Goal: Information Seeking & Learning: Check status

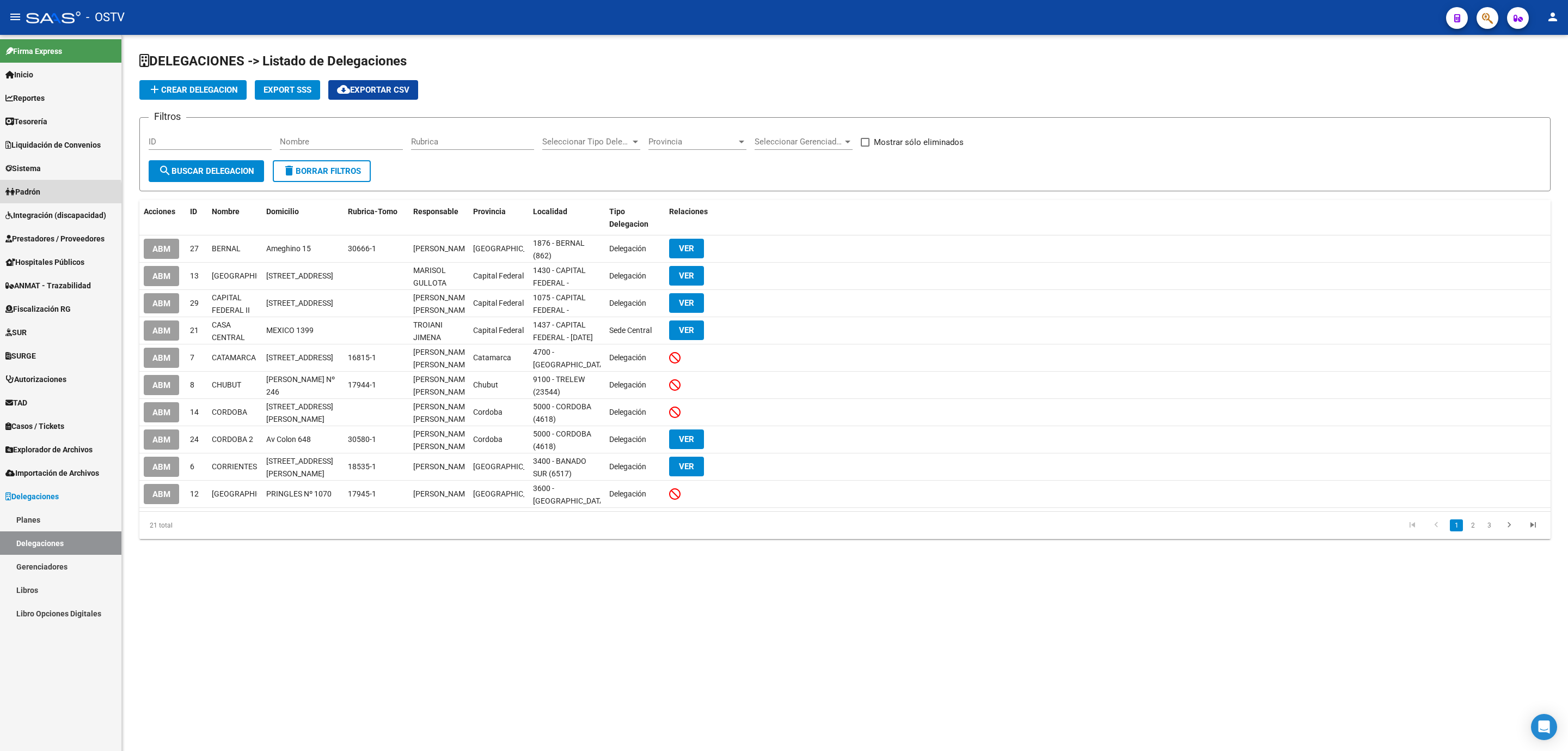
click at [29, 194] on span "Padrón" at bounding box center [23, 192] width 35 height 12
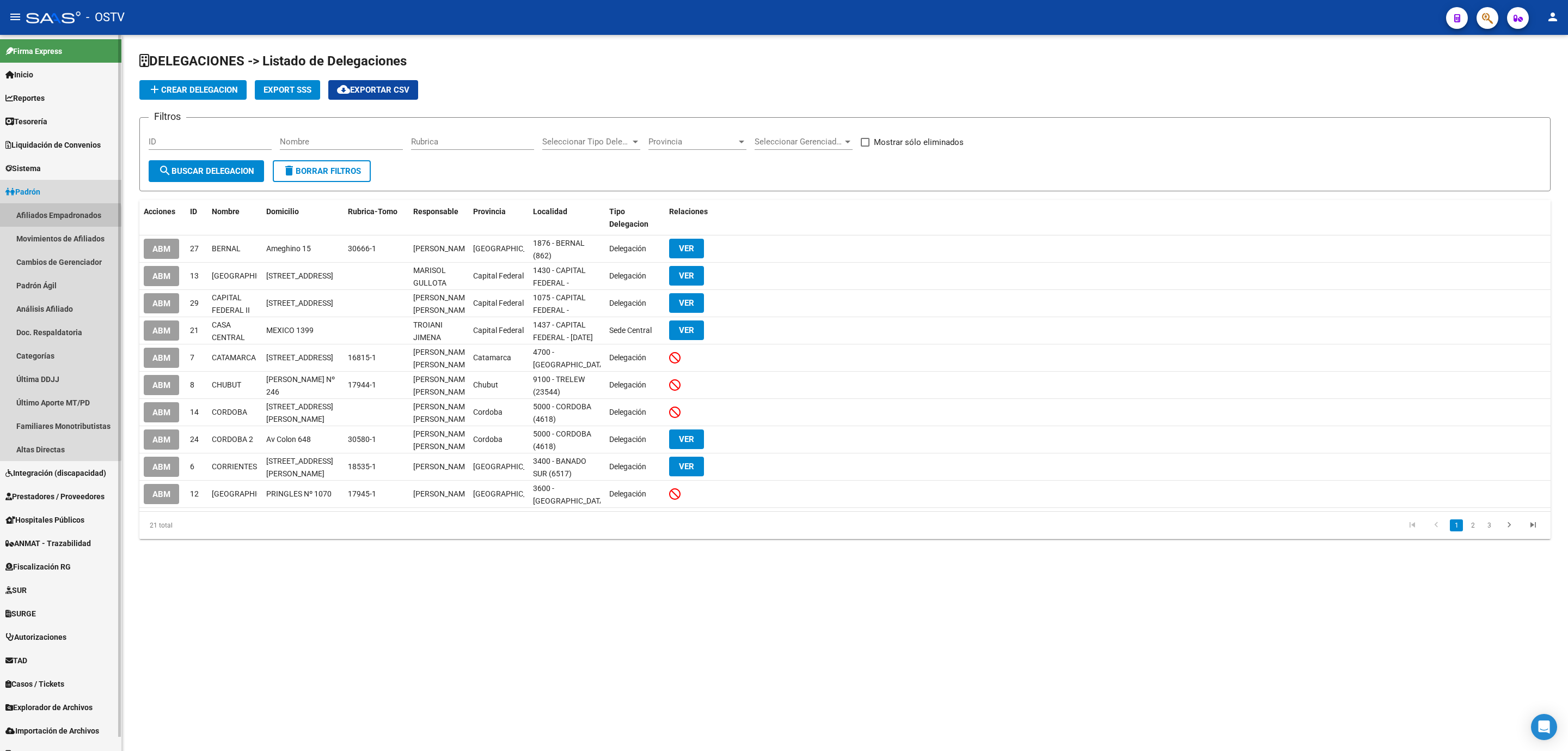
drag, startPoint x: 41, startPoint y: 216, endPoint x: 41, endPoint y: 223, distance: 7.0
click at [41, 216] on link "Afiliados Empadronados" at bounding box center [60, 215] width 121 height 23
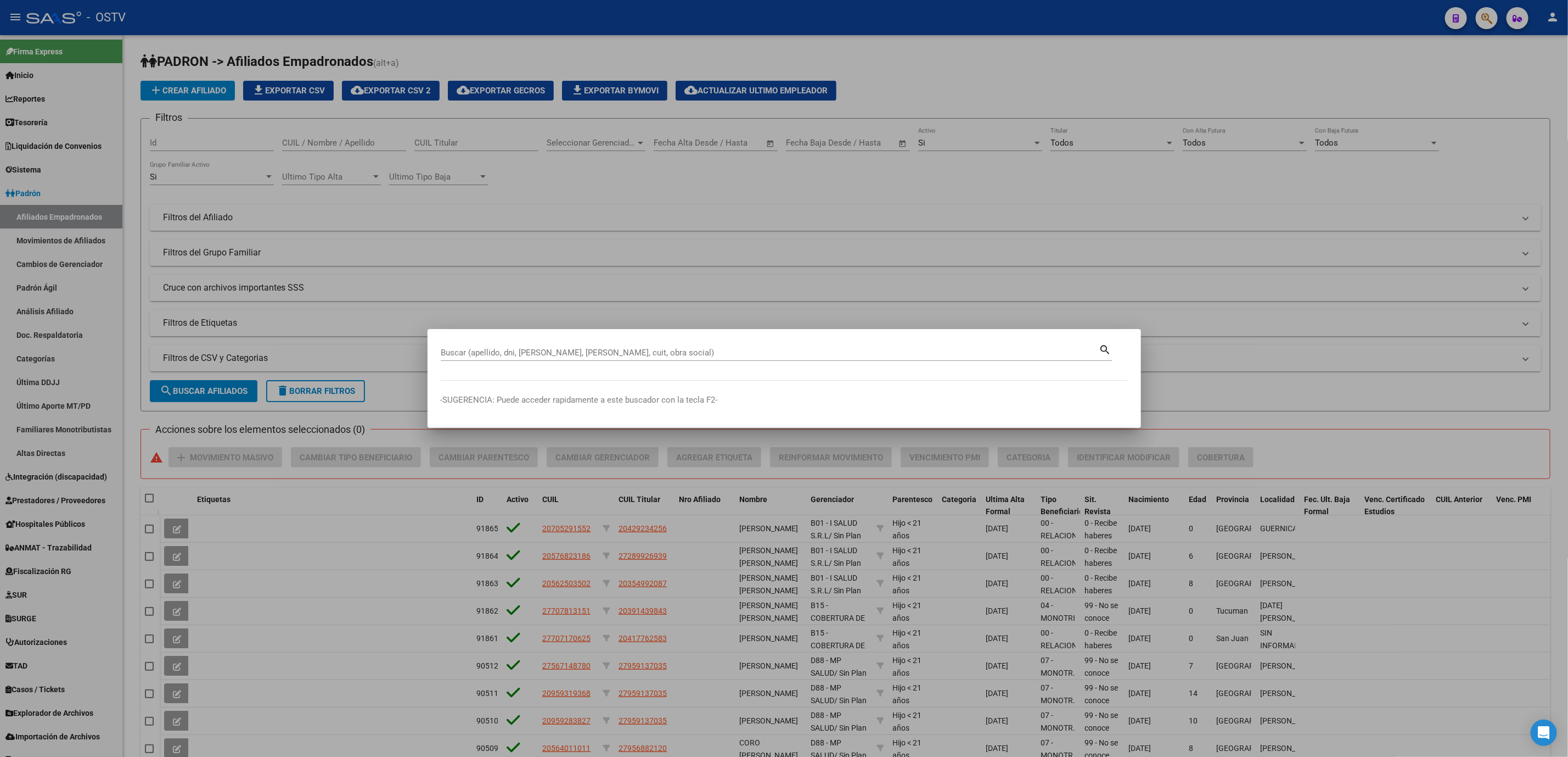
click at [133, 403] on div at bounding box center [784, 378] width 1568 height 757
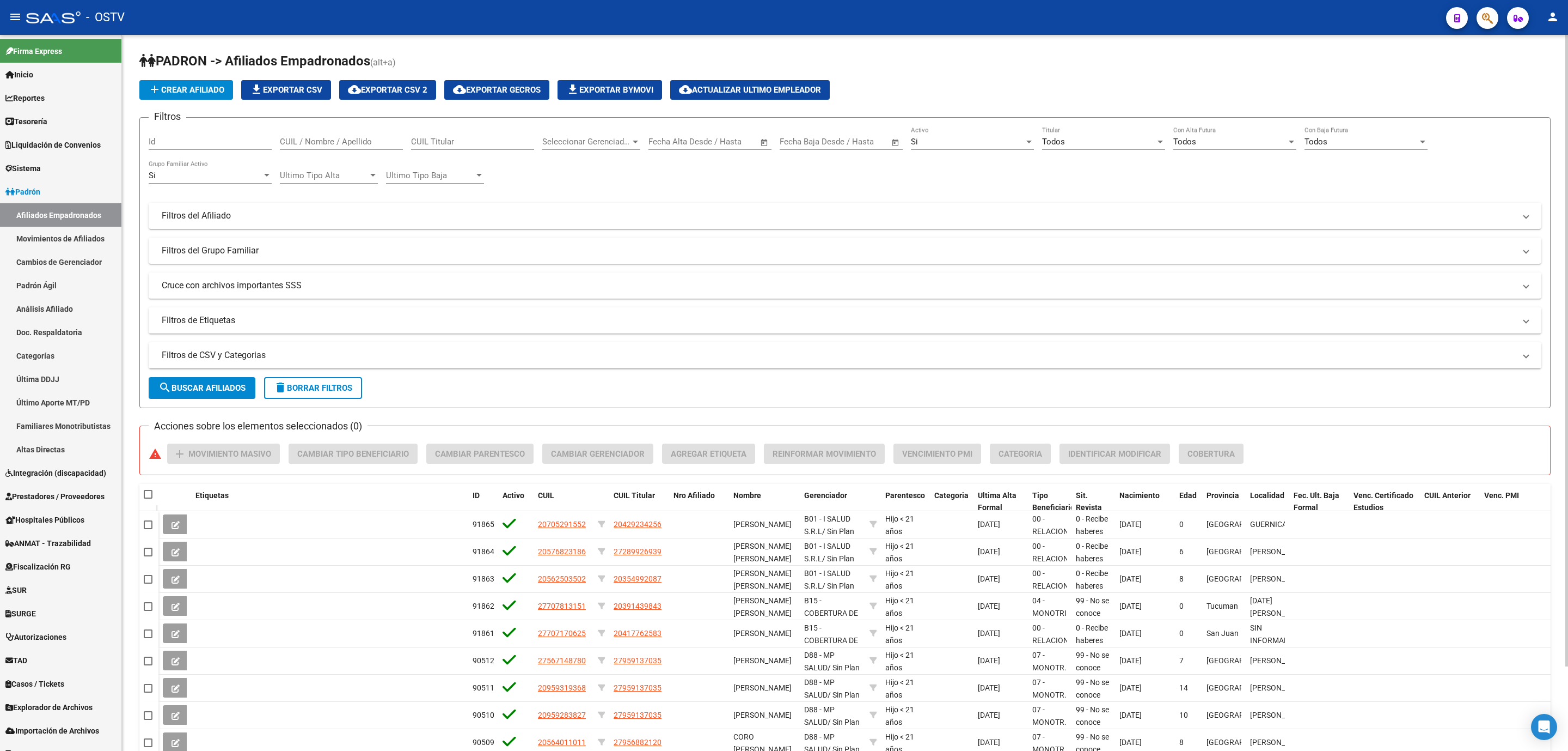
click at [137, 409] on div "PADRON -> Afiliados Empadronados (alt+a) add Crear Afiliado file_download Expor…" at bounding box center [845, 440] width 1446 height 811
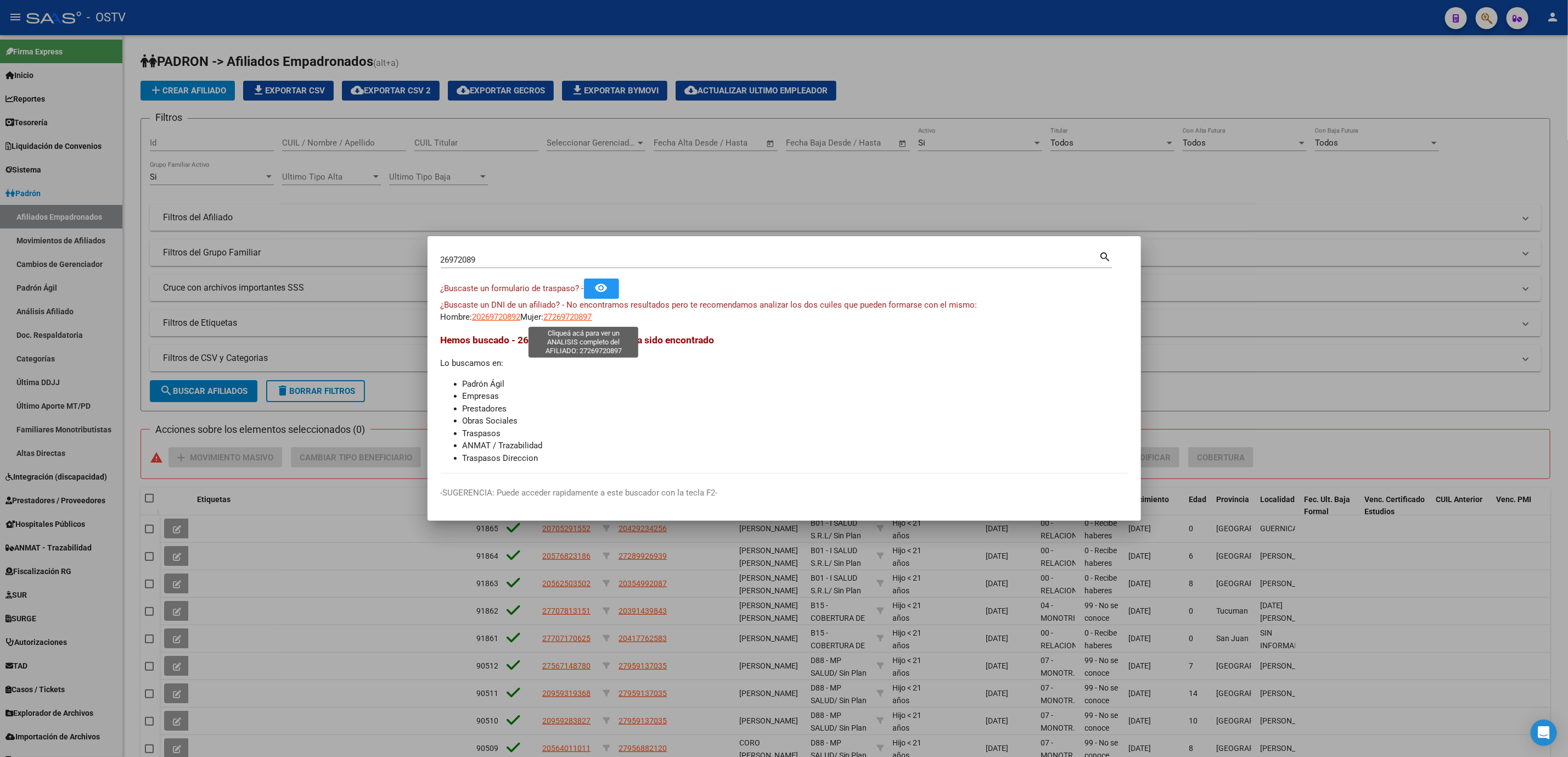
click at [592, 319] on span "27269720897" at bounding box center [568, 317] width 48 height 10
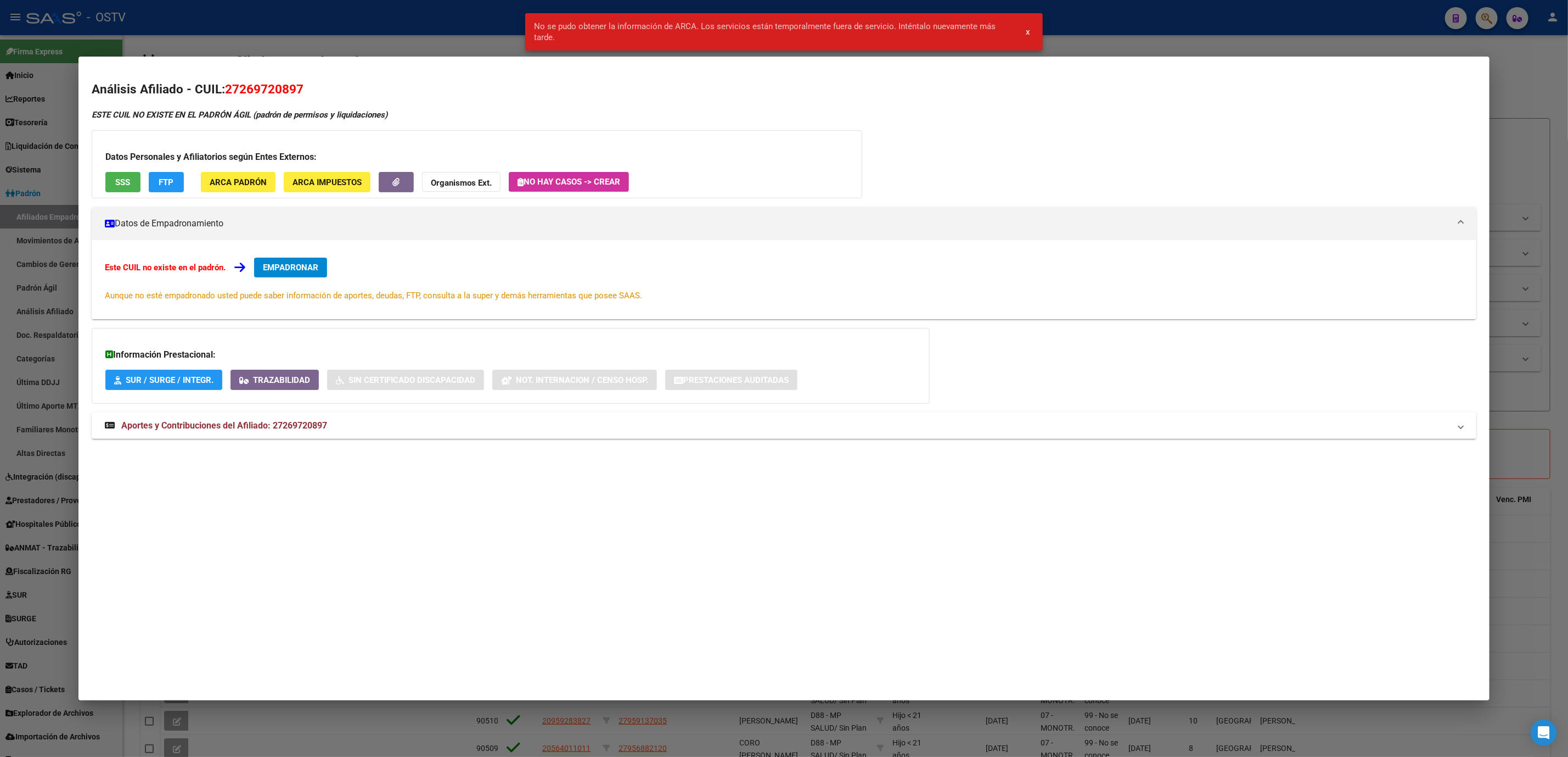
drag, startPoint x: 245, startPoint y: 88, endPoint x: 288, endPoint y: 90, distance: 43.0
click at [288, 90] on span "27269720897" at bounding box center [265, 88] width 79 height 14
copy span "26972089"
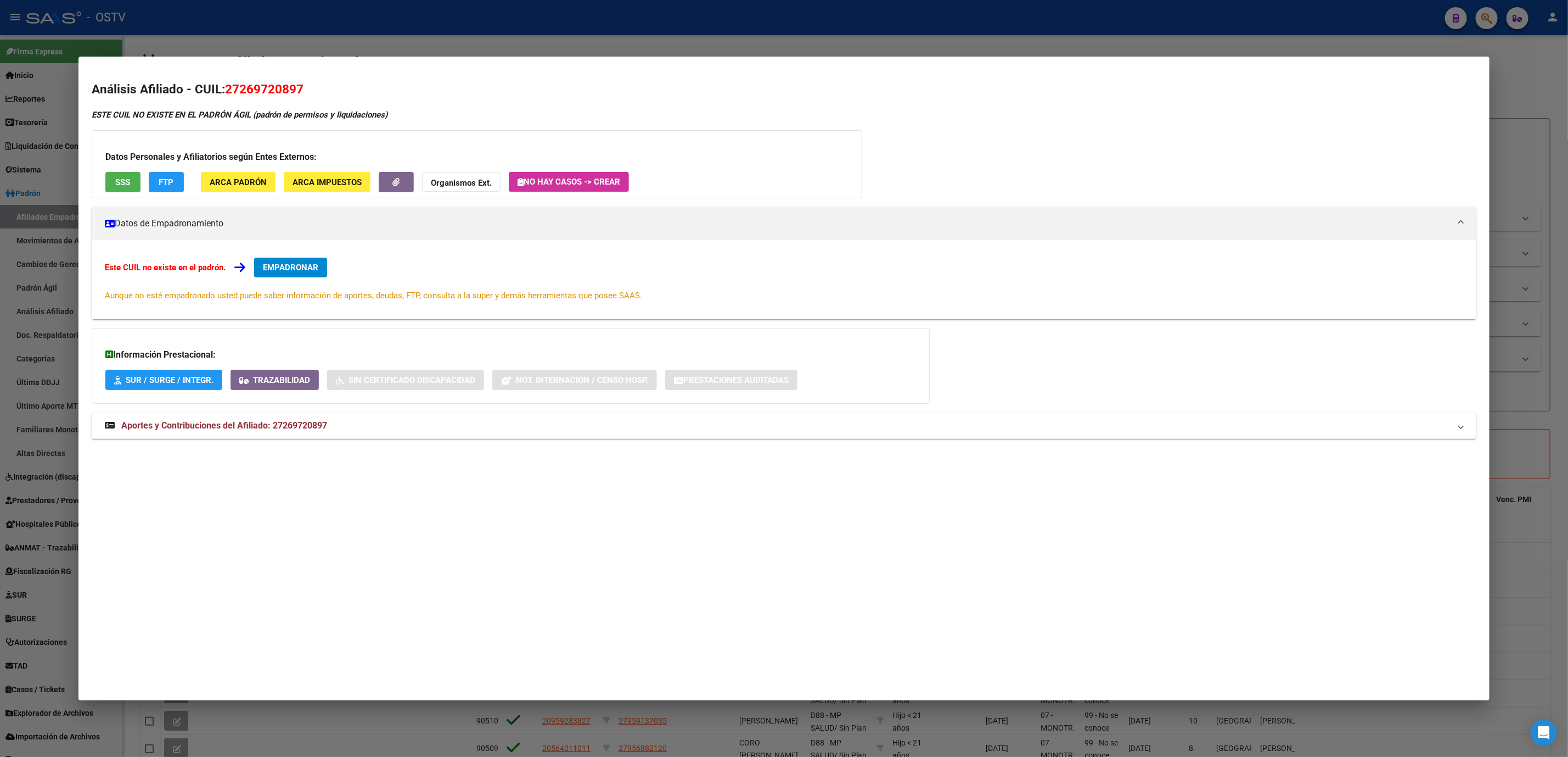
click at [137, 736] on div at bounding box center [784, 378] width 1568 height 757
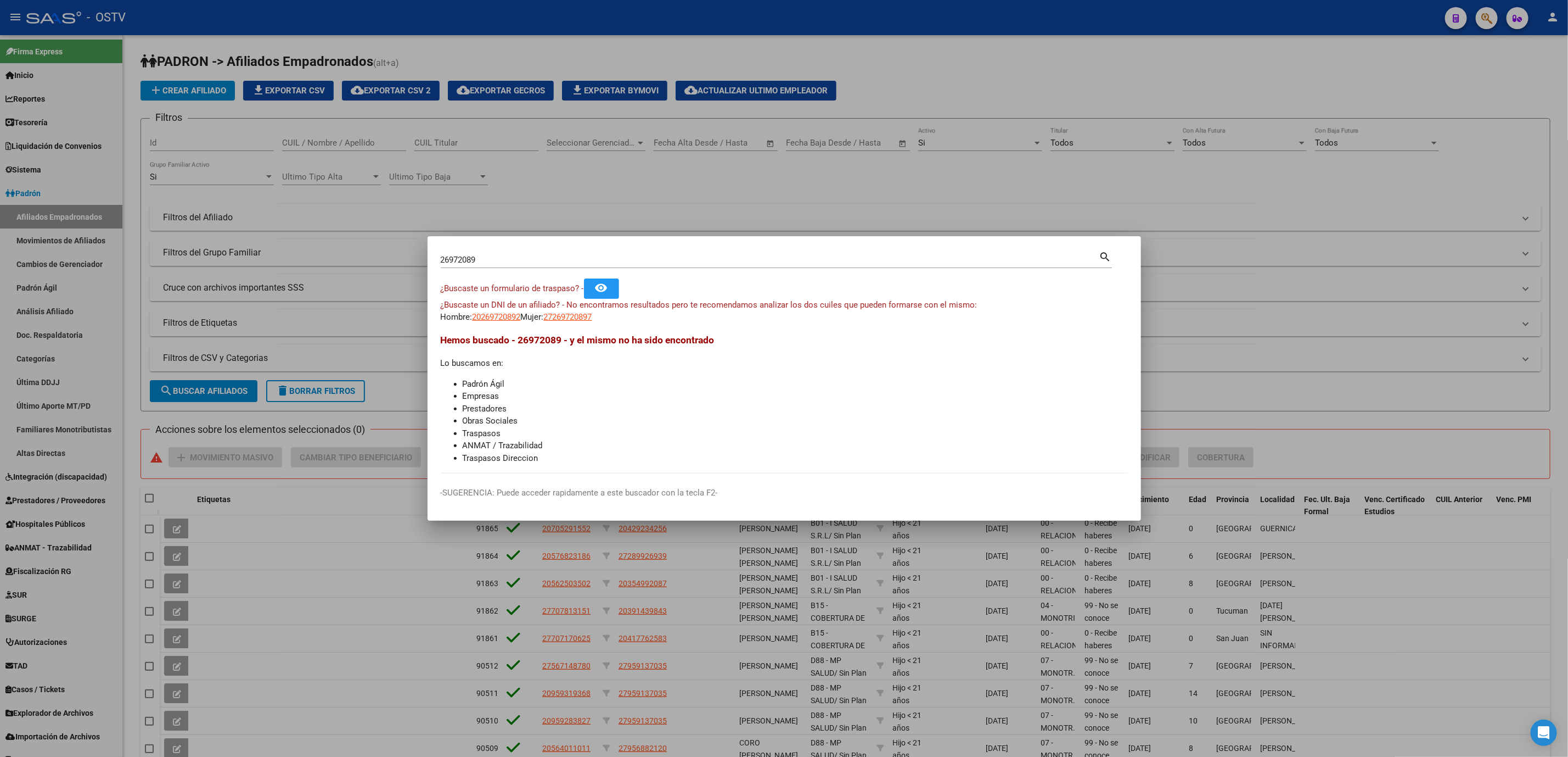
click at [486, 260] on input "26972089" at bounding box center [770, 260] width 658 height 10
type input "26972809"
drag, startPoint x: 487, startPoint y: 262, endPoint x: 415, endPoint y: 260, distance: 72.0
click at [415, 257] on div "26972809 Buscar (apellido, dni, cuil, nro traspaso, cuit, obra social) search ¿…" at bounding box center [784, 378] width 1568 height 757
click at [565, 319] on span "23269728094" at bounding box center [568, 317] width 48 height 10
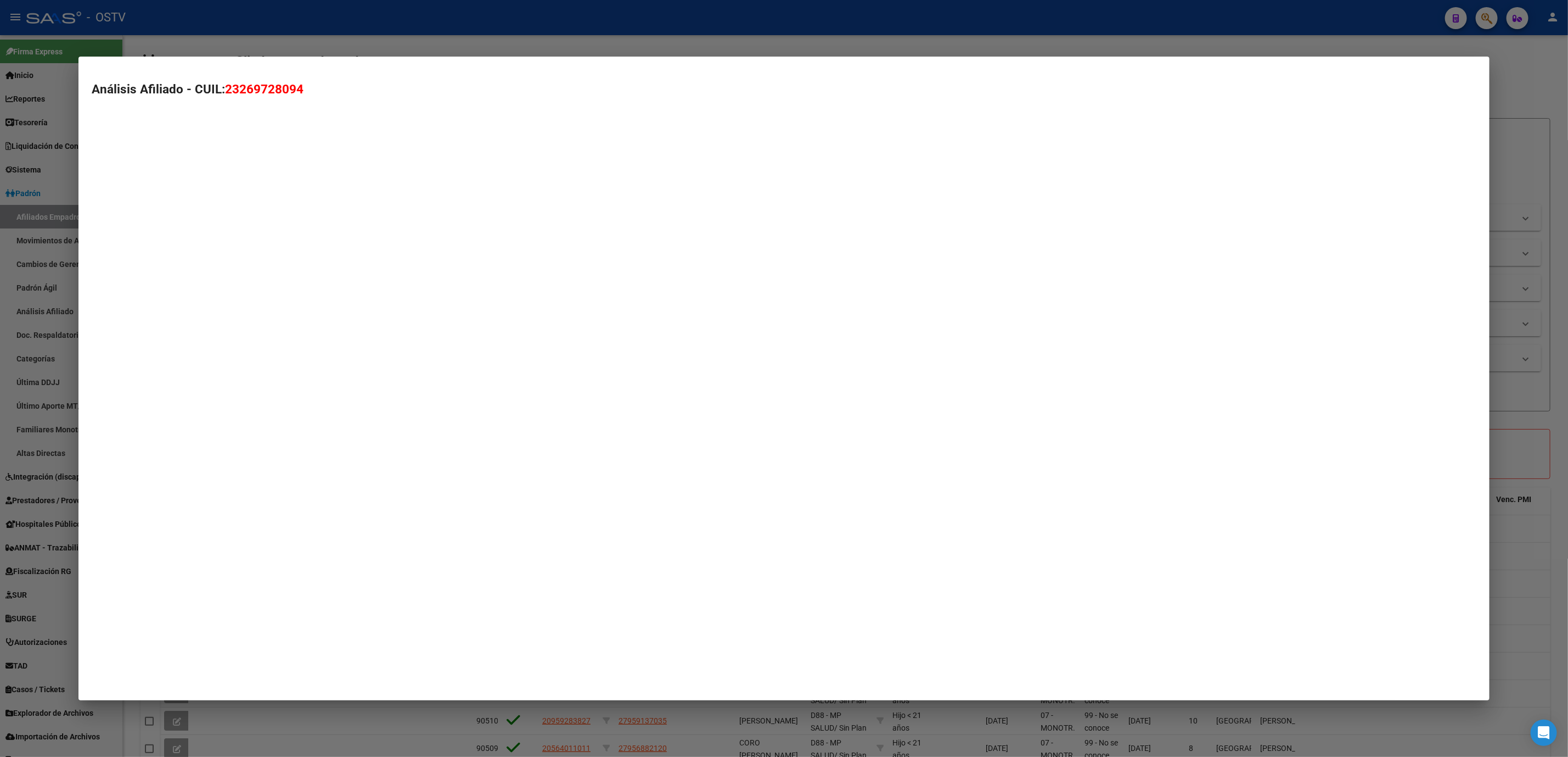
type textarea "23269728094"
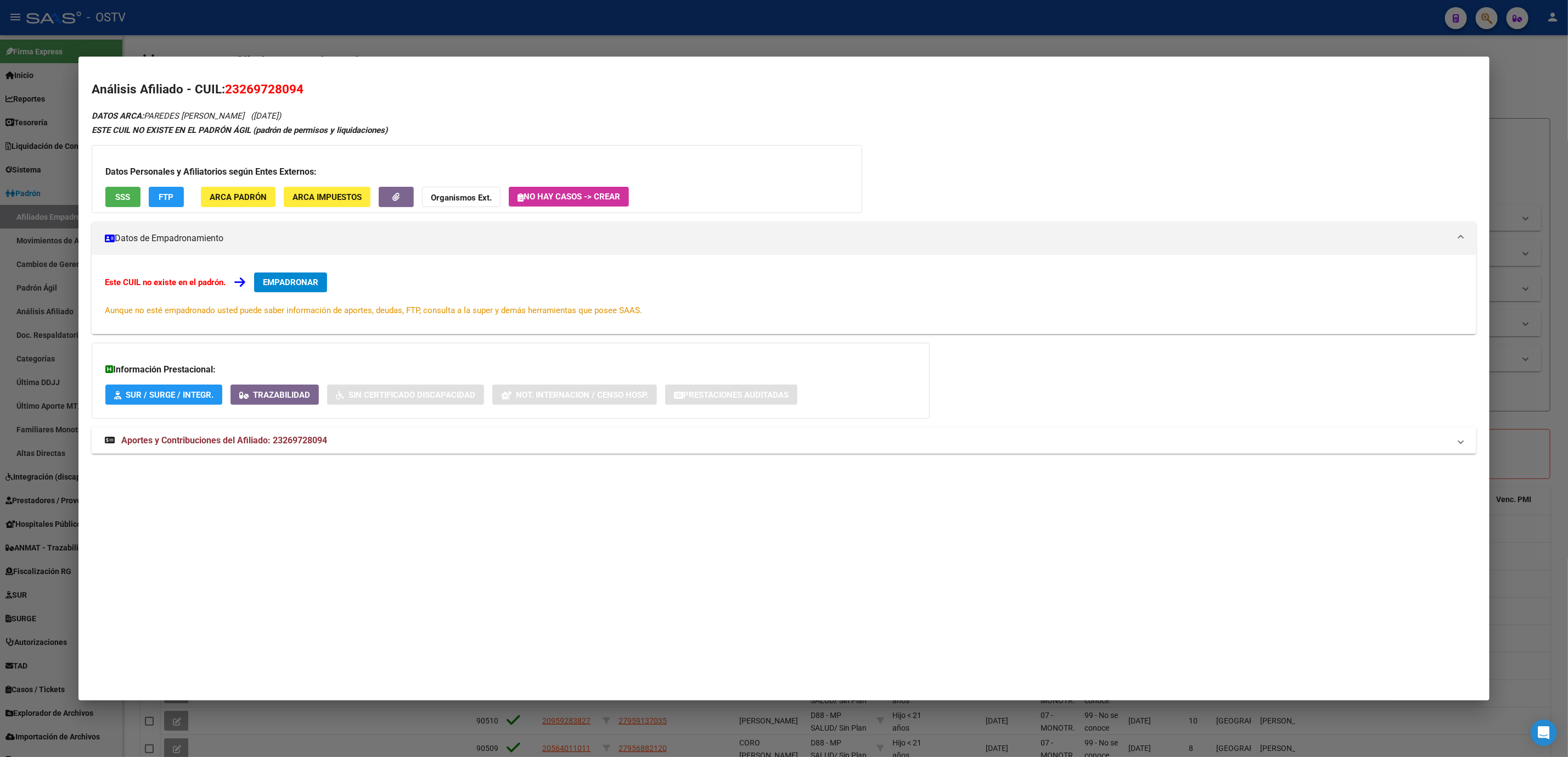
drag, startPoint x: 393, startPoint y: 43, endPoint x: 366, endPoint y: 31, distance: 29.5
click at [393, 42] on div at bounding box center [784, 378] width 1568 height 757
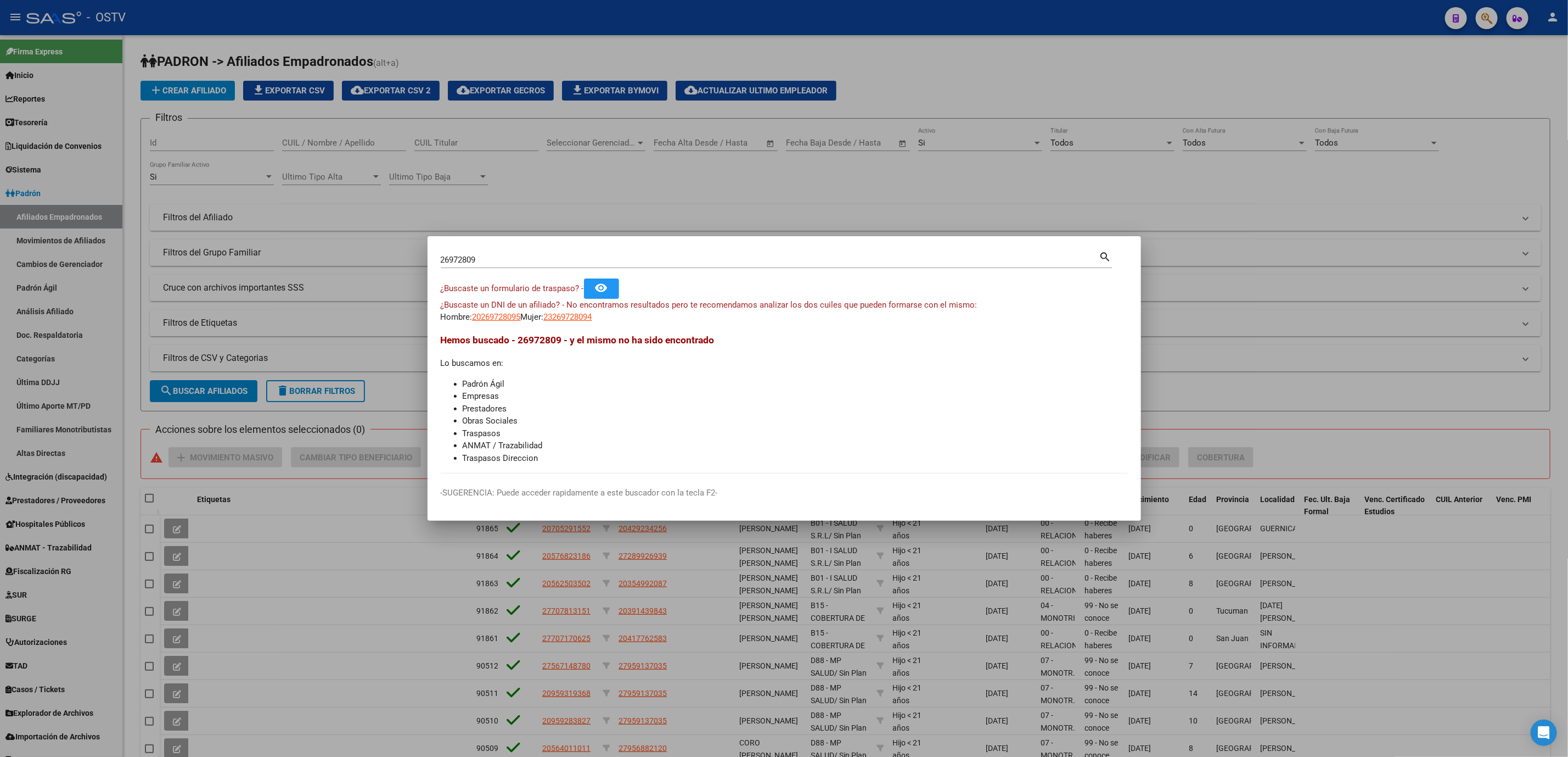
click at [482, 259] on input "26972809" at bounding box center [770, 260] width 658 height 10
click at [509, 261] on input "26972809" at bounding box center [770, 260] width 658 height 10
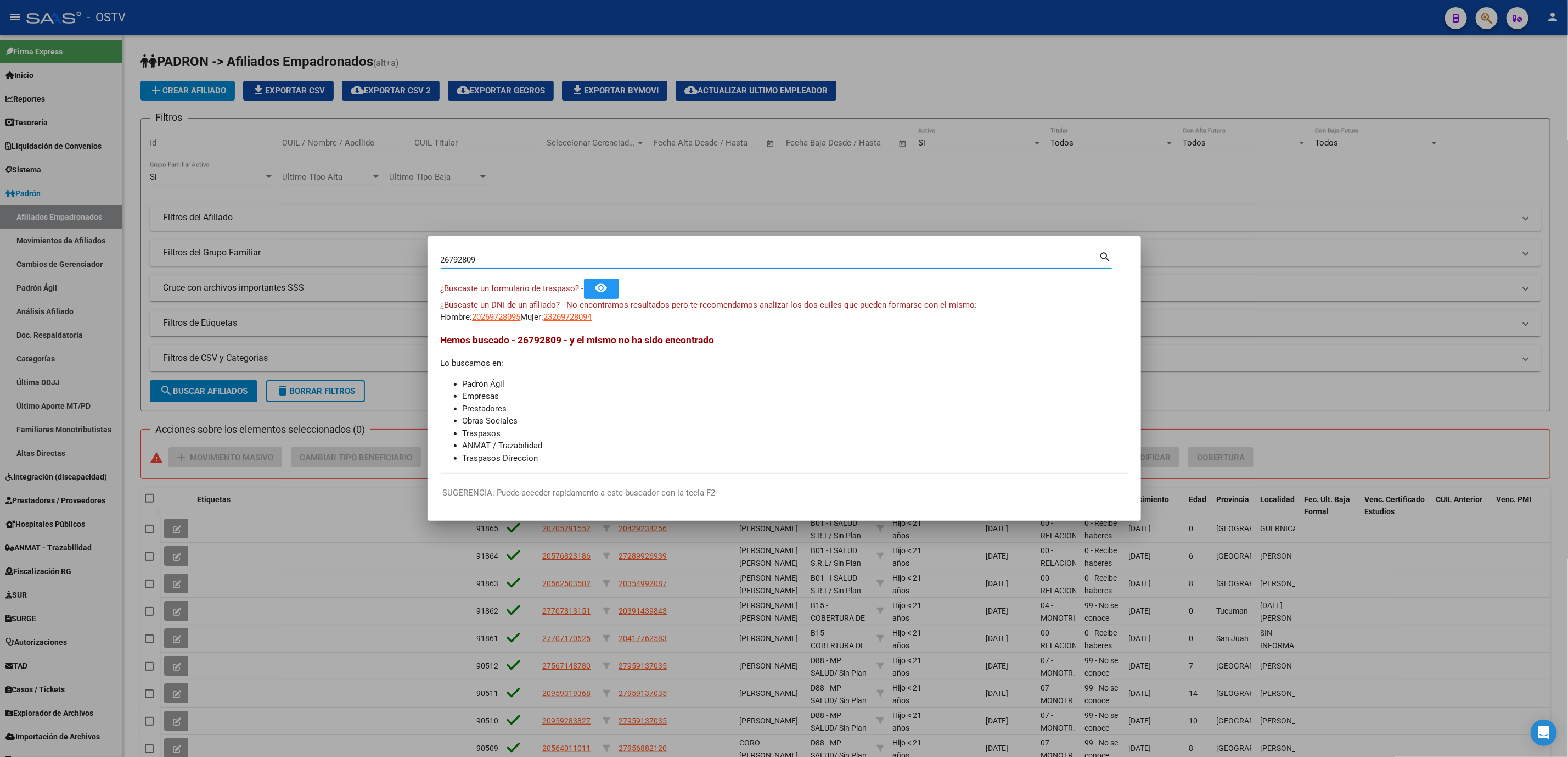
type input "26792809"
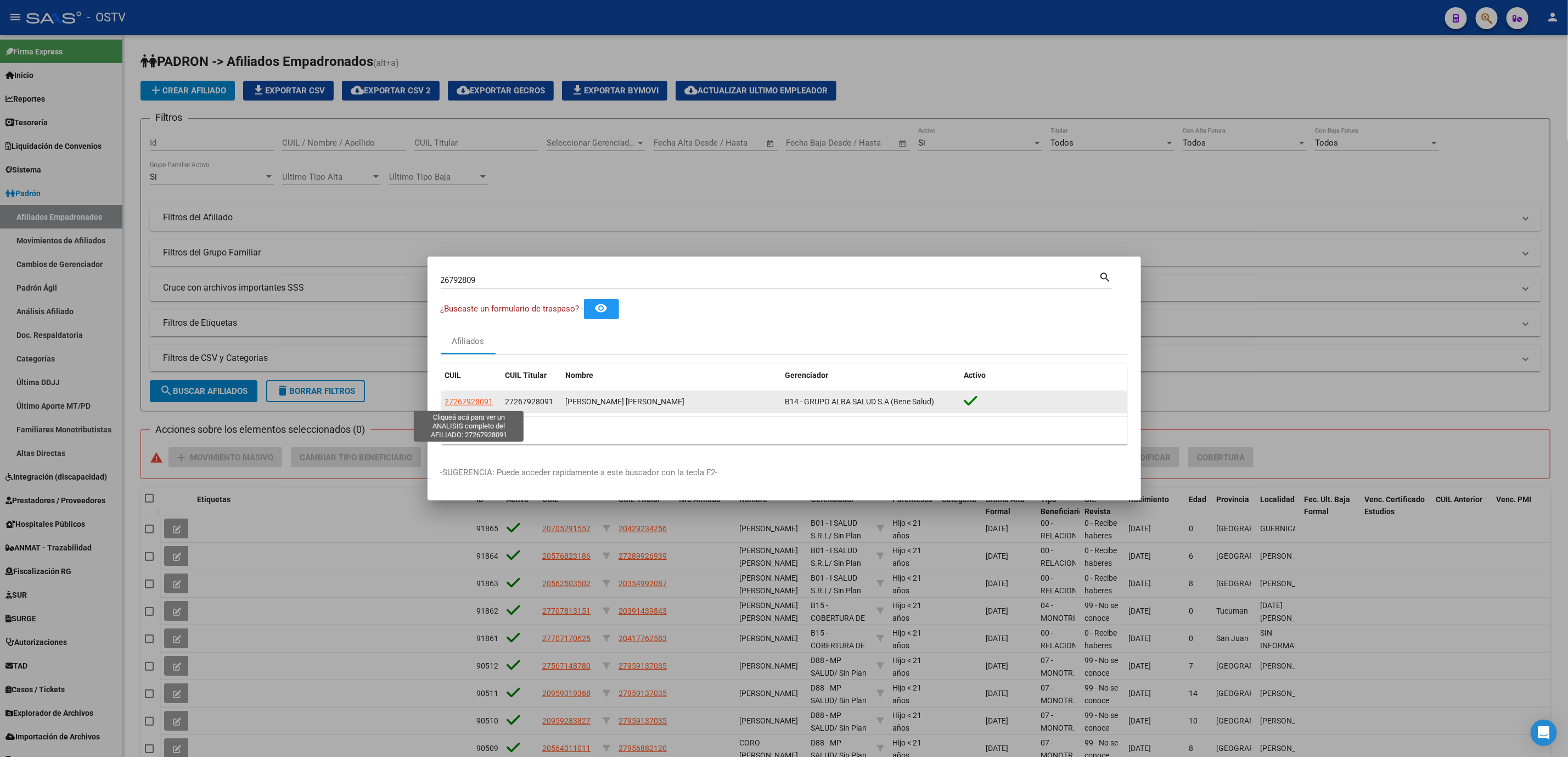
click at [465, 399] on span "27267928091" at bounding box center [469, 402] width 48 height 9
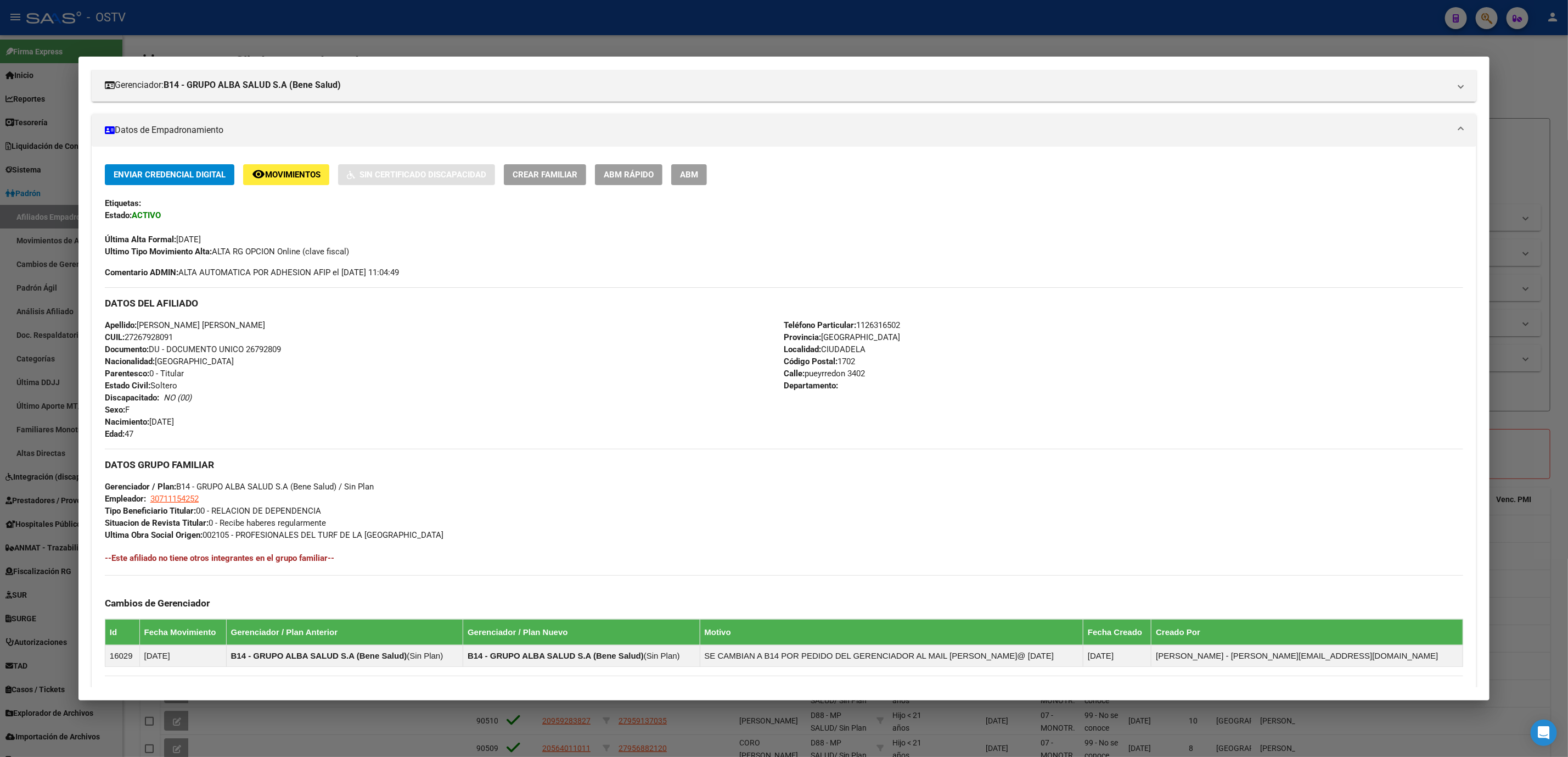
scroll to position [300, 0]
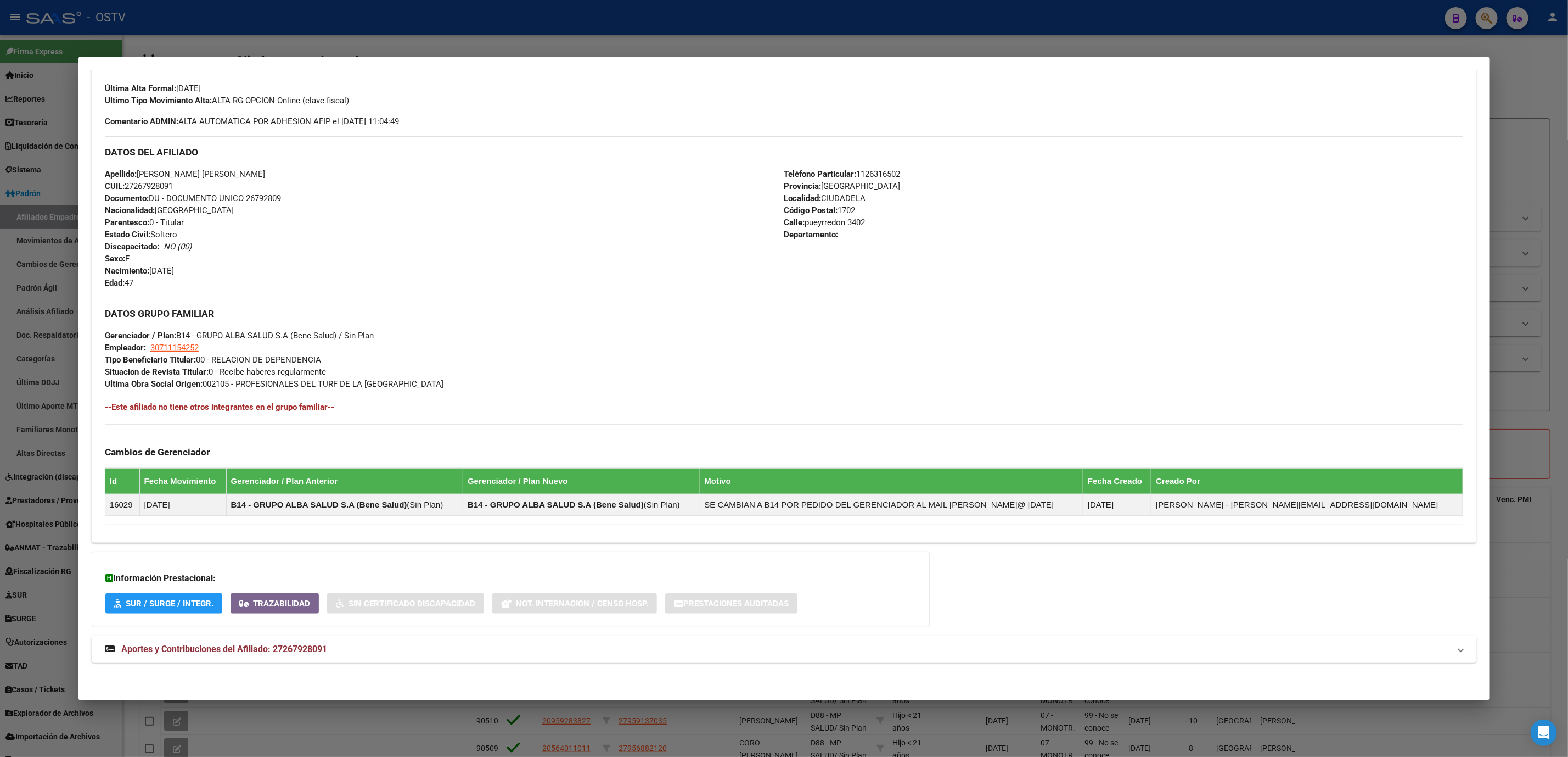
click at [219, 654] on strong "Aportes y Contribuciones del Afiliado: 27267928091" at bounding box center [216, 648] width 222 height 13
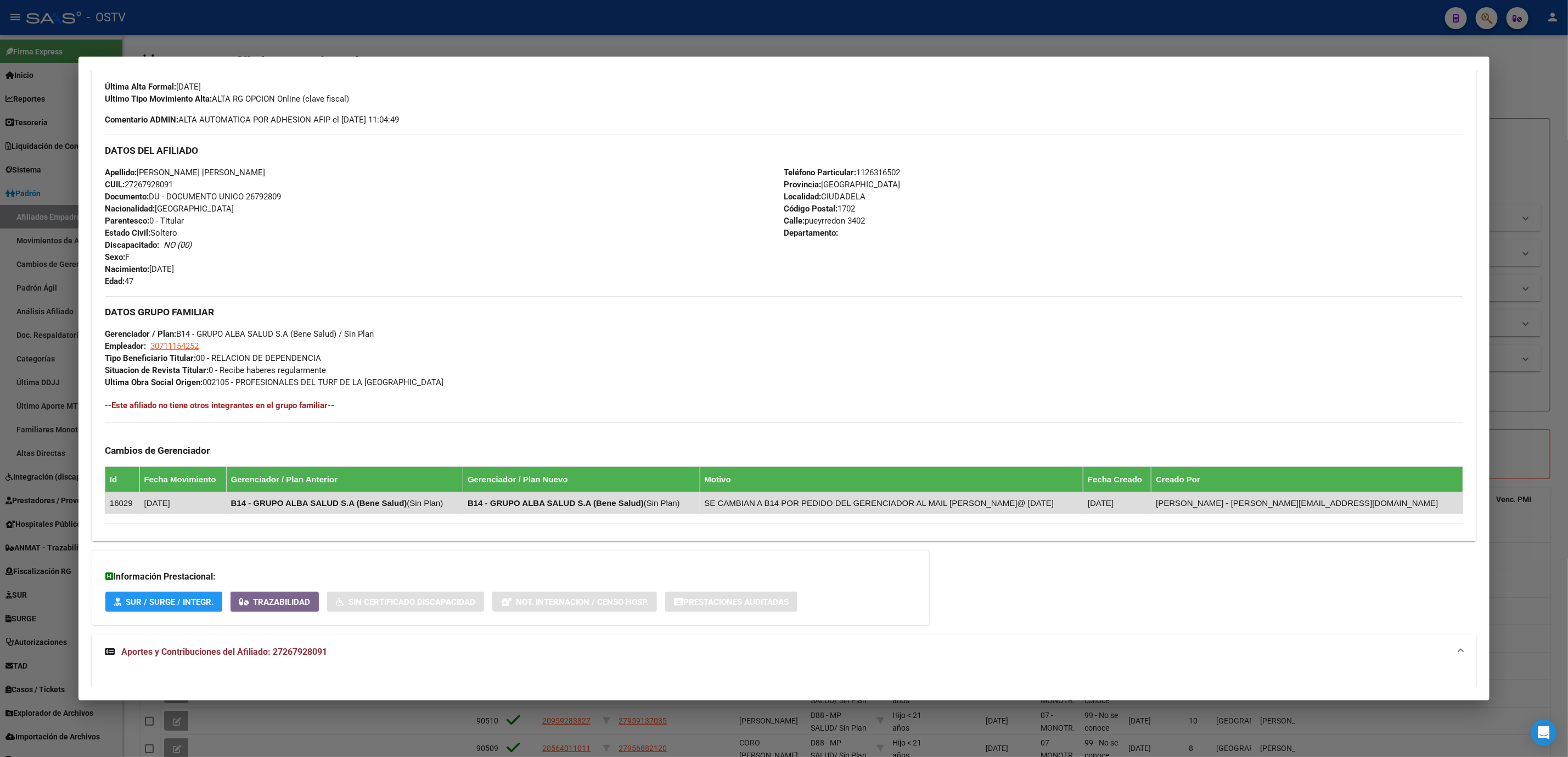
scroll to position [842, 0]
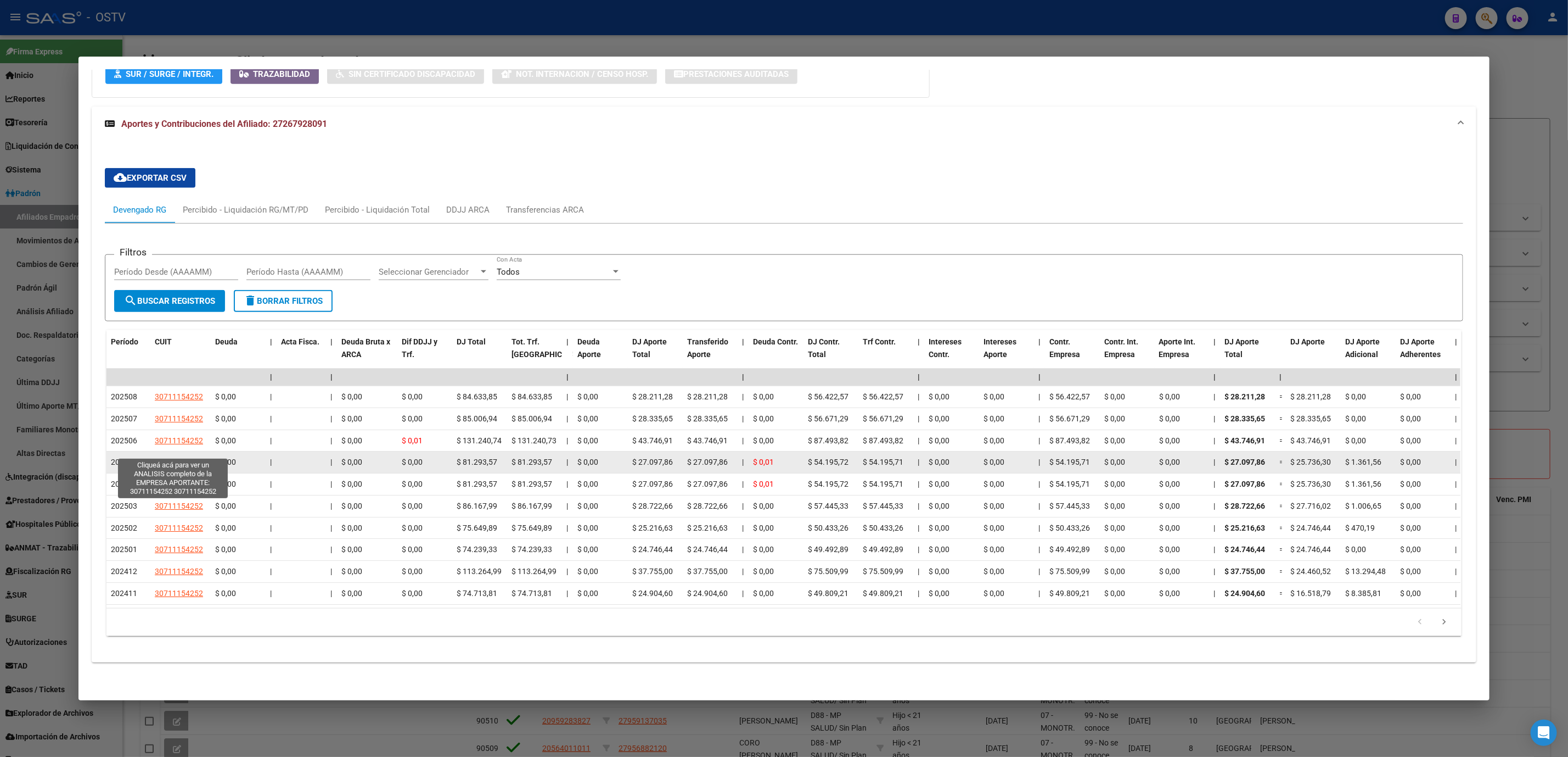
click at [177, 457] on span "30711154252" at bounding box center [179, 462] width 48 height 9
type textarea "30711154252"
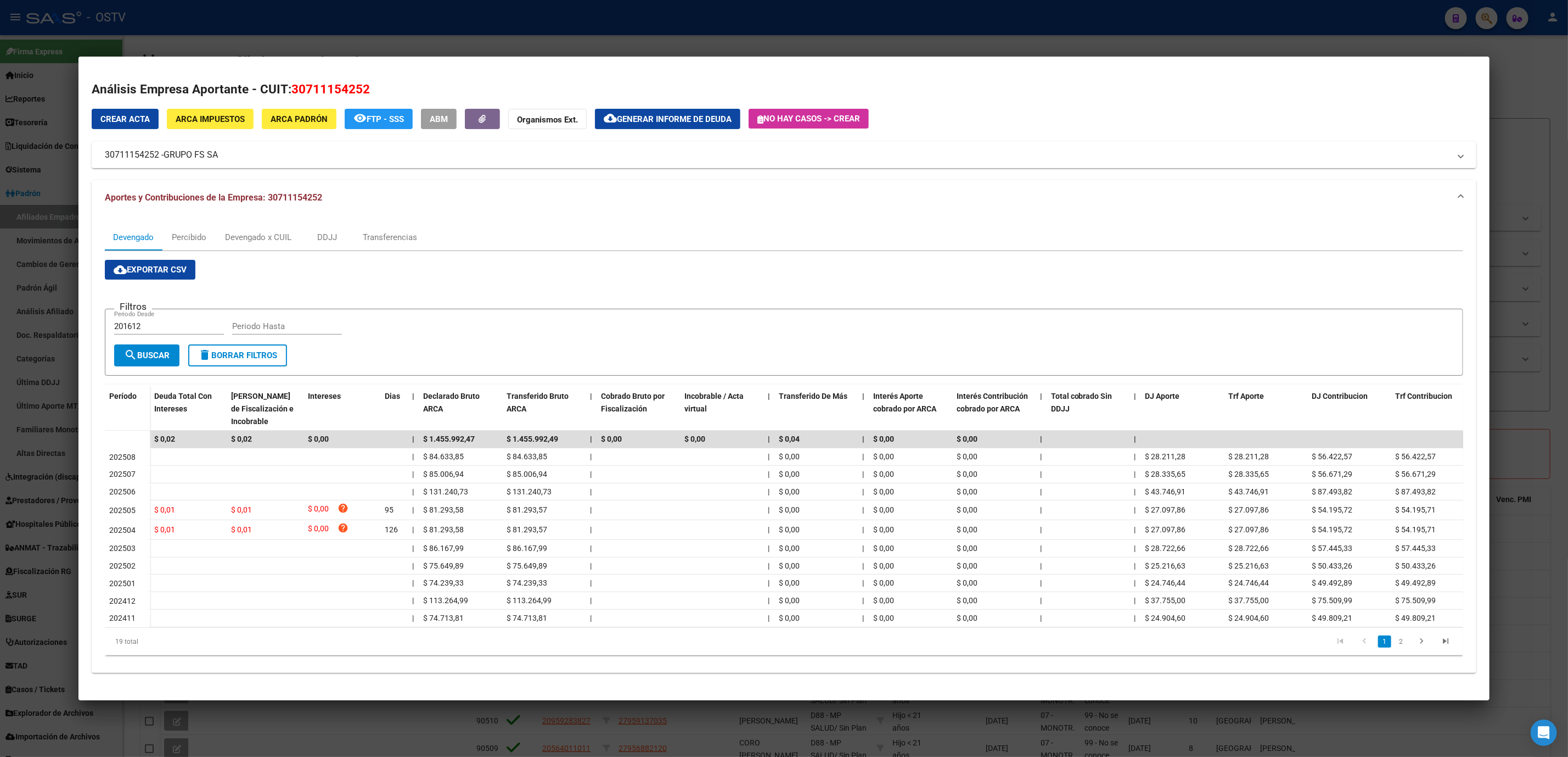
drag, startPoint x: 142, startPoint y: 718, endPoint x: 135, endPoint y: 713, distance: 8.6
click at [140, 719] on div at bounding box center [784, 378] width 1568 height 757
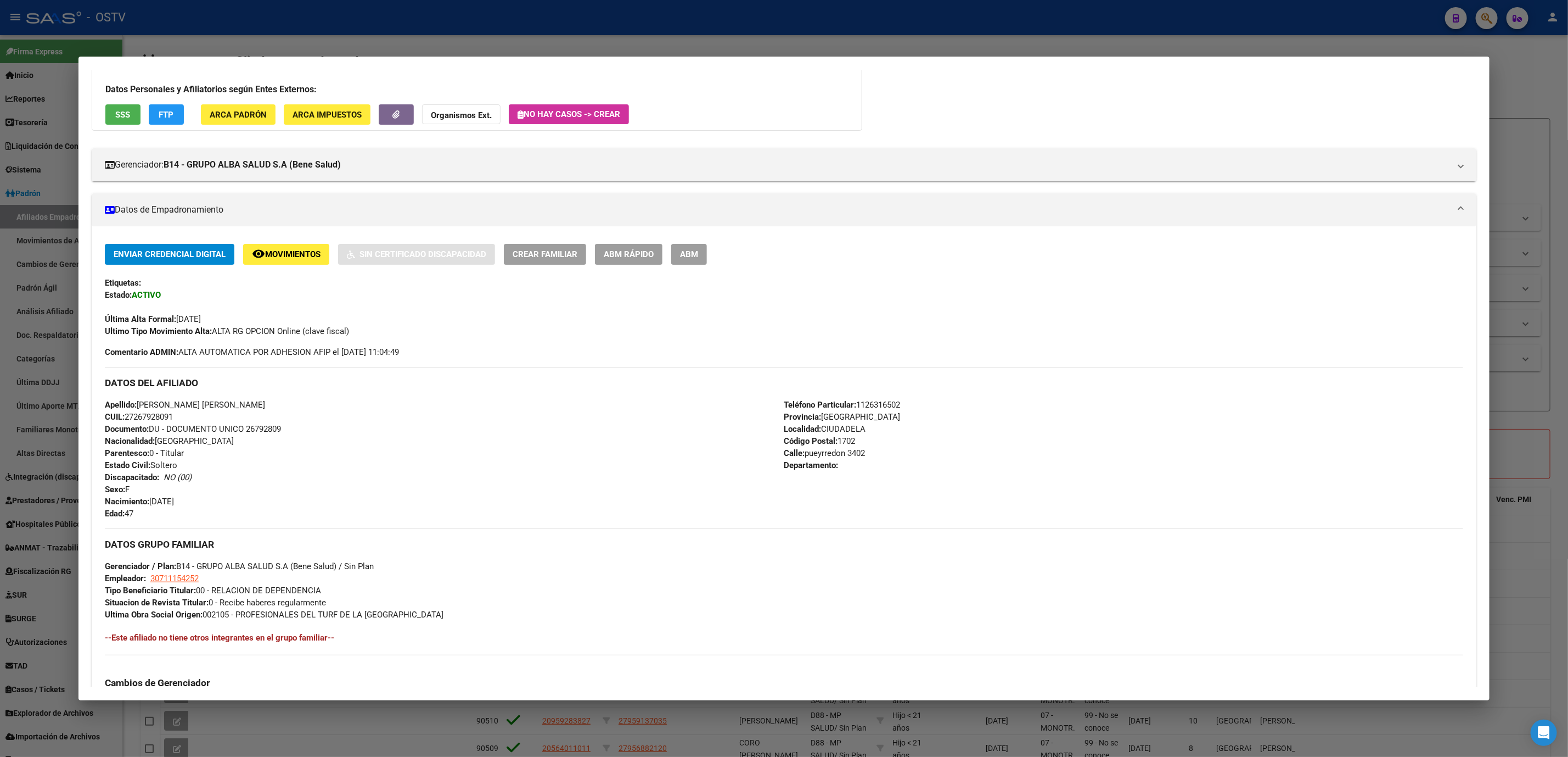
scroll to position [0, 0]
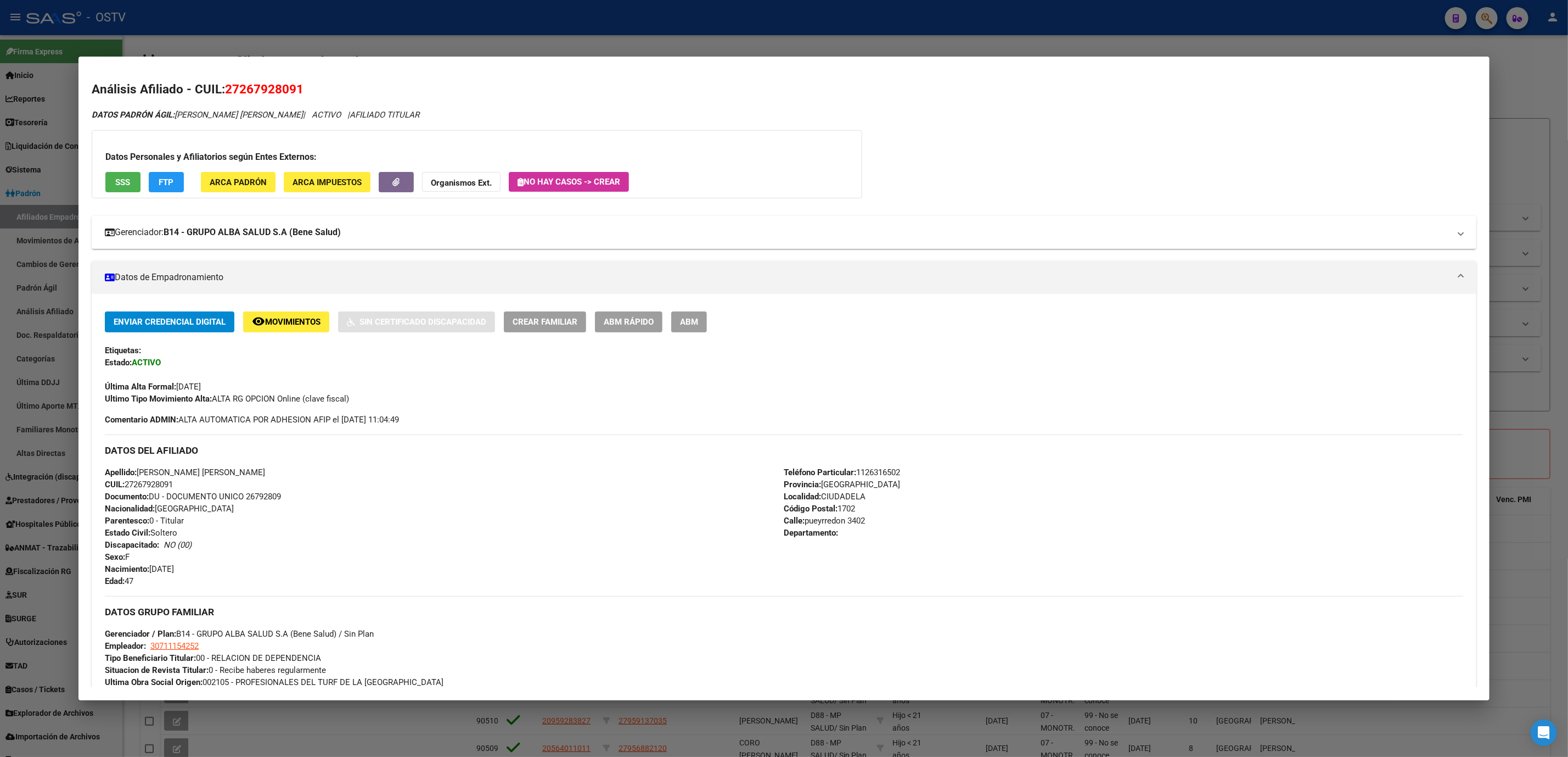
click at [239, 238] on strong "B14 - GRUPO ALBA SALUD S.A (Bene Salud)" at bounding box center [252, 232] width 177 height 13
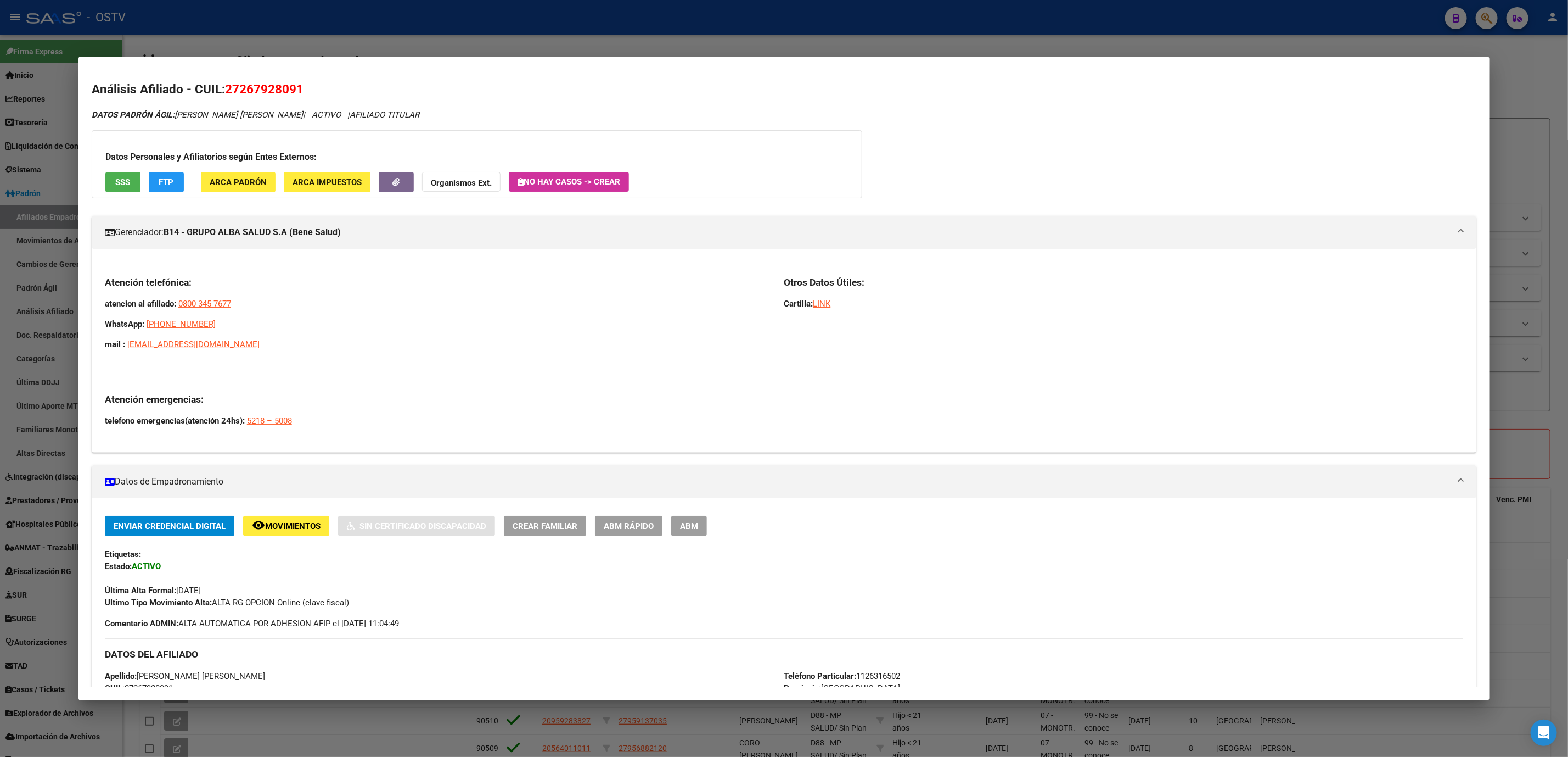
drag, startPoint x: 233, startPoint y: 88, endPoint x: 292, endPoint y: 88, distance: 59.0
click at [292, 88] on span "27267928091" at bounding box center [265, 88] width 79 height 14
click at [216, 85] on h2 "Análisis Afiliado - CUIL: 27267928091" at bounding box center [784, 90] width 1385 height 18
drag, startPoint x: 231, startPoint y: 85, endPoint x: 242, endPoint y: 85, distance: 11.0
click at [242, 85] on span "27267928091" at bounding box center [265, 88] width 79 height 14
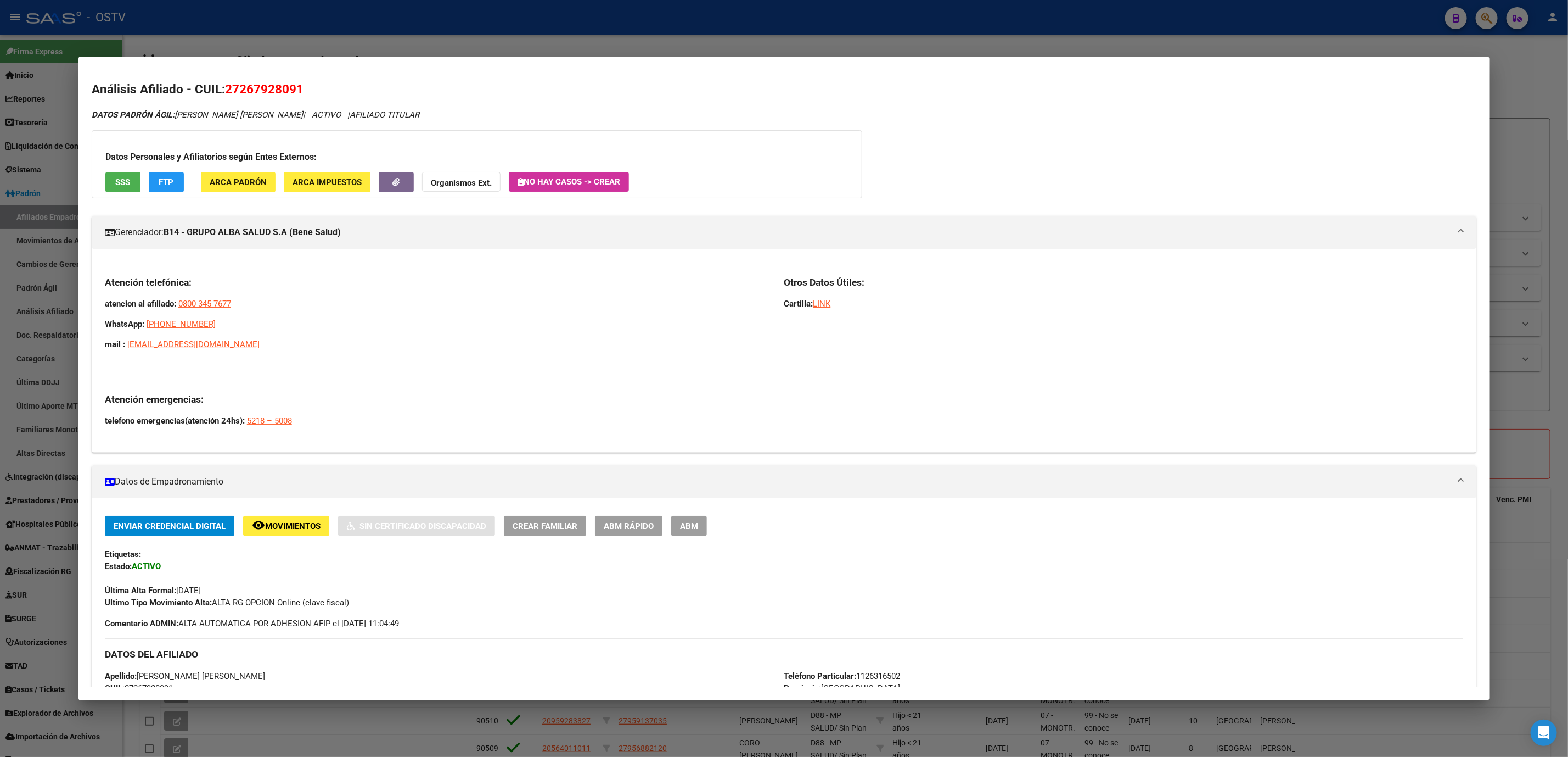
click at [134, 722] on div at bounding box center [784, 378] width 1568 height 757
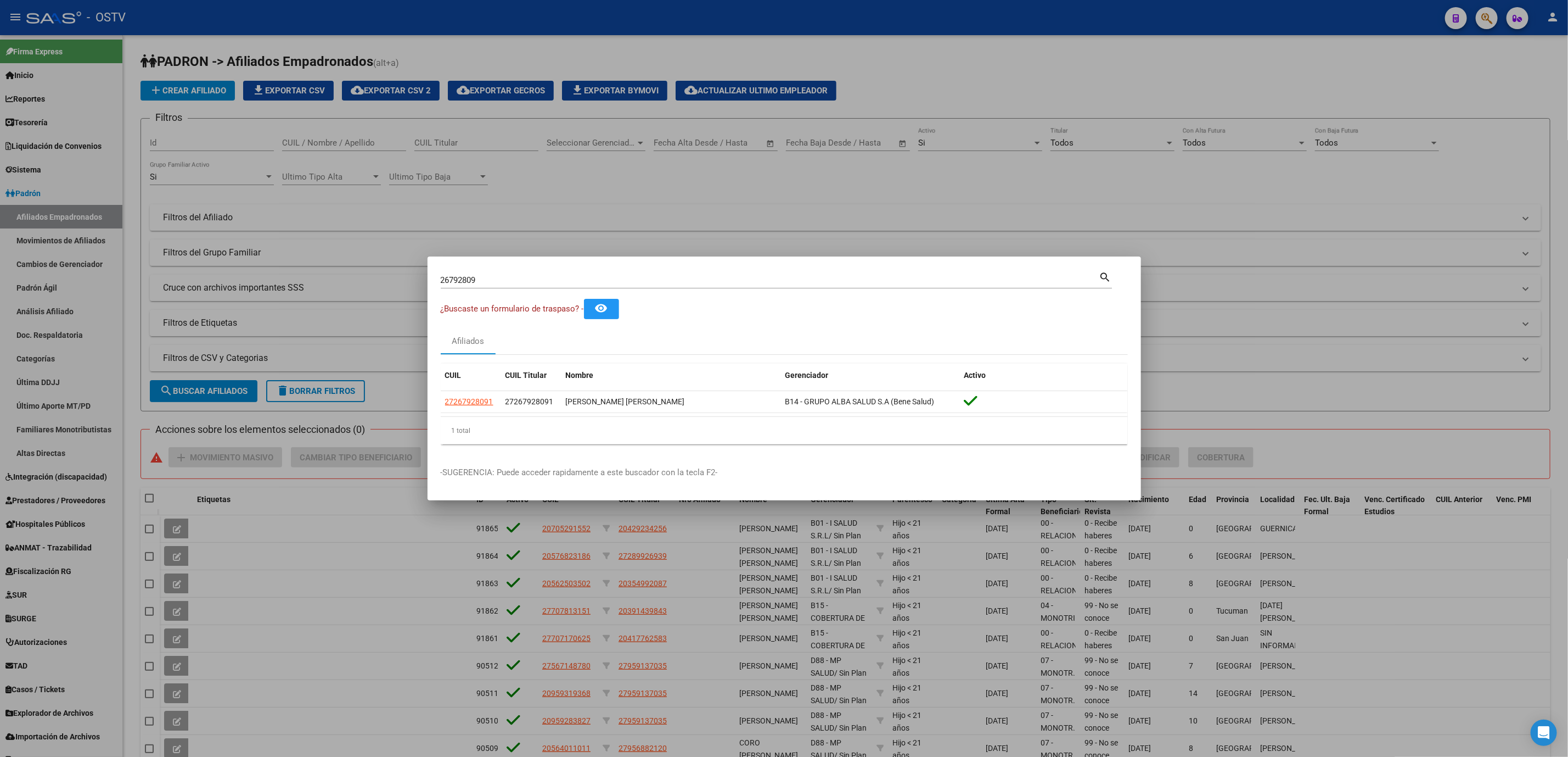
drag, startPoint x: 130, startPoint y: 526, endPoint x: 256, endPoint y: 447, distance: 148.7
click at [130, 524] on div at bounding box center [784, 378] width 1568 height 757
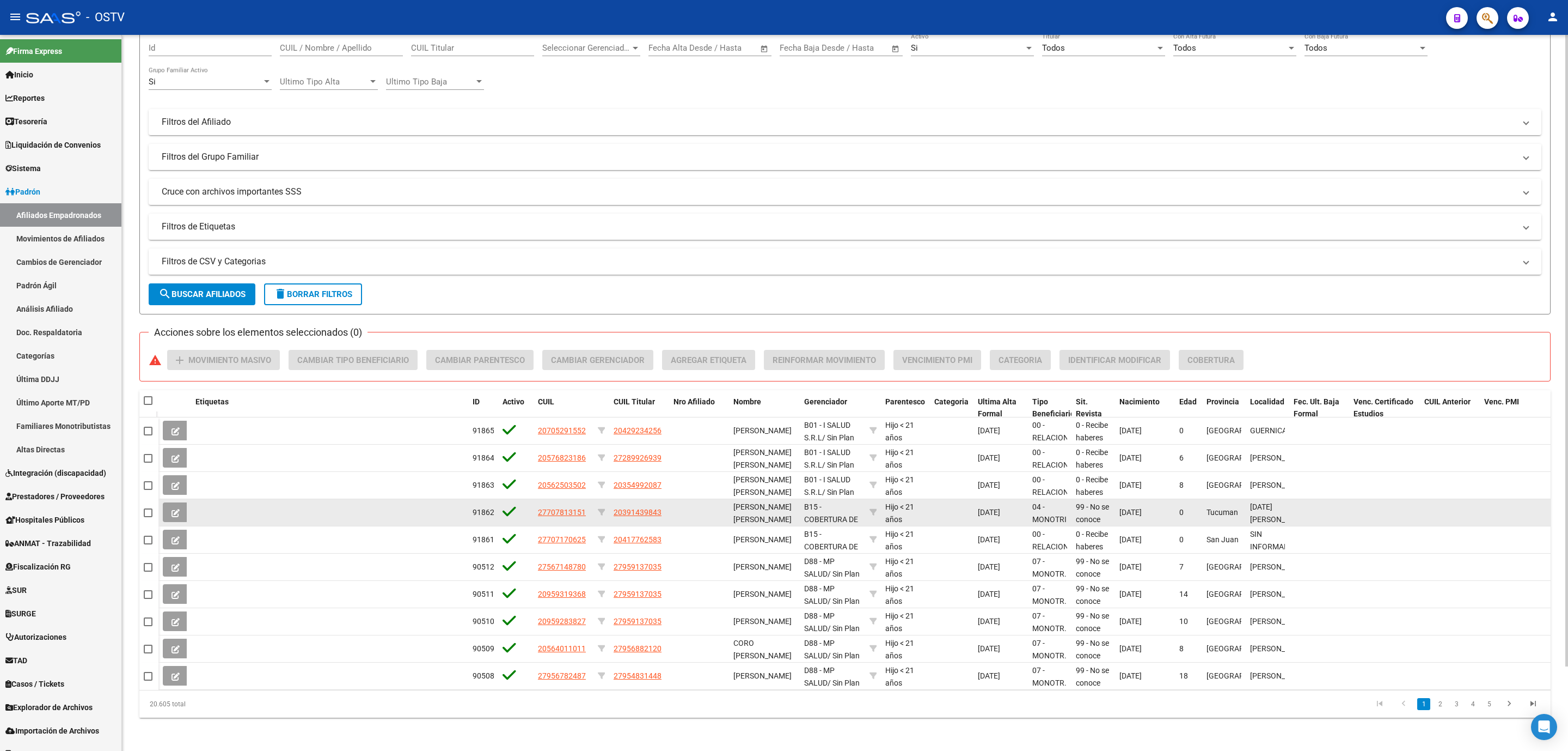
scroll to position [96, 0]
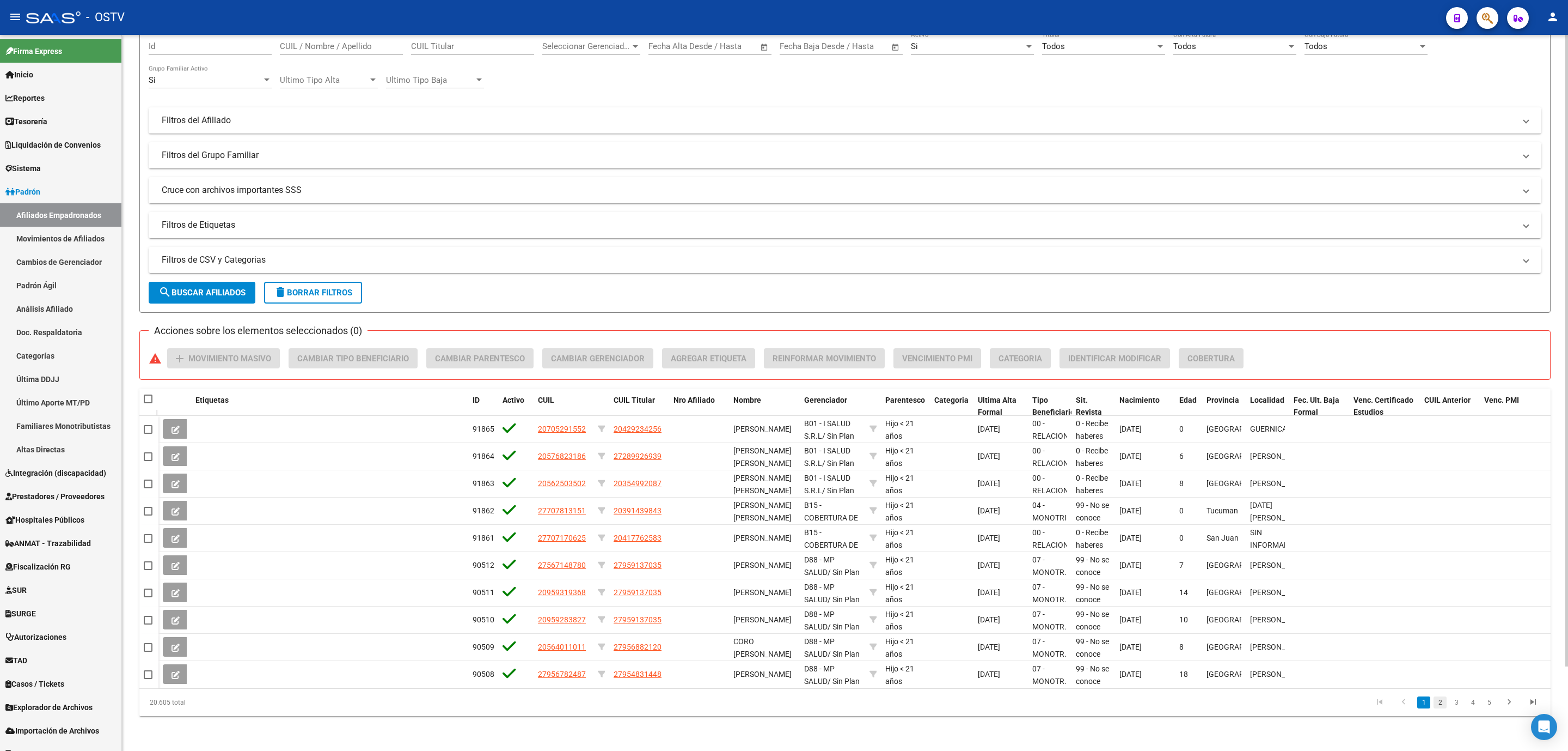
click at [1440, 706] on link "2" at bounding box center [1440, 702] width 13 height 12
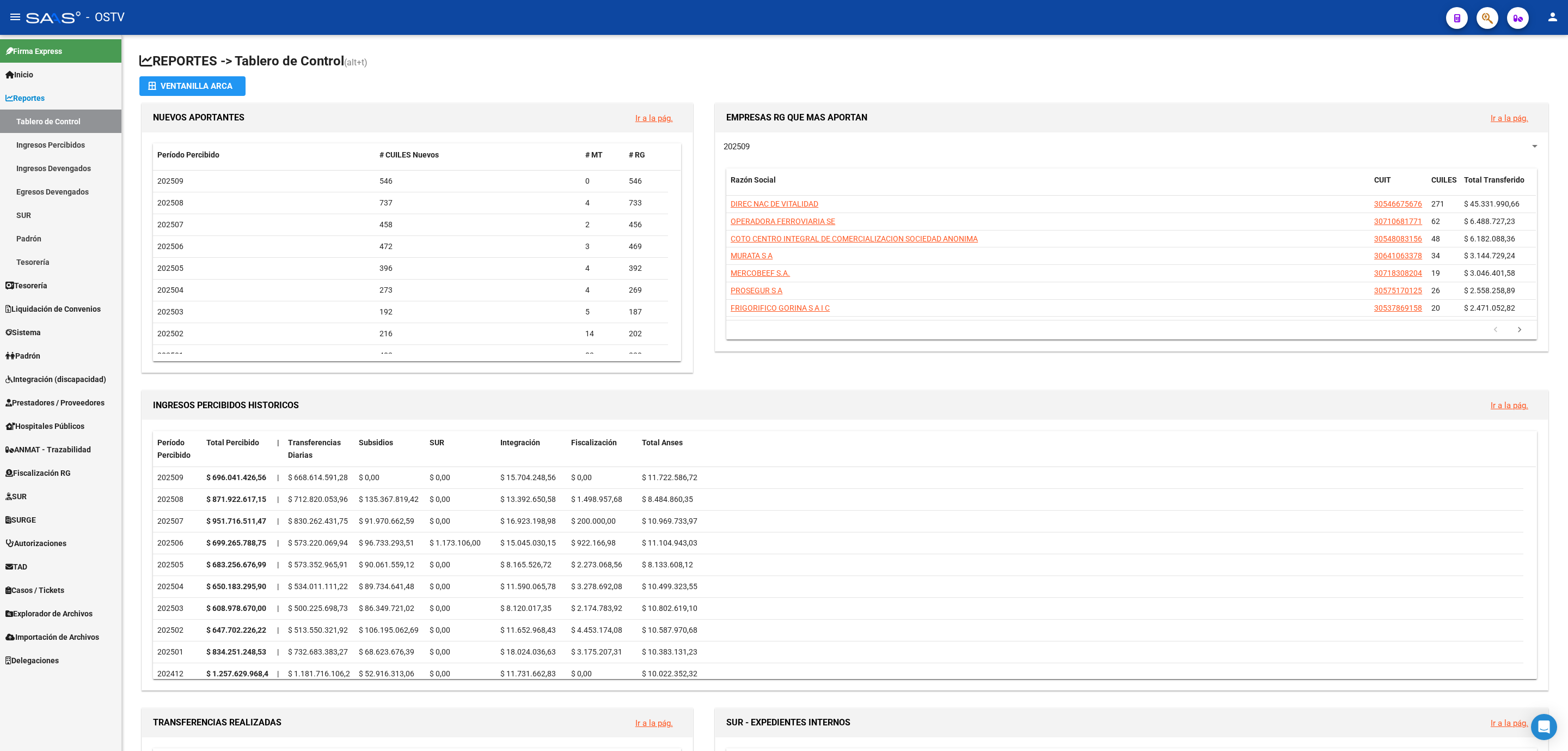
click at [43, 98] on span "Reportes" at bounding box center [25, 98] width 39 height 12
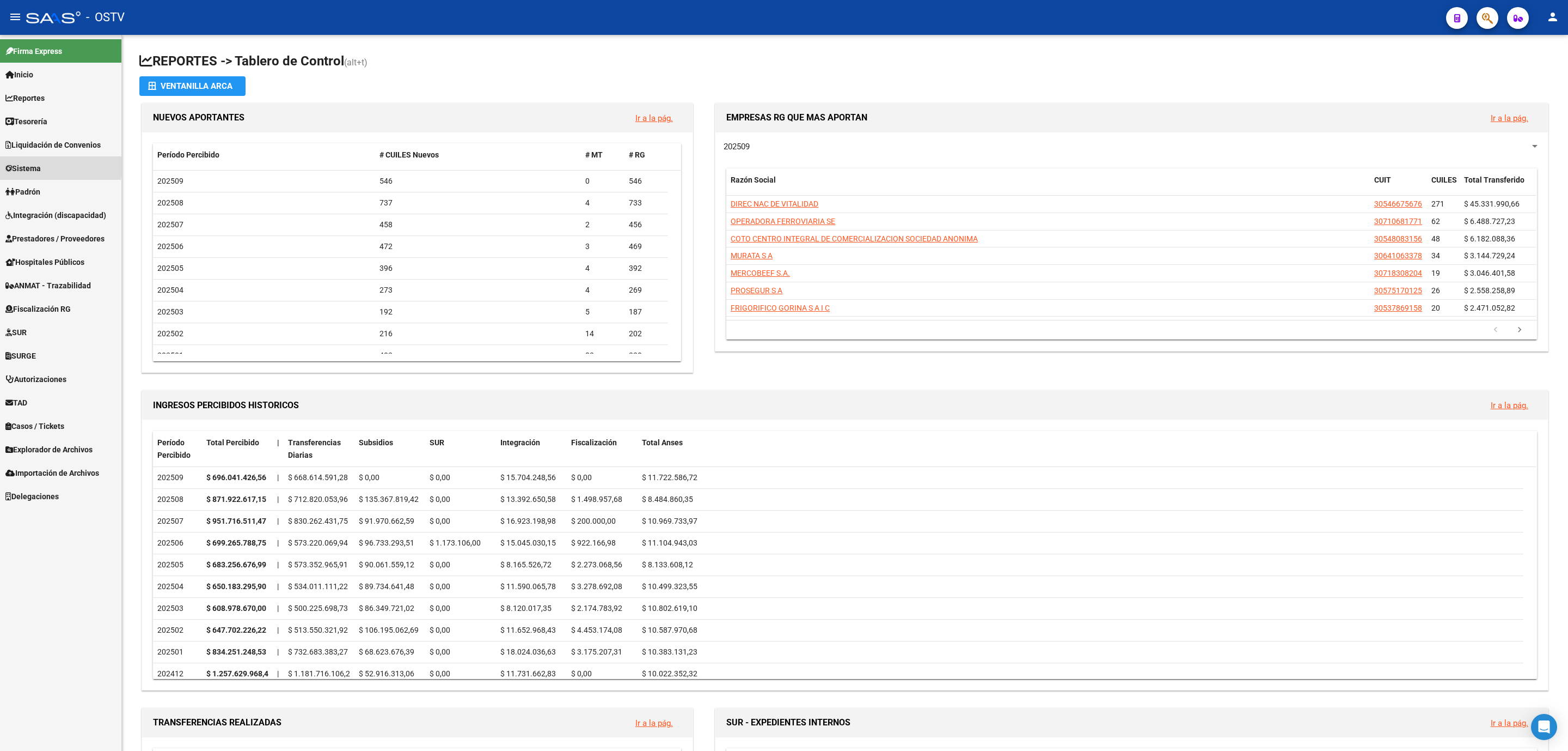
click at [37, 168] on span "Sistema" at bounding box center [23, 169] width 35 height 12
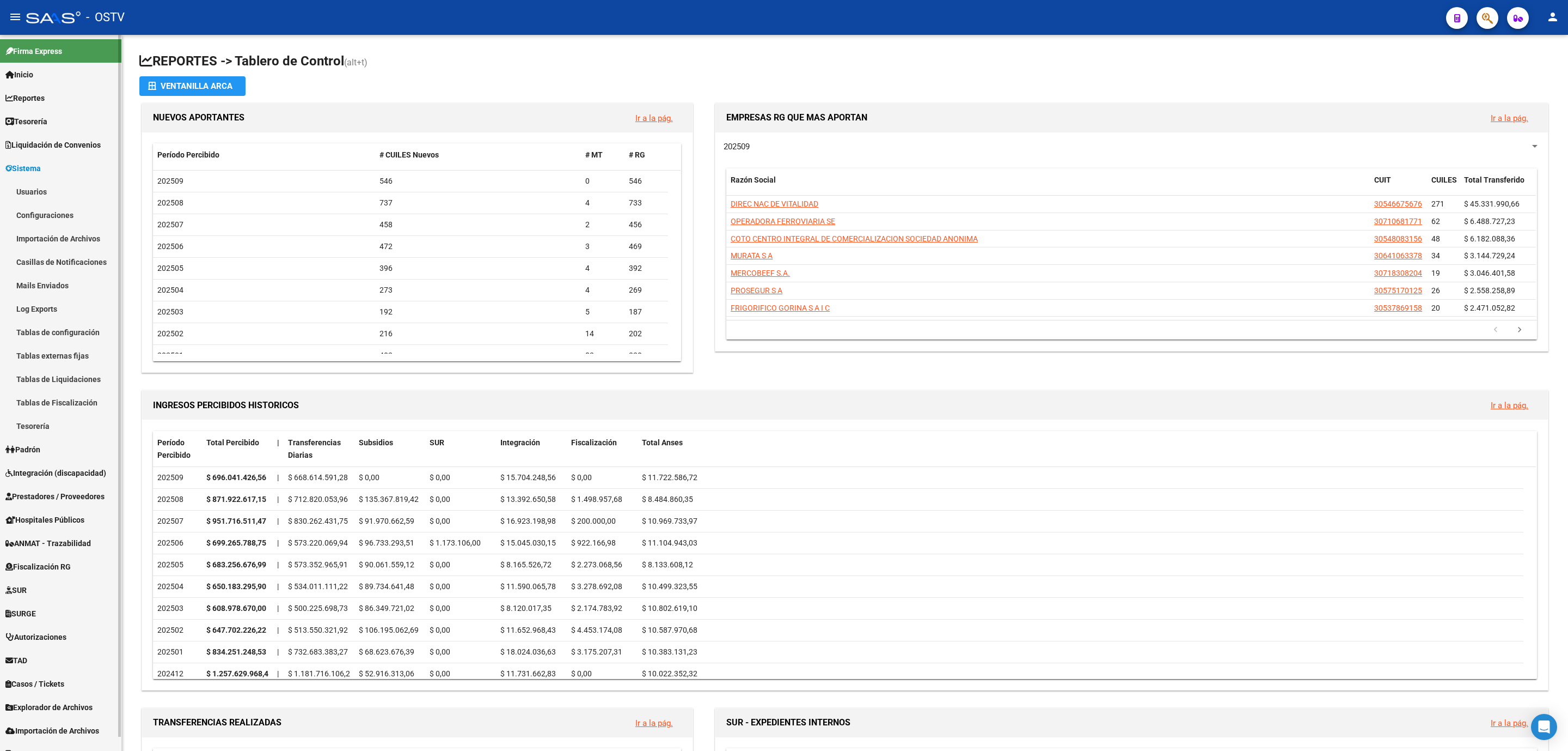
click at [35, 188] on link "Usuarios" at bounding box center [60, 191] width 121 height 23
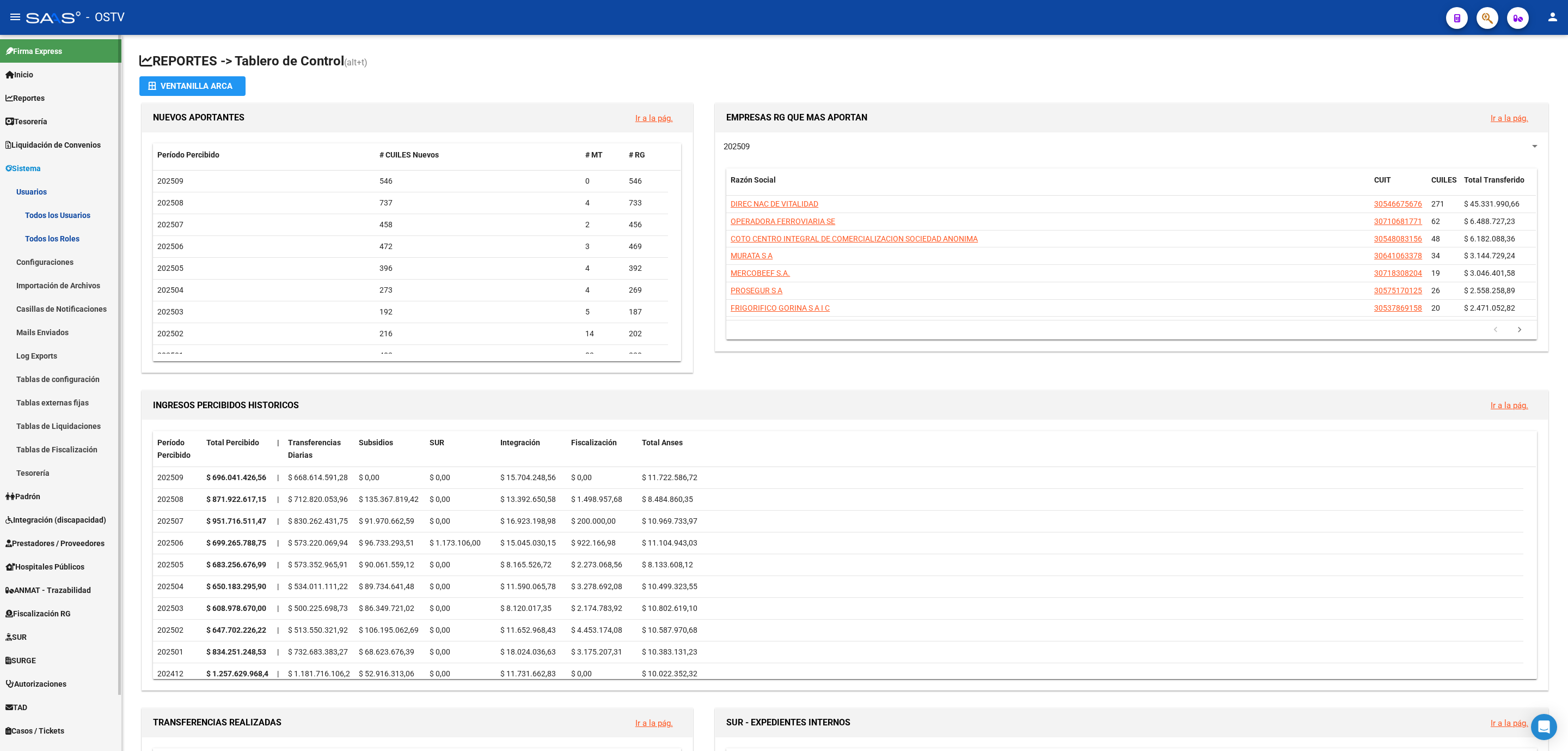
click at [58, 213] on link "Todos los Usuarios" at bounding box center [60, 215] width 121 height 23
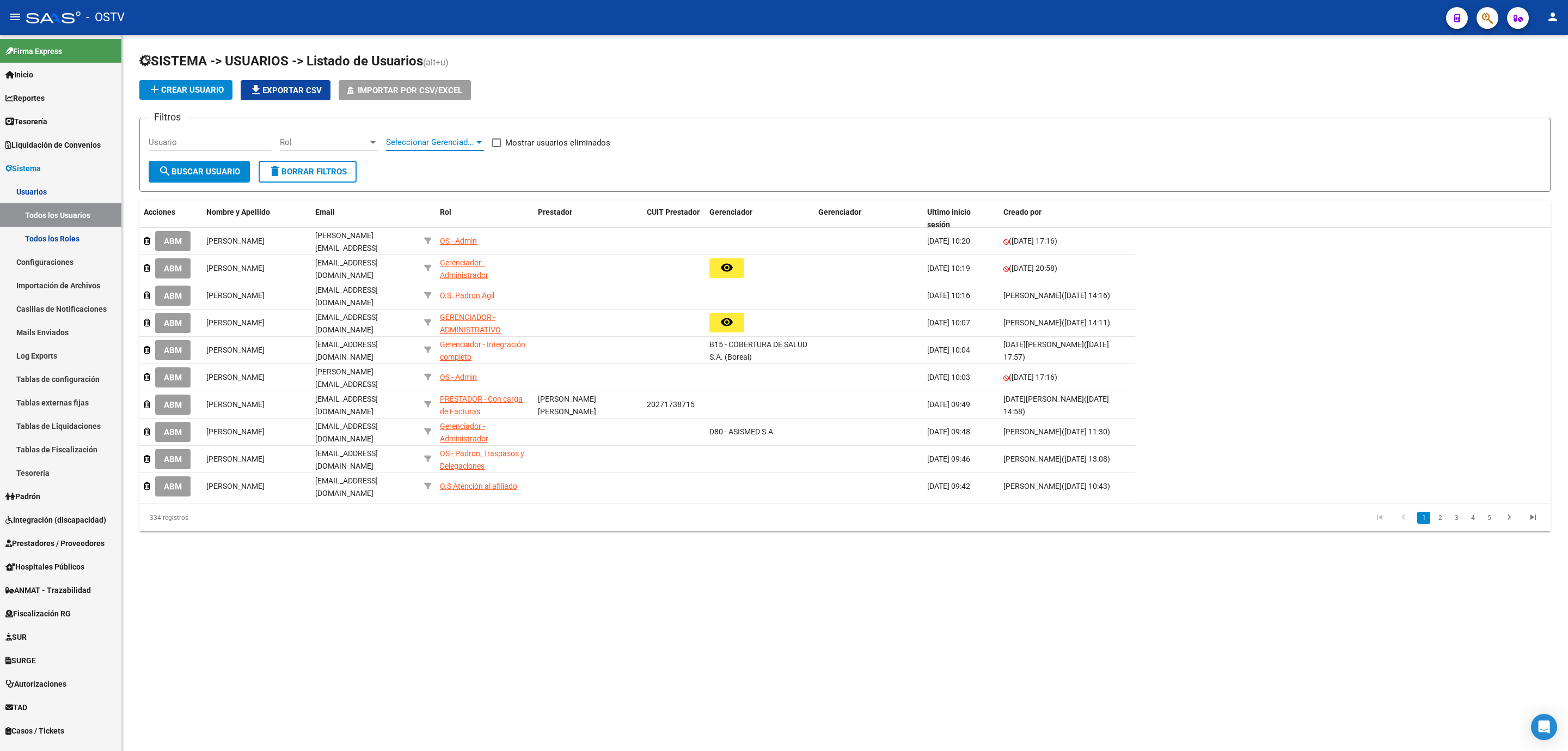
click at [446, 144] on span "Seleccionar Gerenciador" at bounding box center [430, 142] width 88 height 10
click at [430, 201] on span "D88 - MP SALUD" at bounding box center [416, 200] width 60 height 10
click at [217, 178] on button "search Buscar Usuario" at bounding box center [199, 172] width 101 height 22
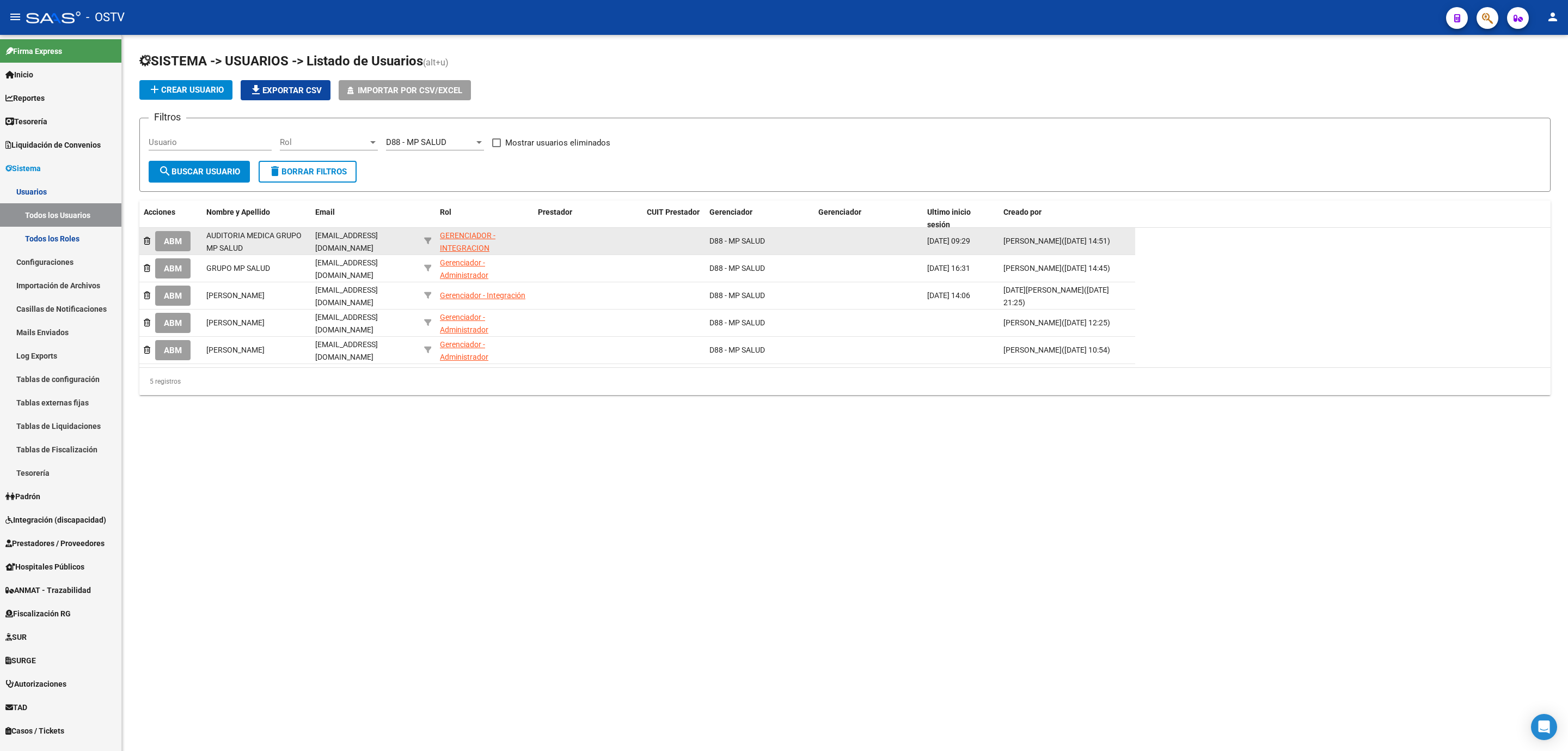
click at [183, 239] on button "ABM" at bounding box center [173, 241] width 35 height 20
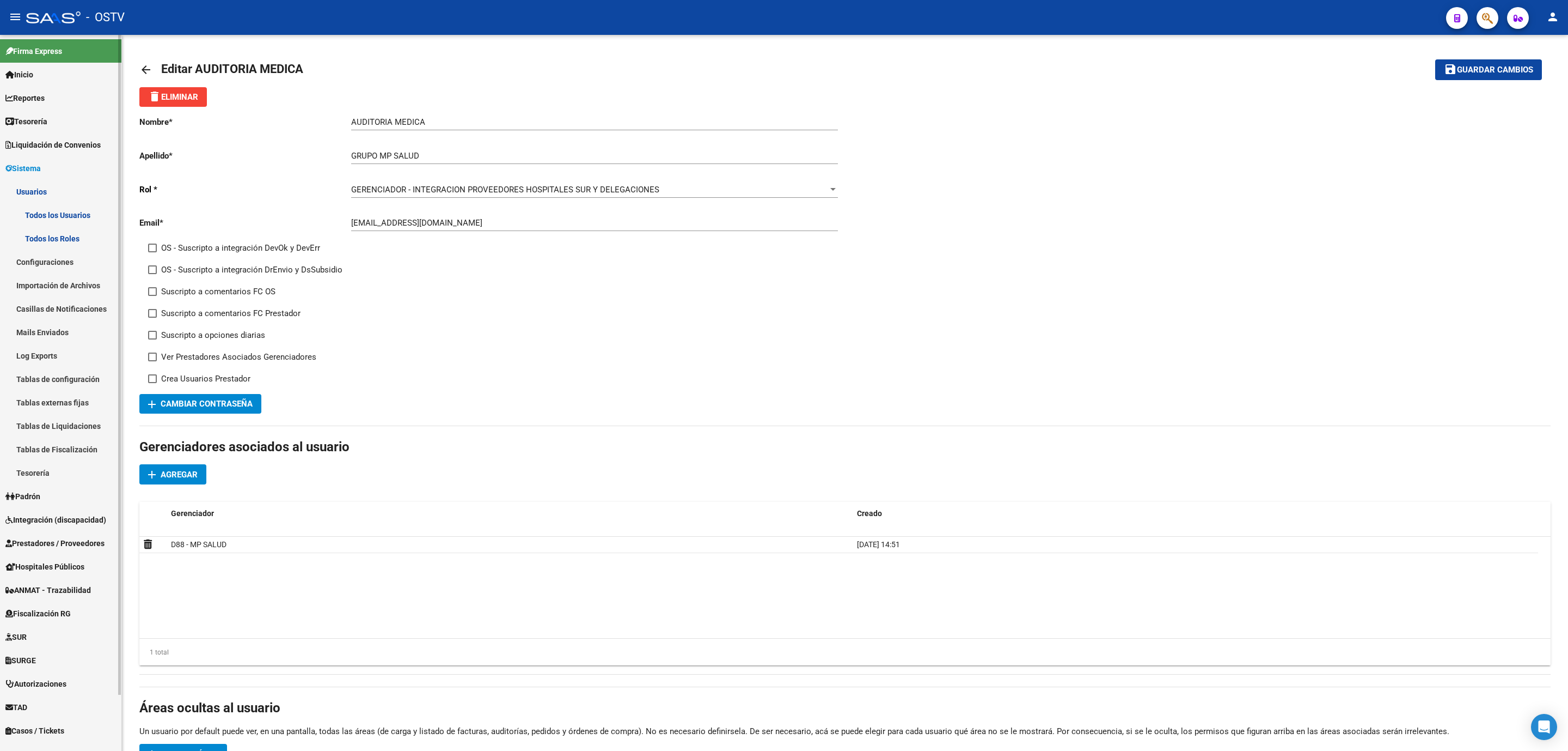
click at [55, 235] on link "Todos los Roles" at bounding box center [60, 238] width 121 height 23
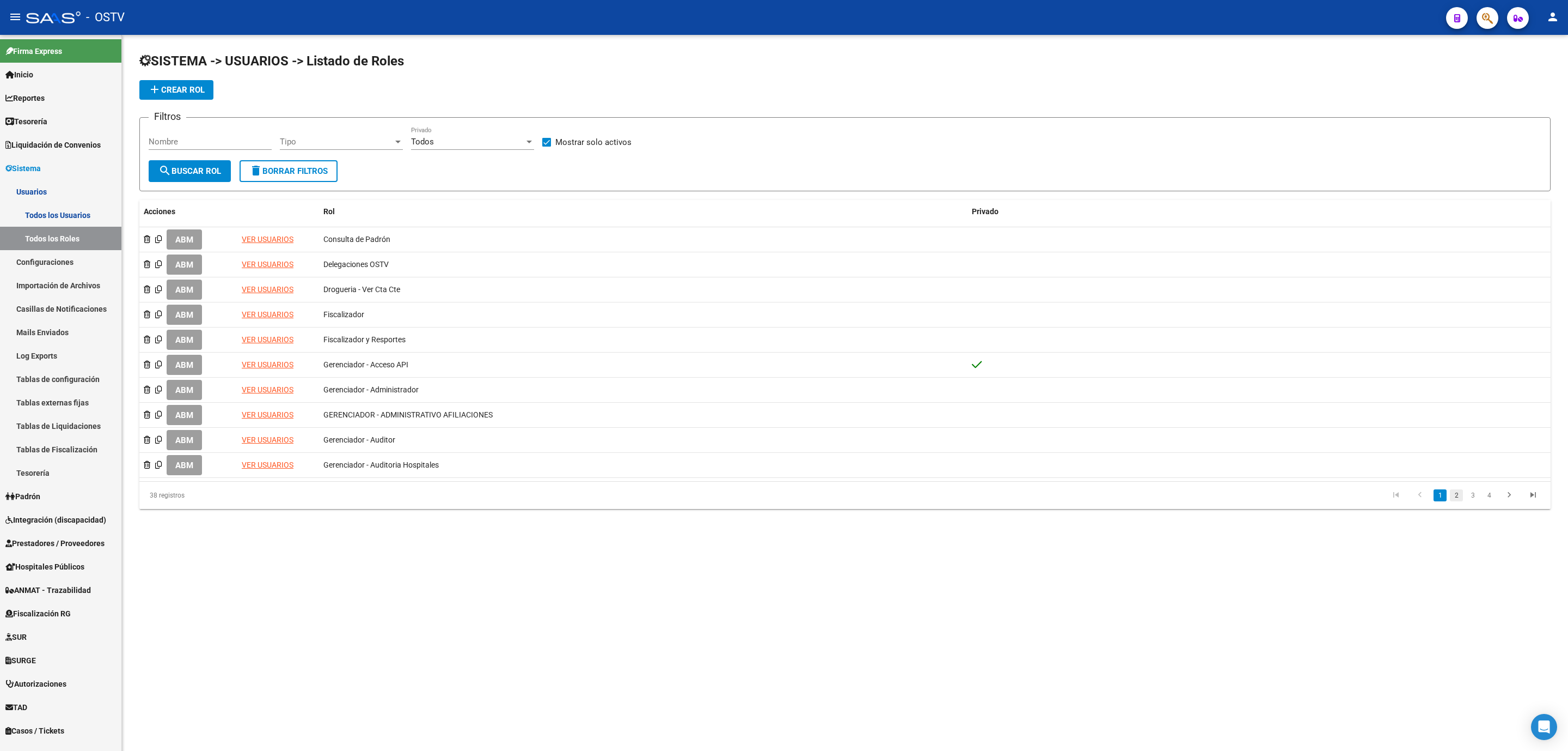
click at [1454, 498] on link "2" at bounding box center [1456, 495] width 13 height 12
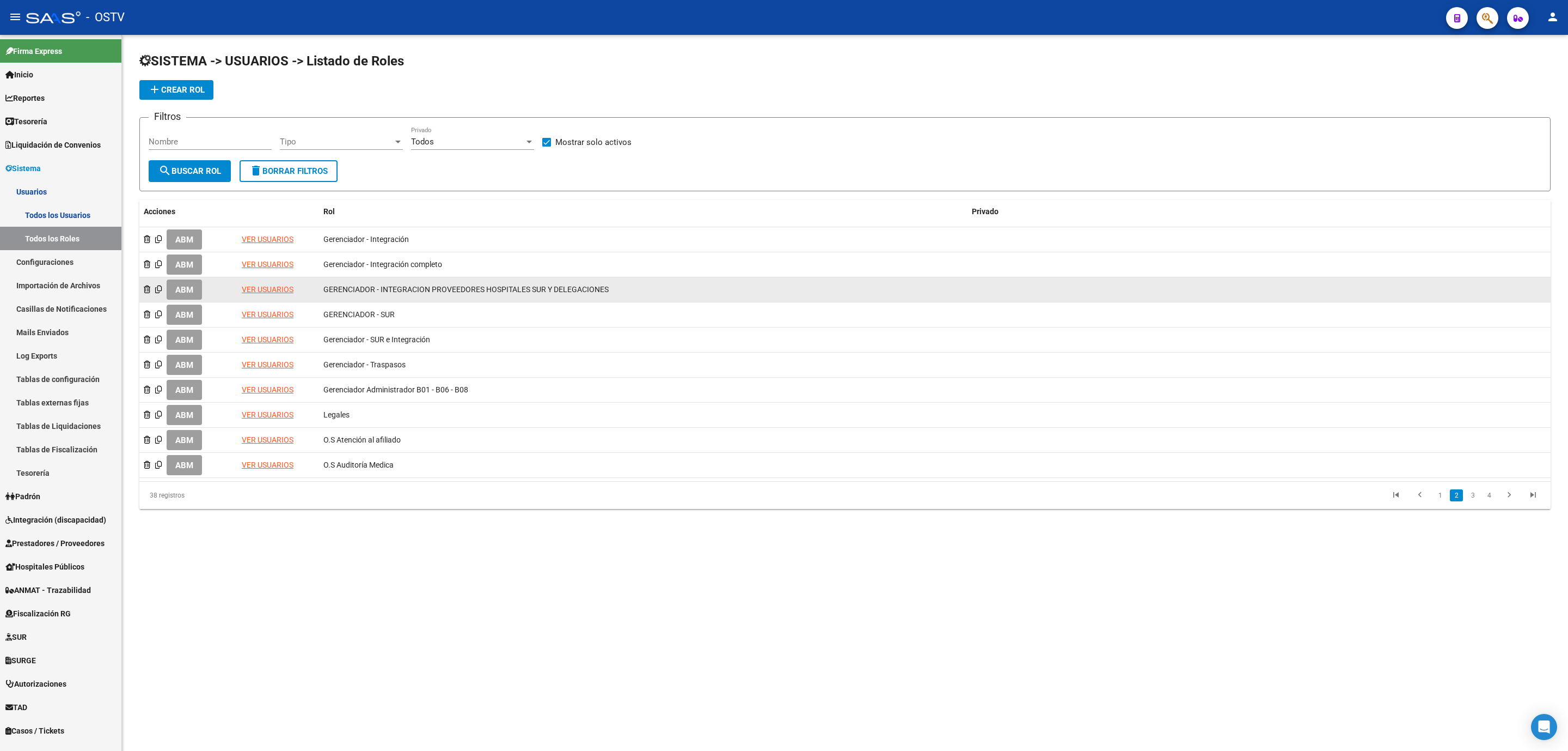
click at [183, 292] on span "ABM" at bounding box center [184, 290] width 18 height 10
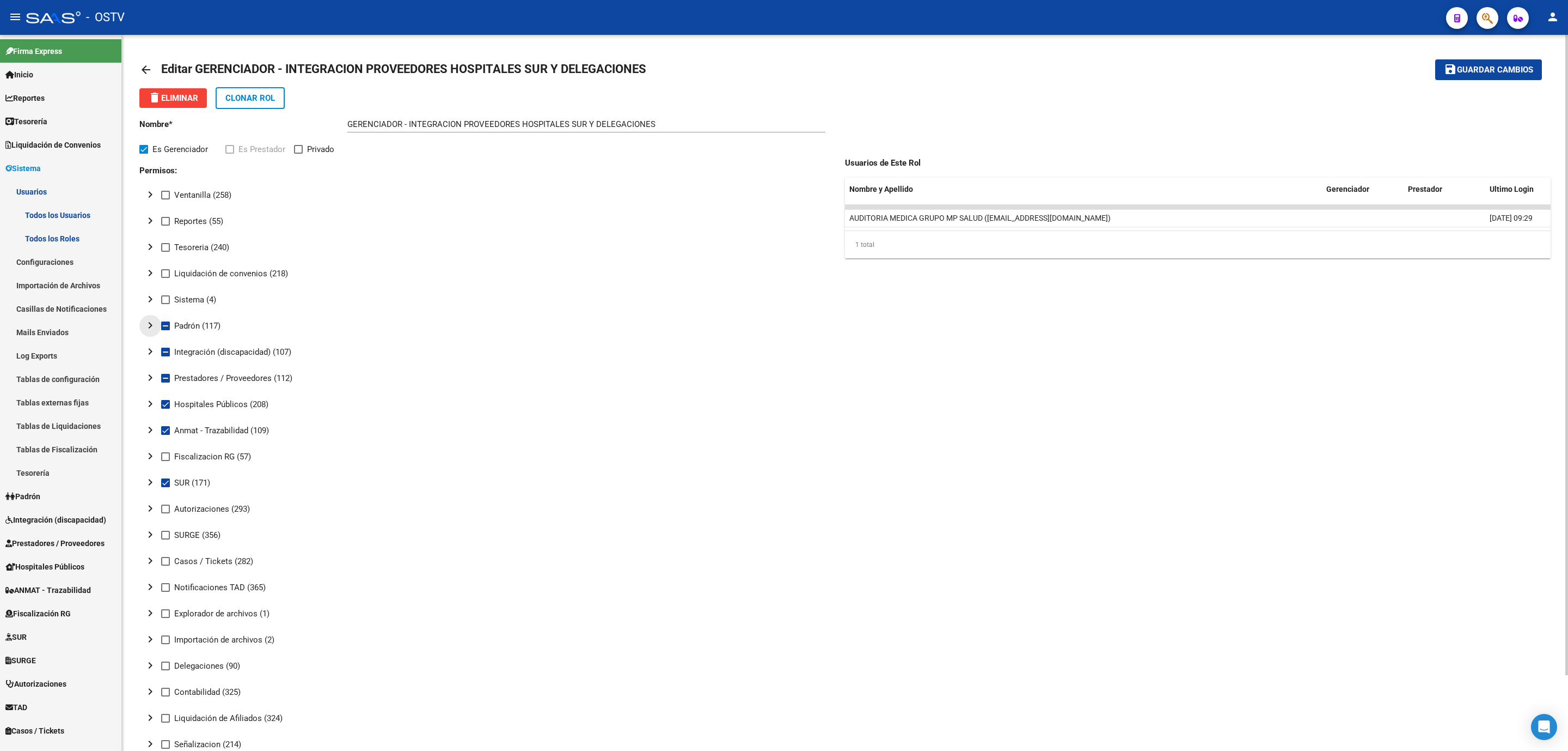
click at [149, 326] on mat-icon "chevron_right" at bounding box center [150, 325] width 13 height 13
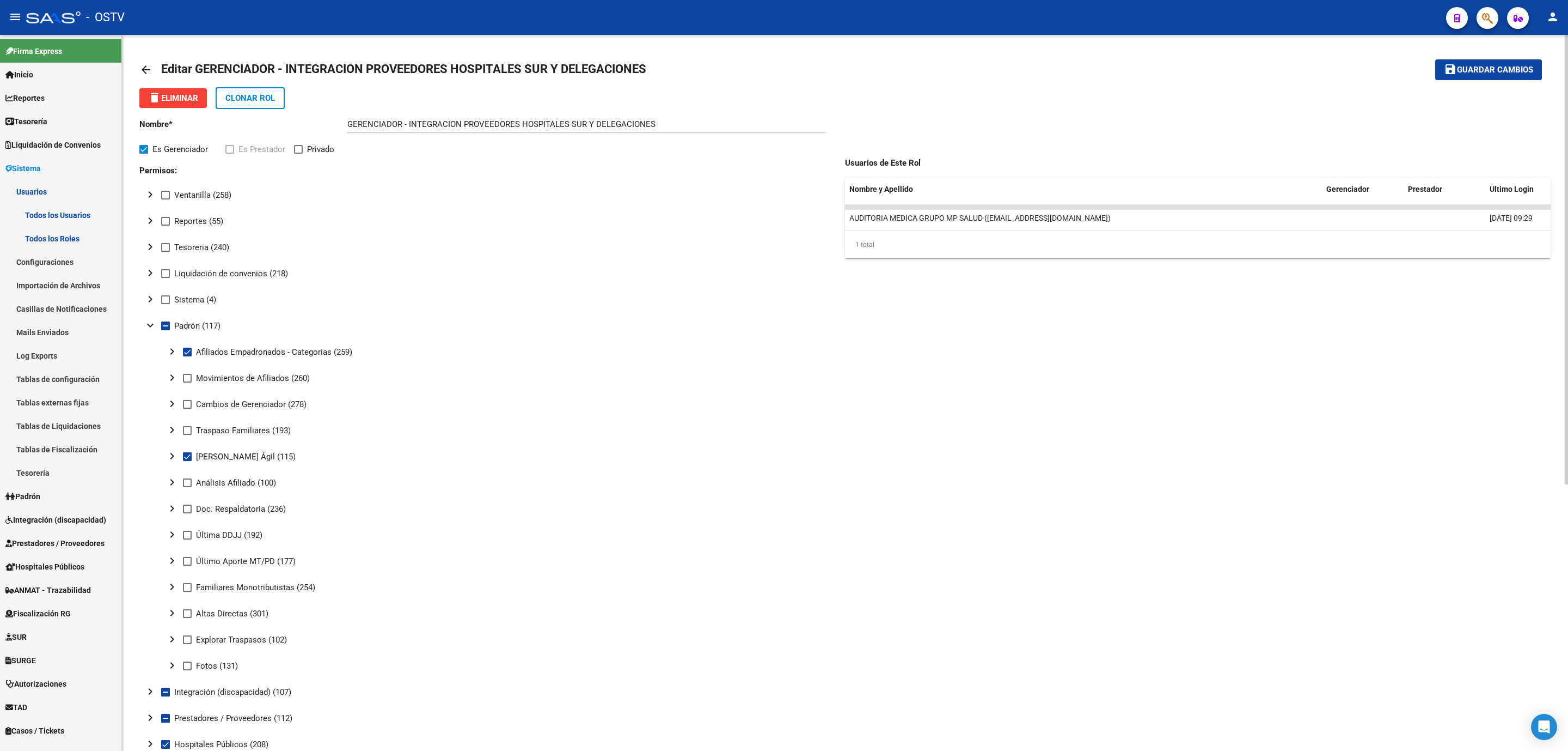
click at [184, 482] on span at bounding box center [187, 482] width 9 height 9
click at [187, 487] on input "Análisis Afiliado (100)" at bounding box center [187, 487] width 1 height 1
checkbox input "true"
click at [1462, 74] on span "Guardar cambios" at bounding box center [1495, 70] width 76 height 10
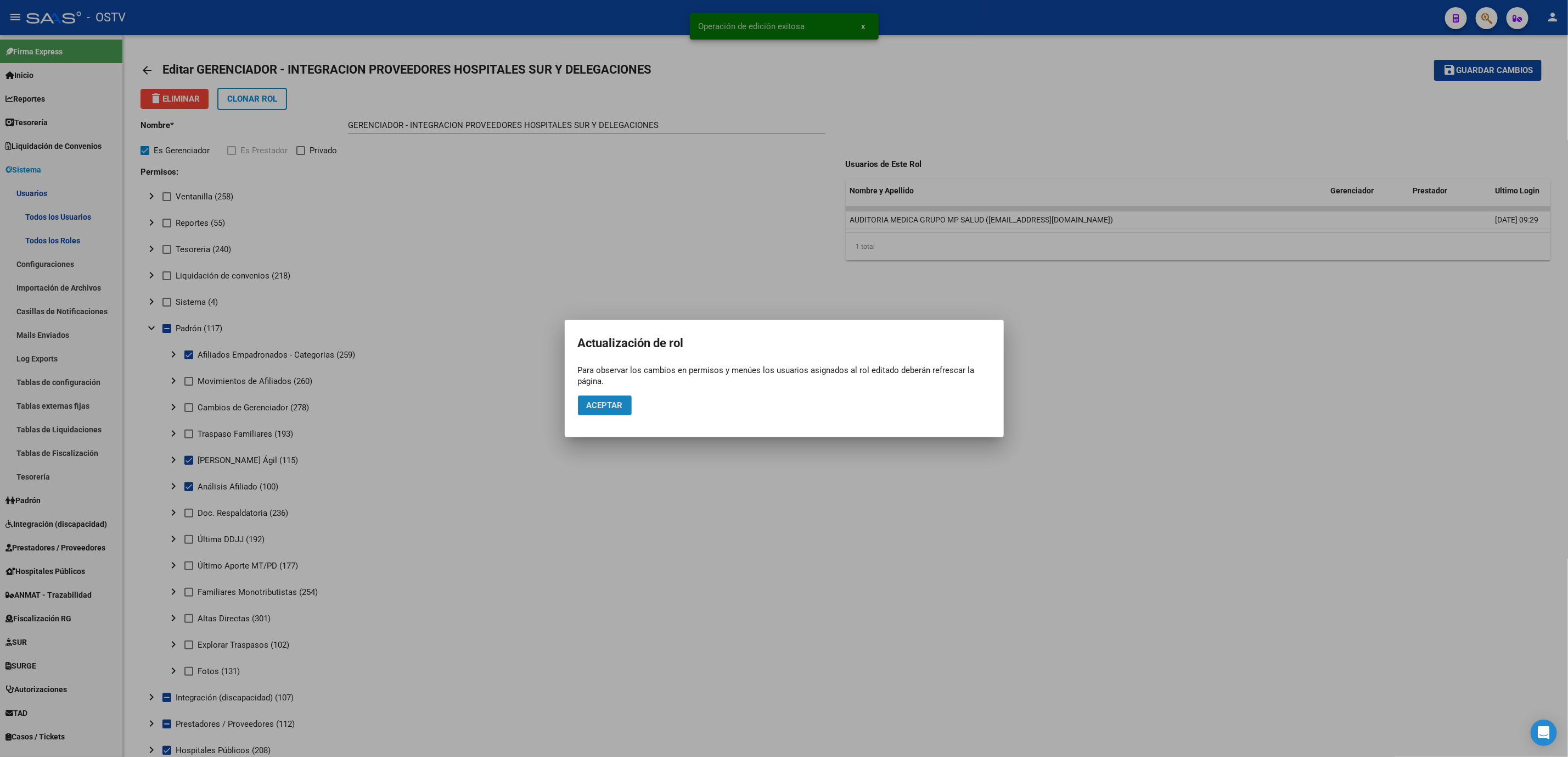
click at [585, 409] on button "Aceptar" at bounding box center [605, 405] width 54 height 20
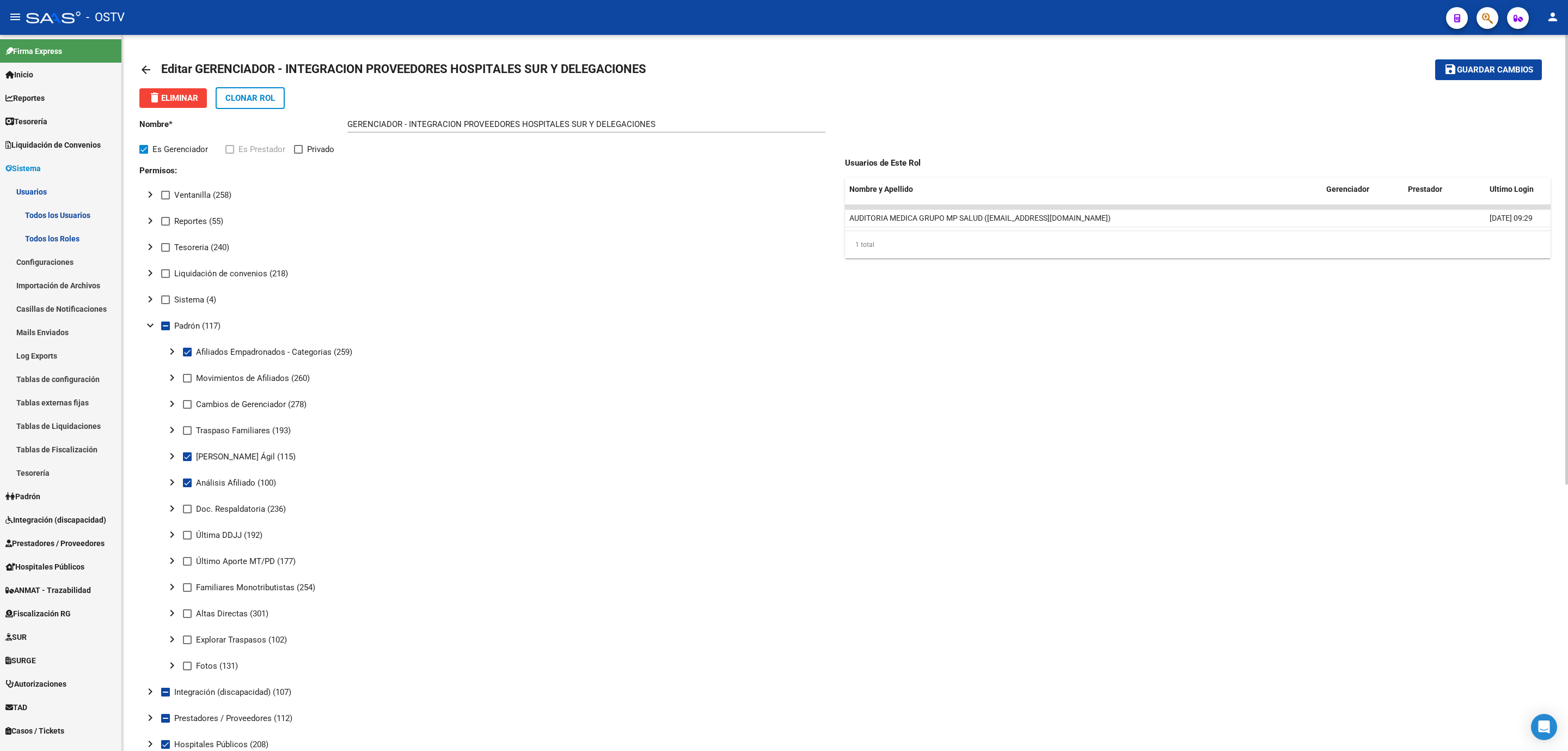
drag, startPoint x: 1485, startPoint y: 67, endPoint x: 1475, endPoint y: 71, distance: 10.8
click at [1485, 68] on span "Guardar cambios" at bounding box center [1495, 70] width 76 height 10
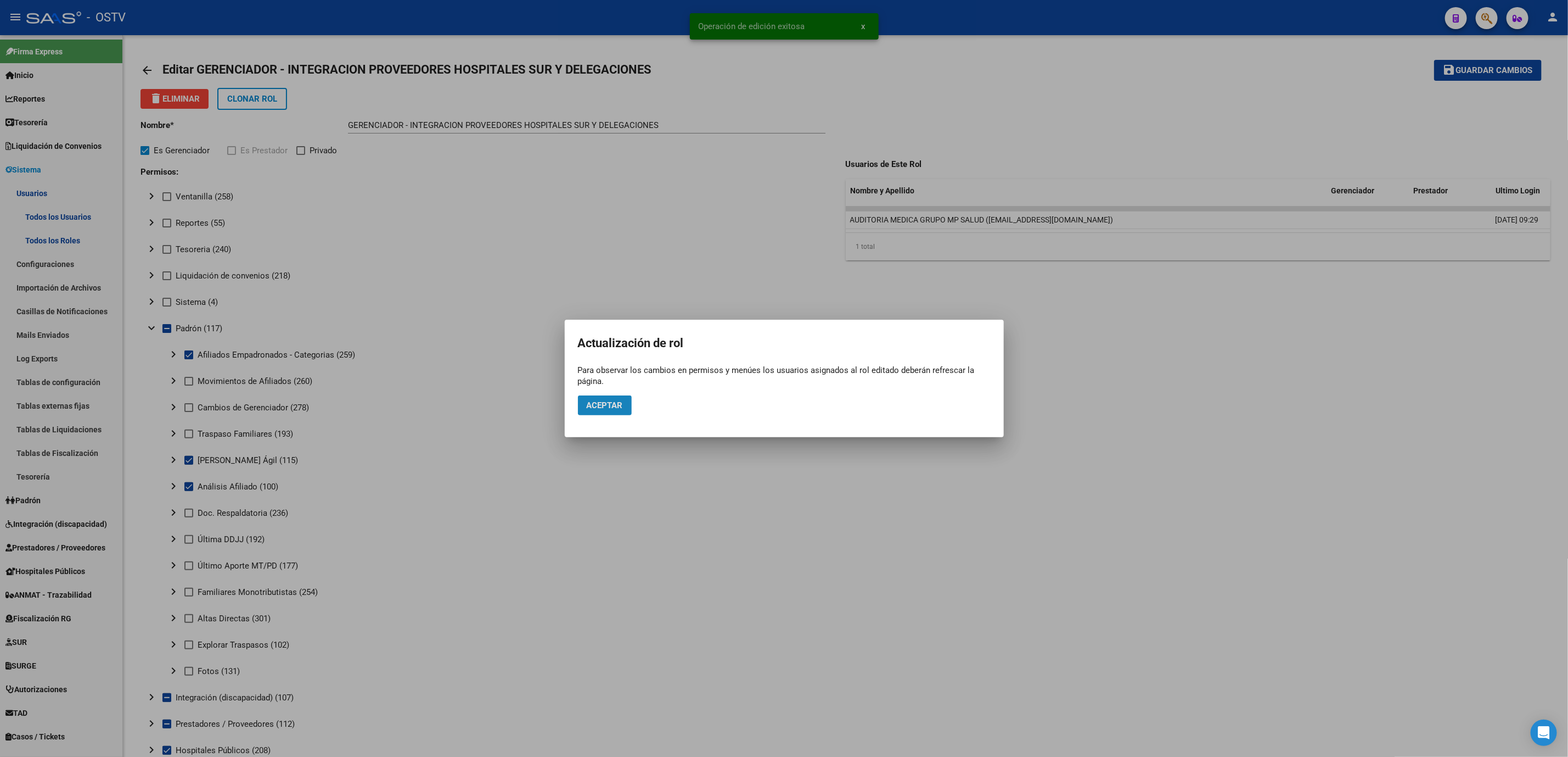
click at [593, 405] on span "Aceptar" at bounding box center [604, 405] width 36 height 10
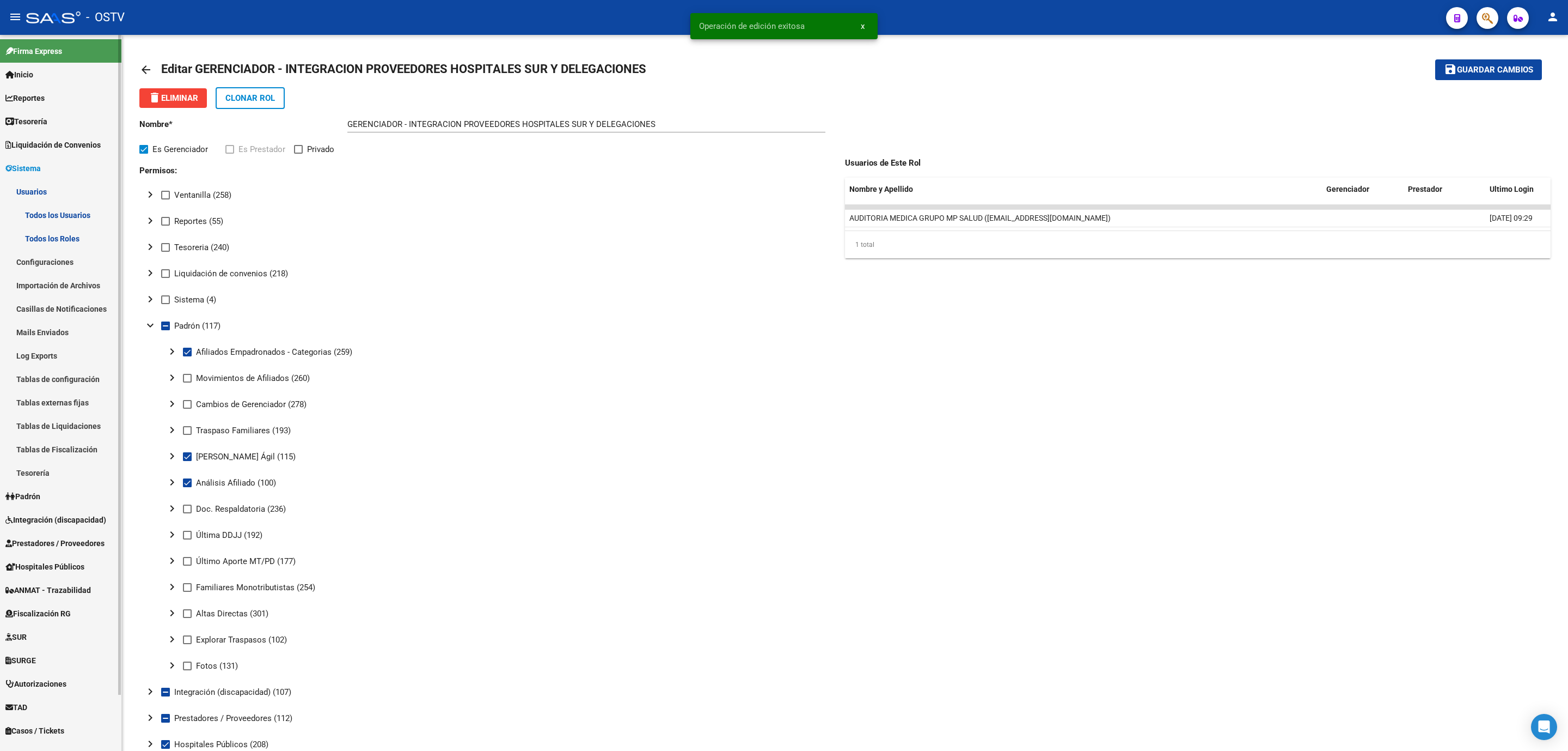
click at [29, 190] on link "Usuarios" at bounding box center [60, 191] width 121 height 23
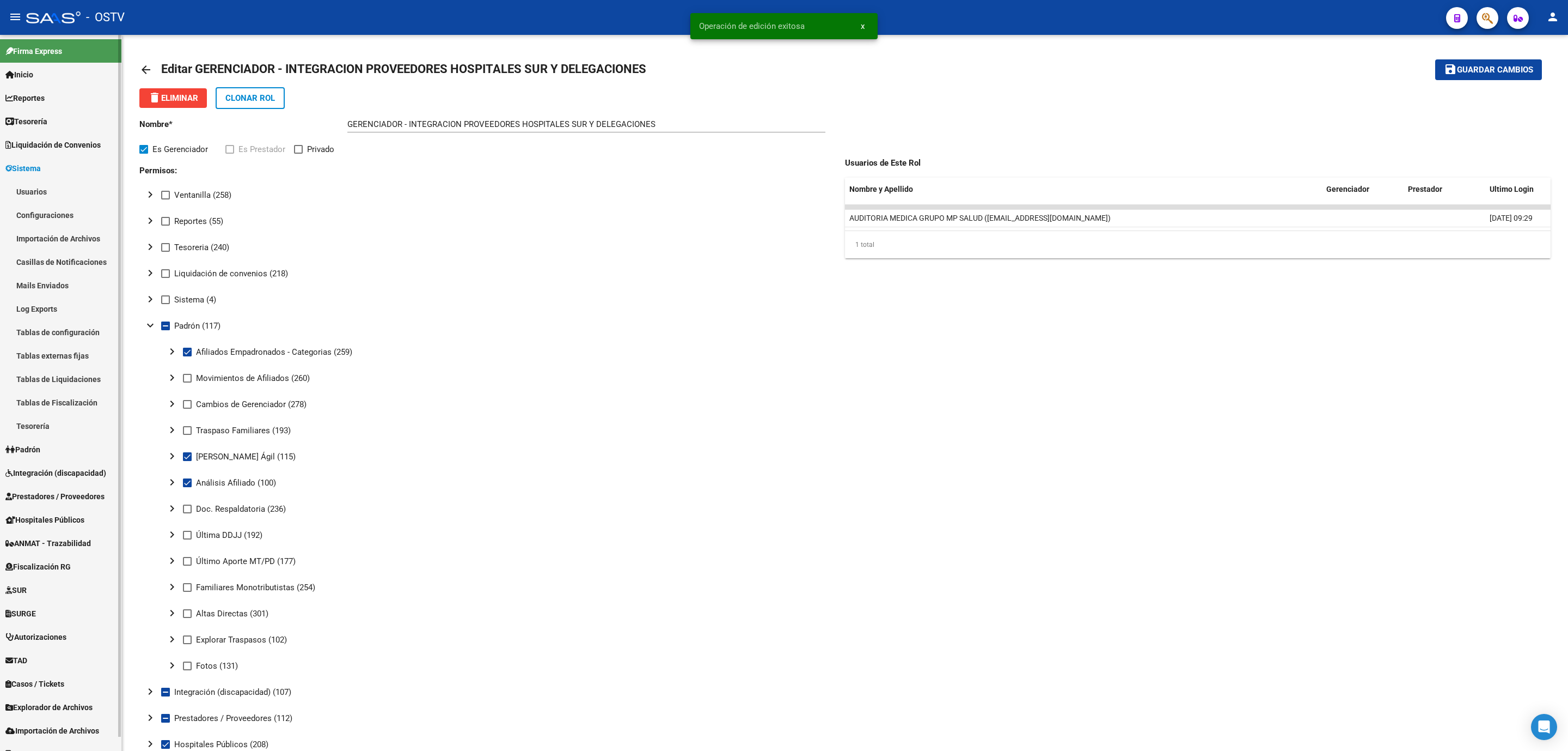
click at [41, 163] on span "Sistema" at bounding box center [23, 169] width 35 height 12
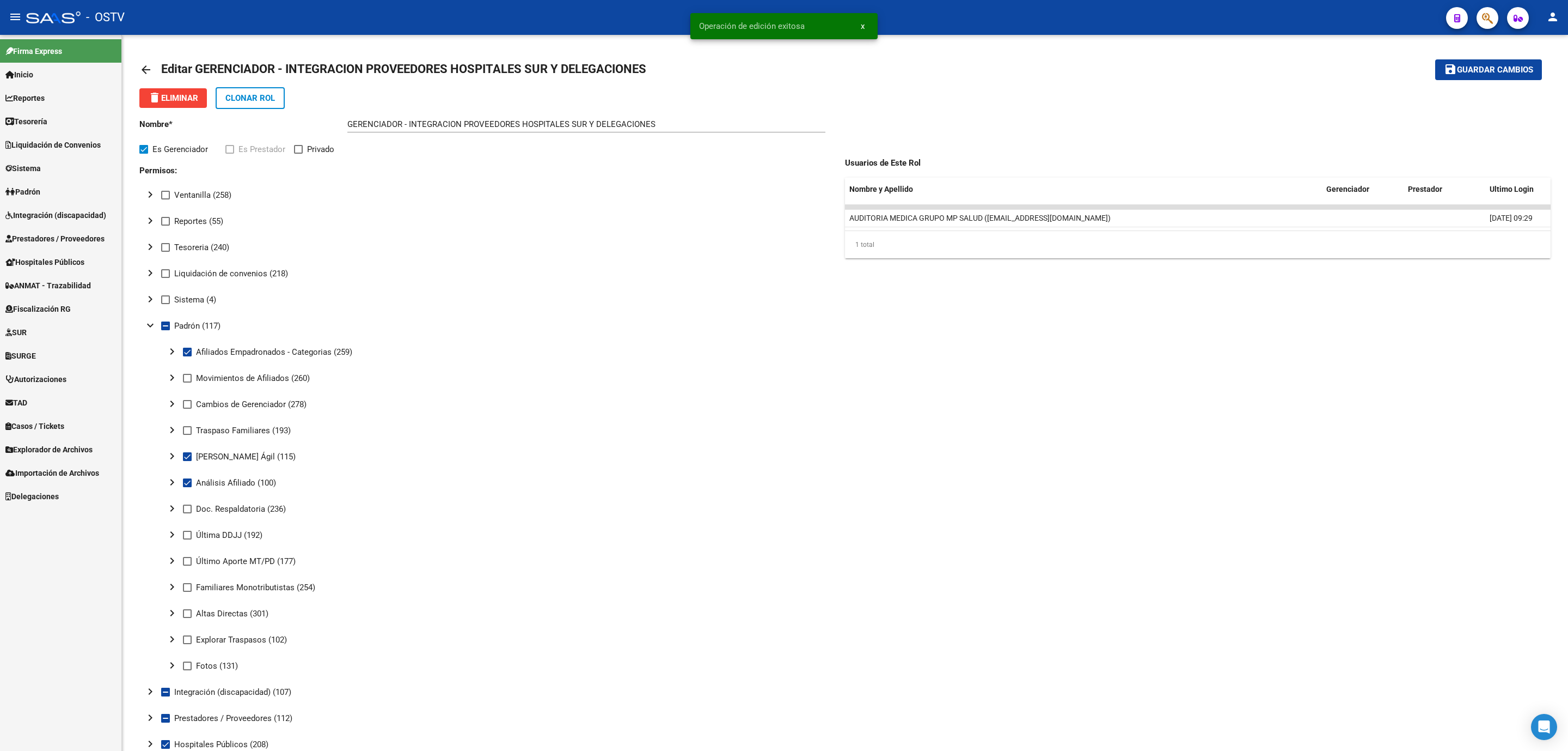
click at [37, 189] on span "Padrón" at bounding box center [23, 192] width 35 height 12
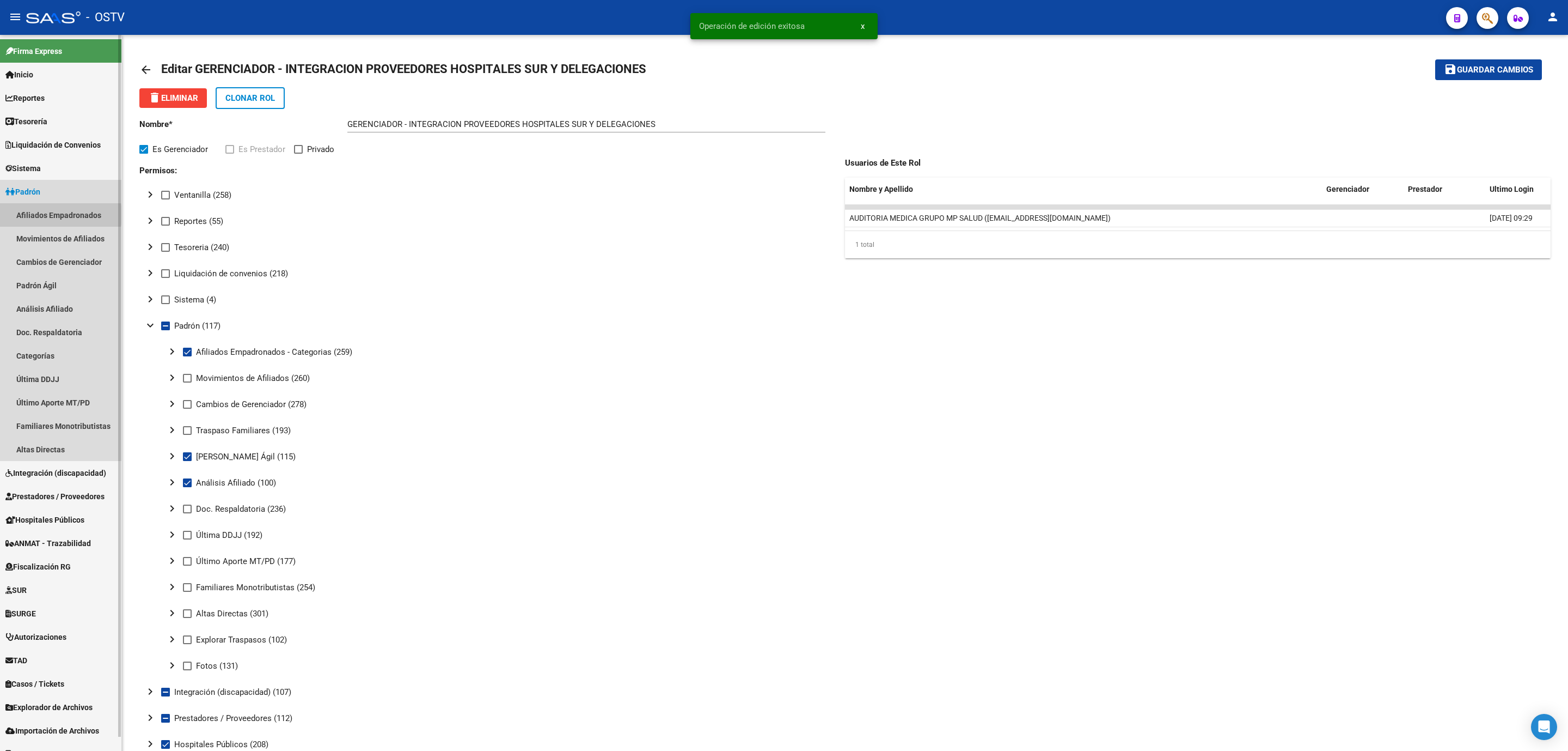
click at [41, 214] on link "Afiliados Empadronados" at bounding box center [60, 215] width 121 height 23
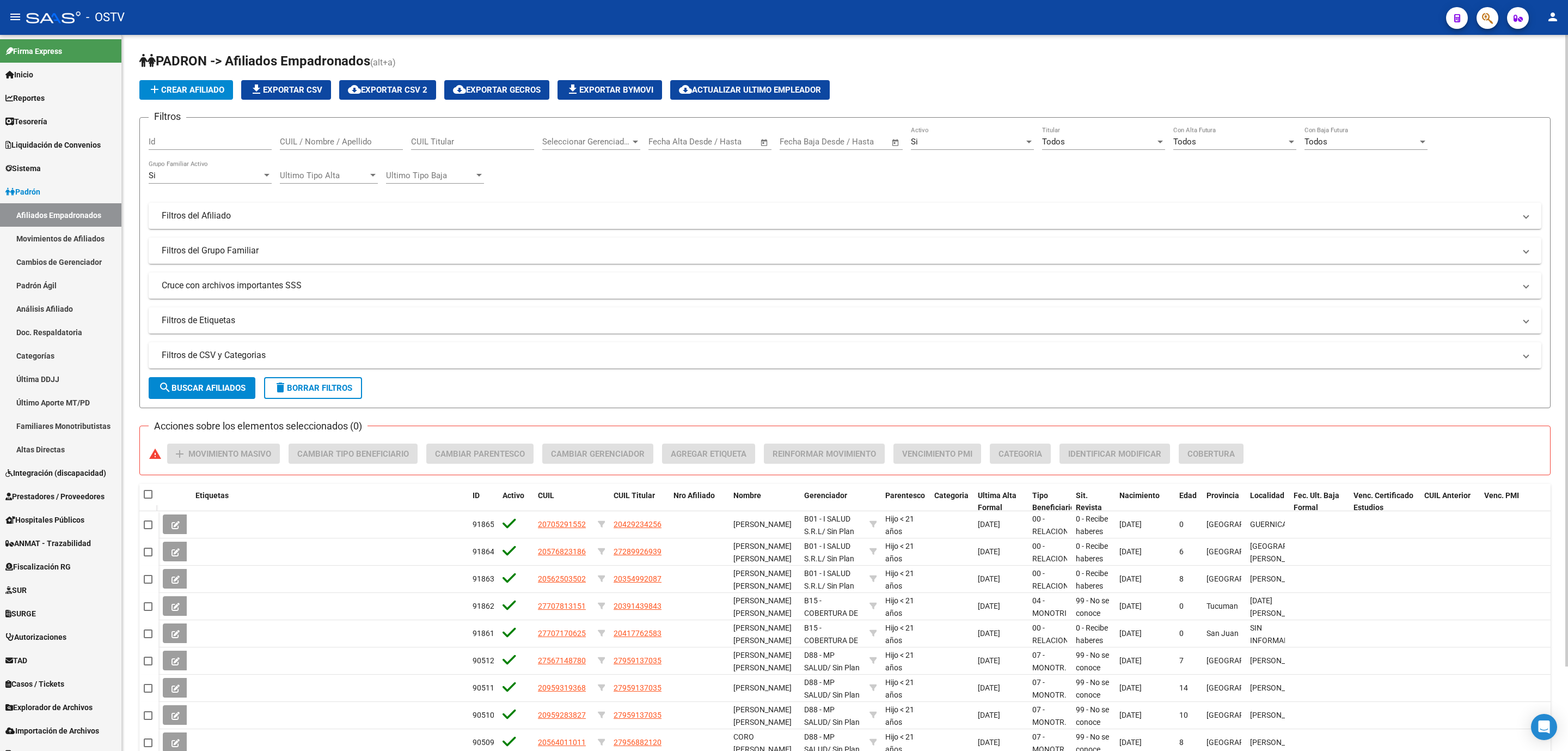
click at [134, 308] on div "PADRON -> Afiliados Empadronados (alt+a) add Crear Afiliado file_download Expor…" at bounding box center [845, 440] width 1446 height 811
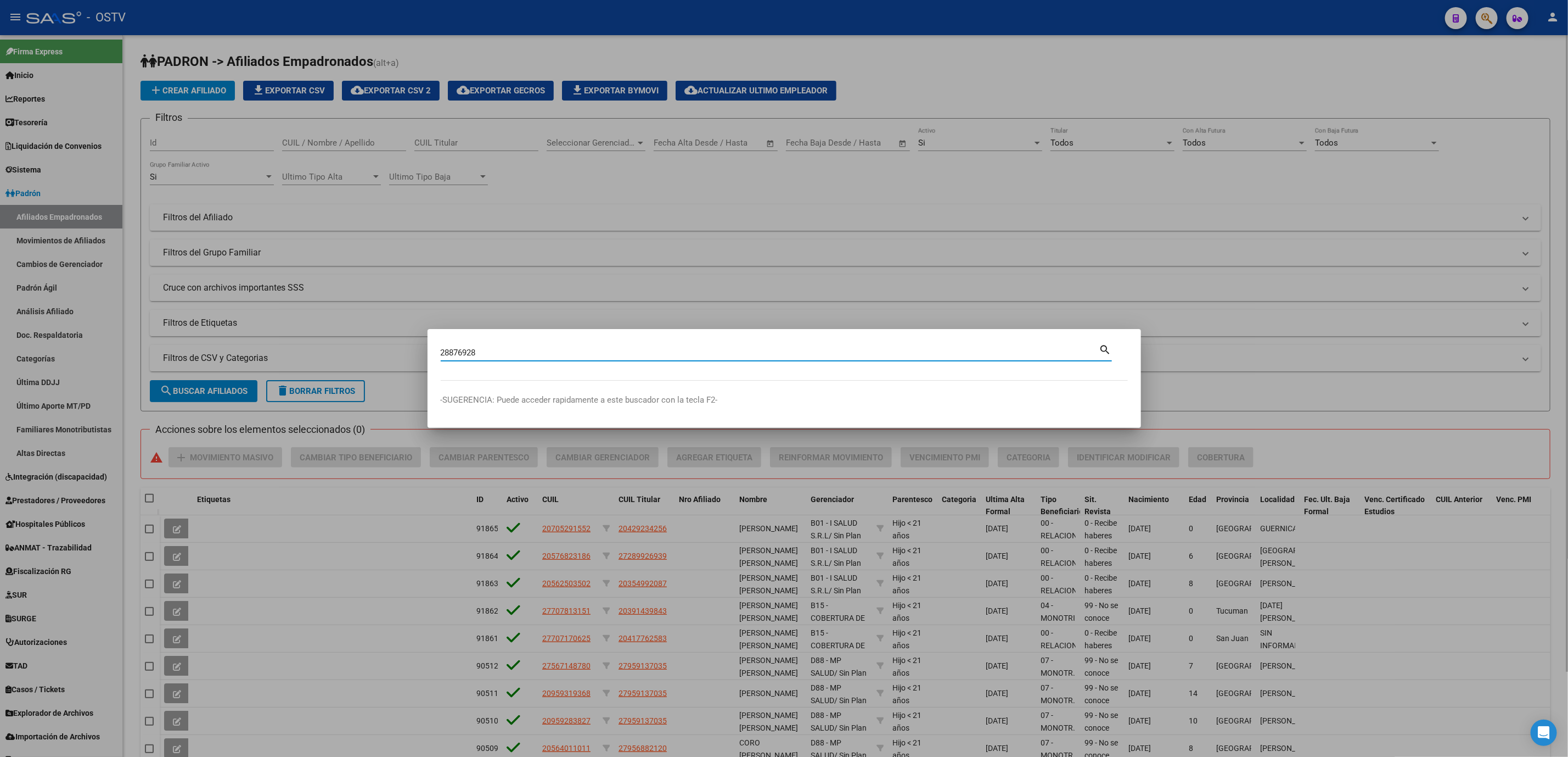
type input "28876928"
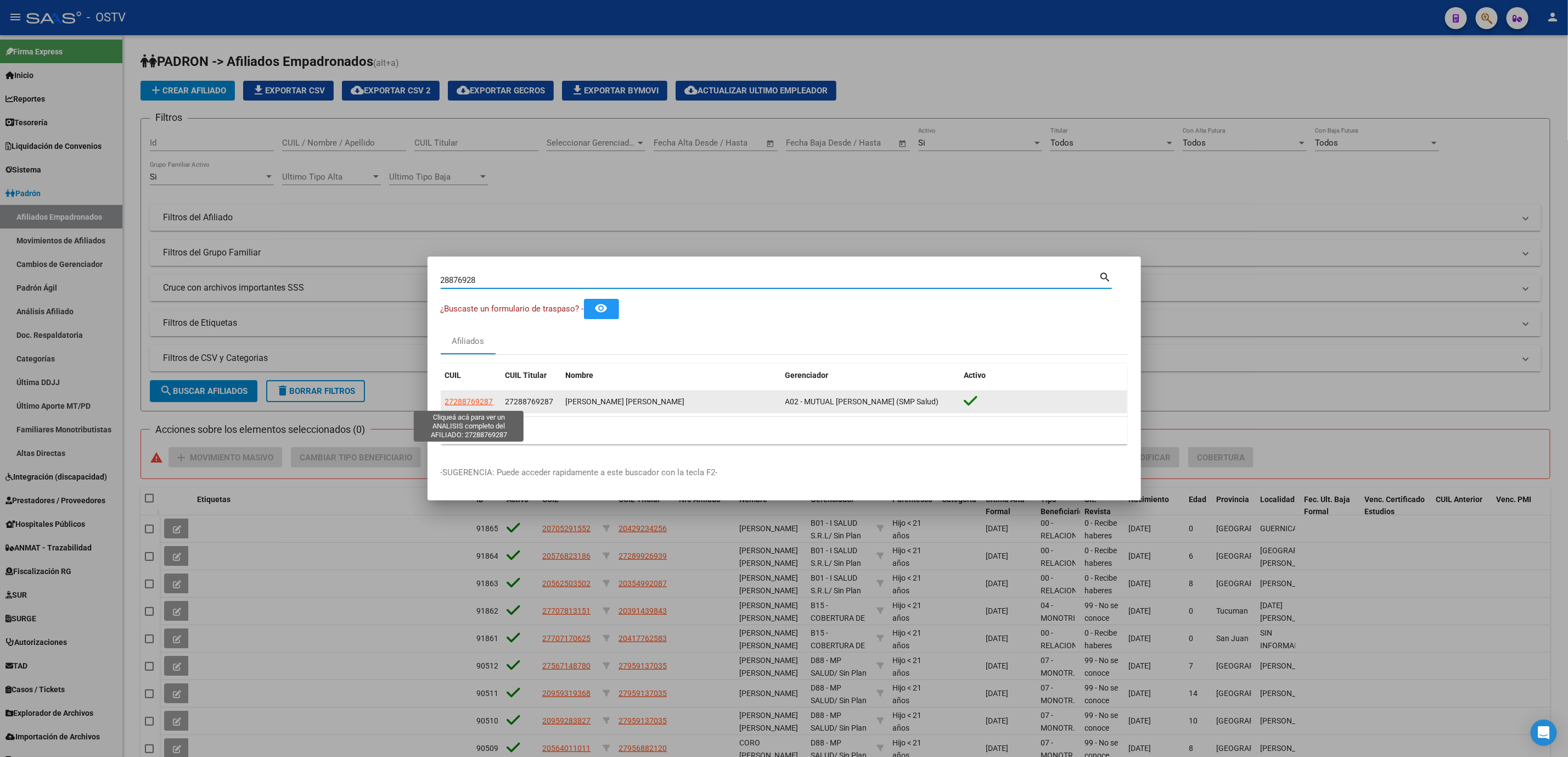
click at [468, 401] on span "27288769287" at bounding box center [469, 402] width 48 height 9
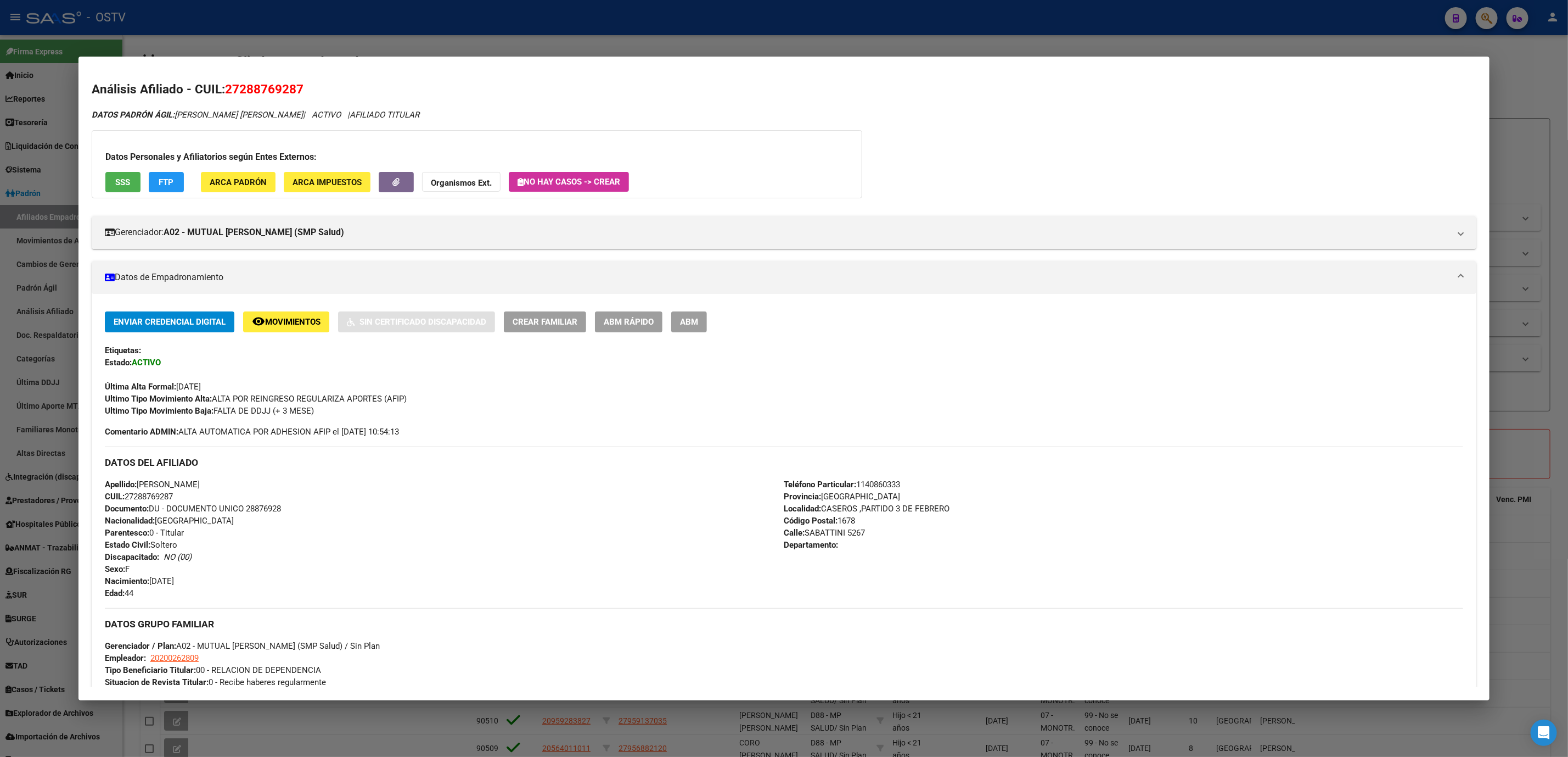
click at [693, 327] on button "ABM" at bounding box center [689, 321] width 36 height 20
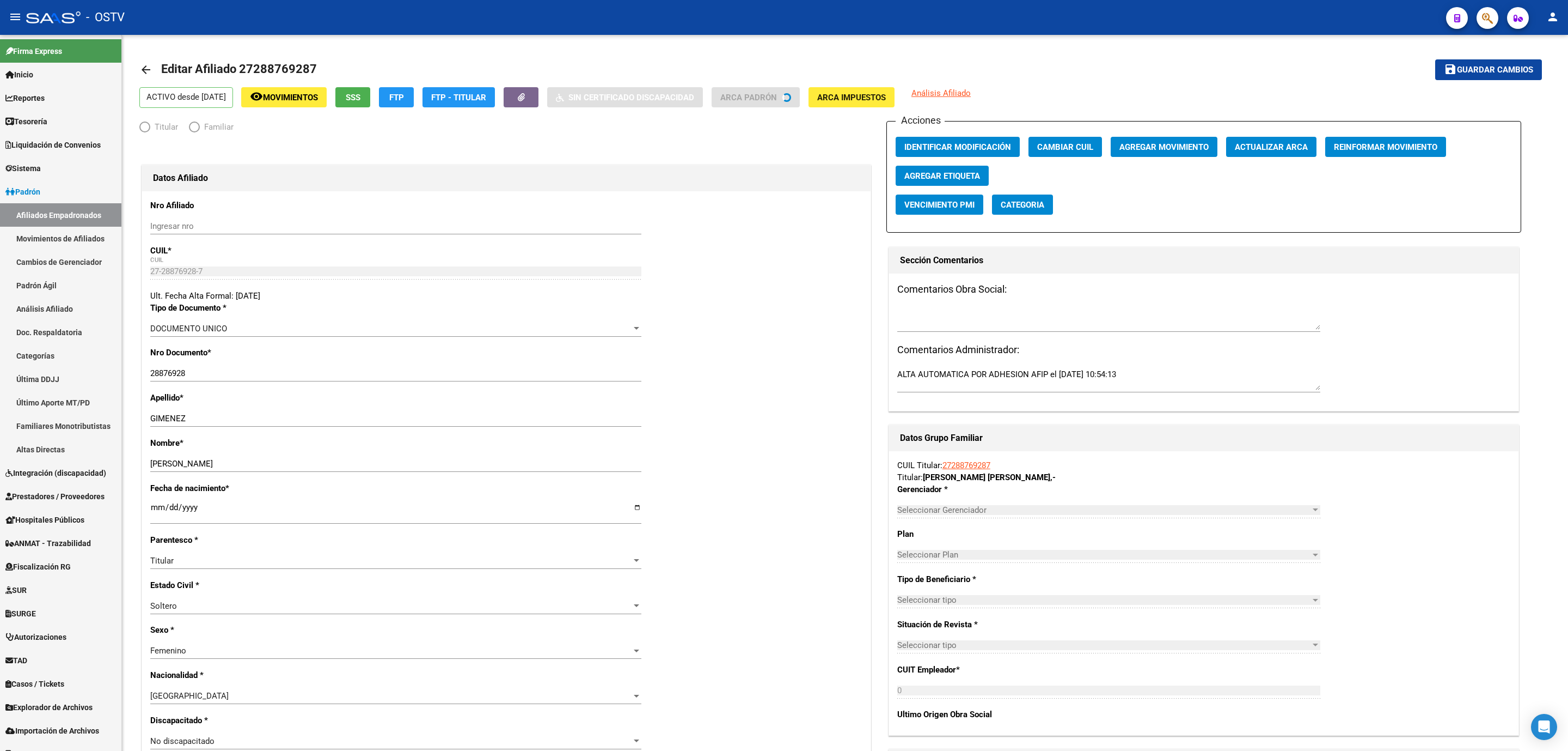
radio input "true"
type input "20-20026280-9"
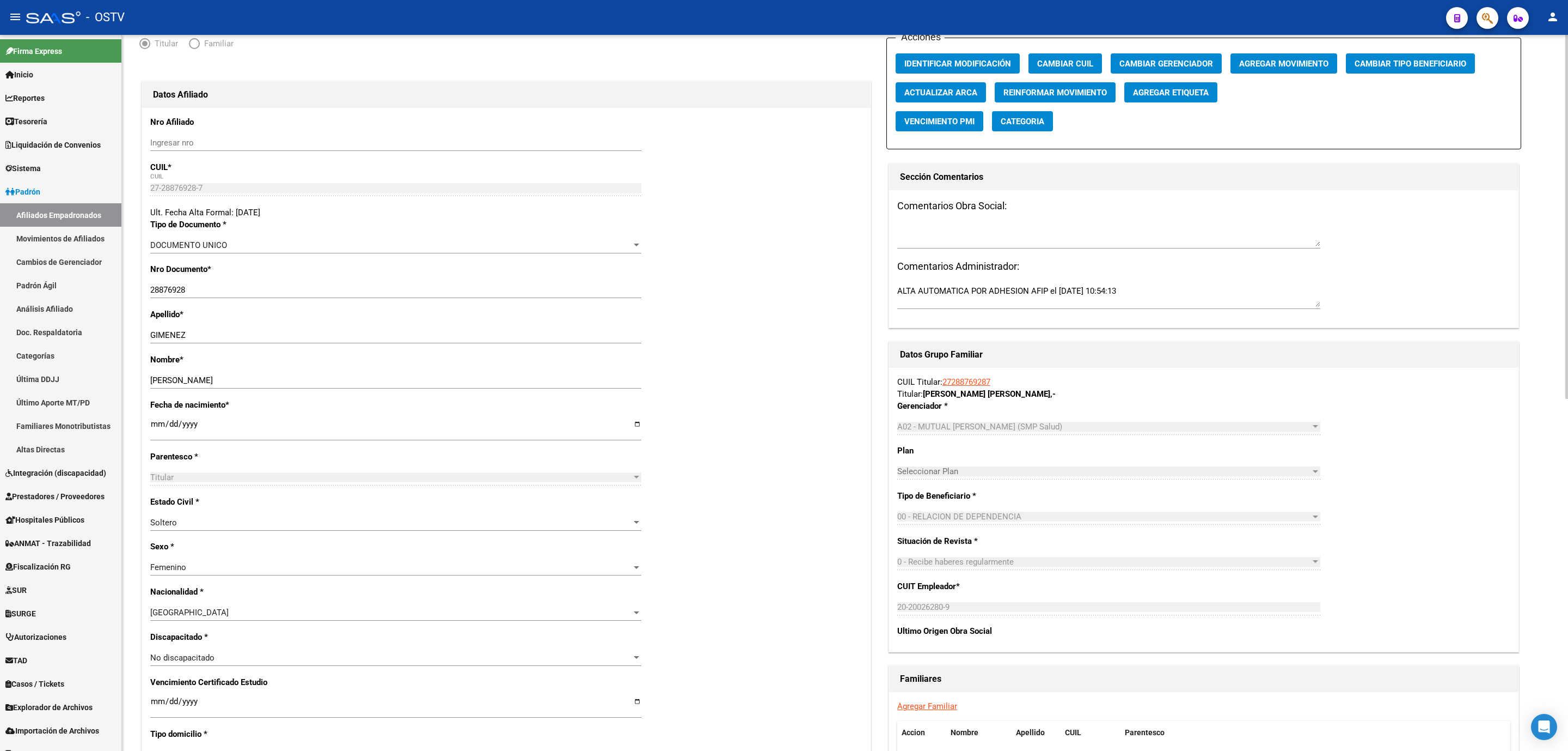
scroll to position [82, 0]
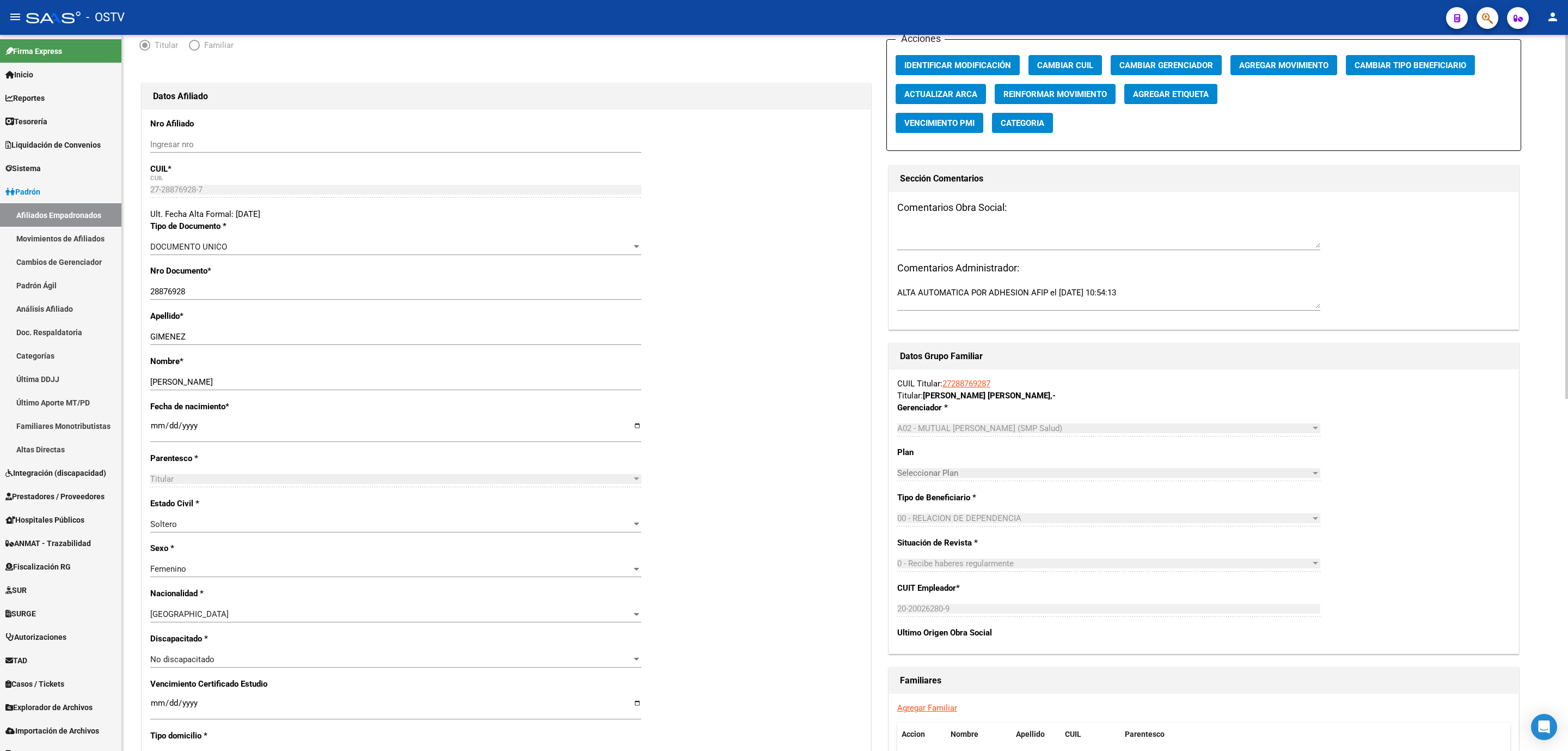
click at [149, 199] on div "Nro Afiliado Ingresar nro CUIL * 27-28876928-7 CUIL ARCA [PERSON_NAME] Ult. Fec…" at bounding box center [506, 694] width 729 height 1169
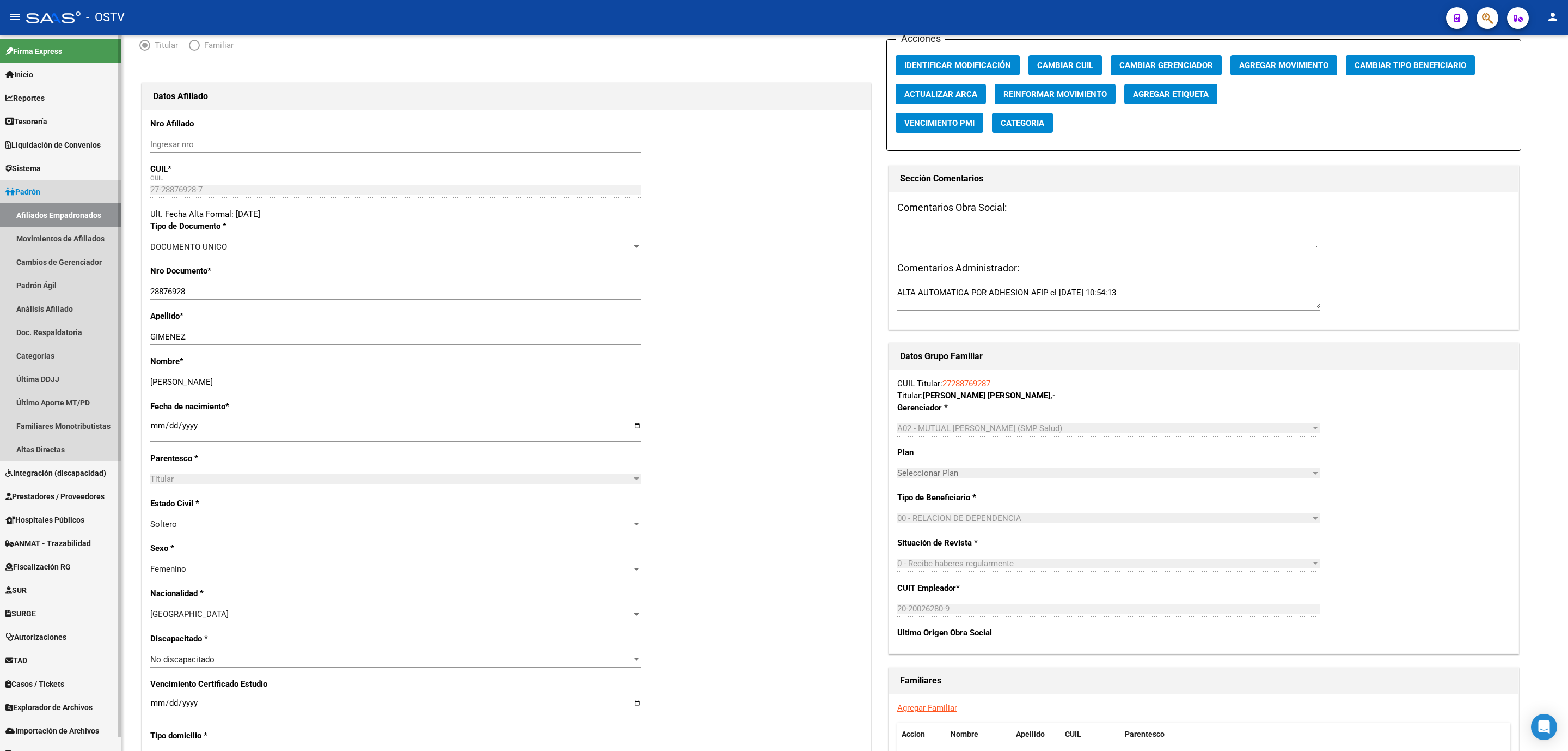
click at [38, 202] on link "Padrón" at bounding box center [60, 191] width 121 height 23
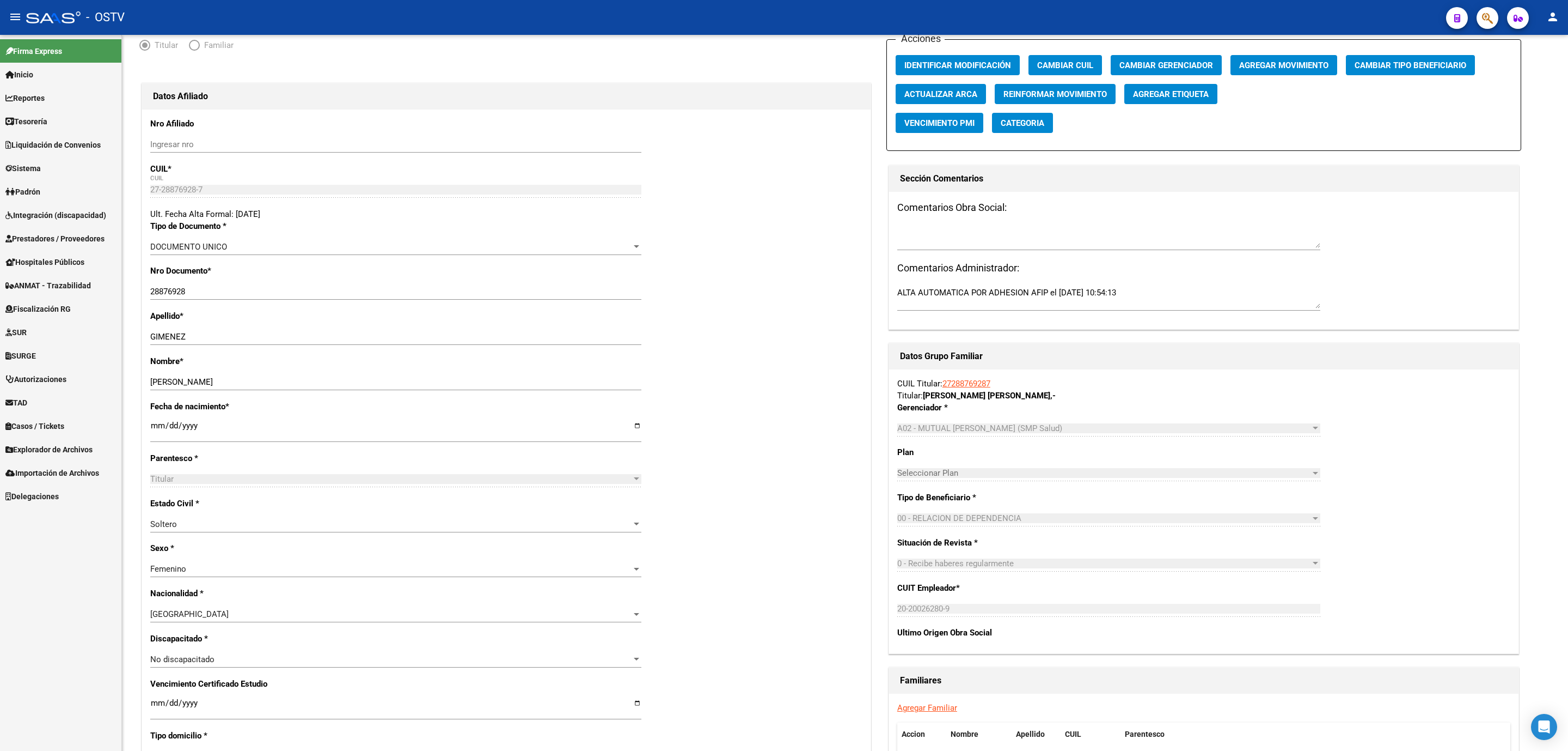
click at [53, 146] on span "Liquidación de Convenios" at bounding box center [53, 145] width 96 height 12
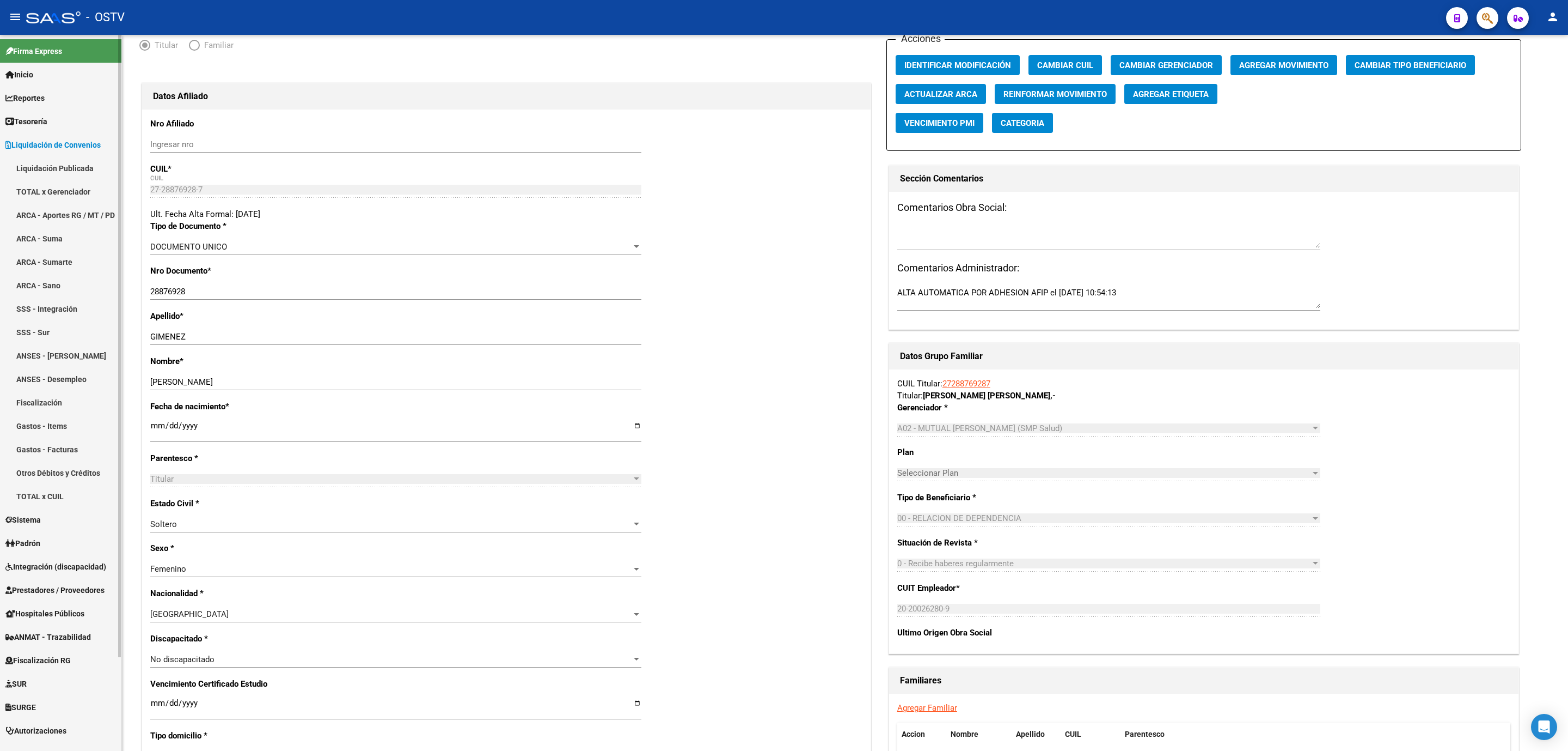
click at [49, 141] on span "Liquidación de Convenios" at bounding box center [53, 145] width 96 height 12
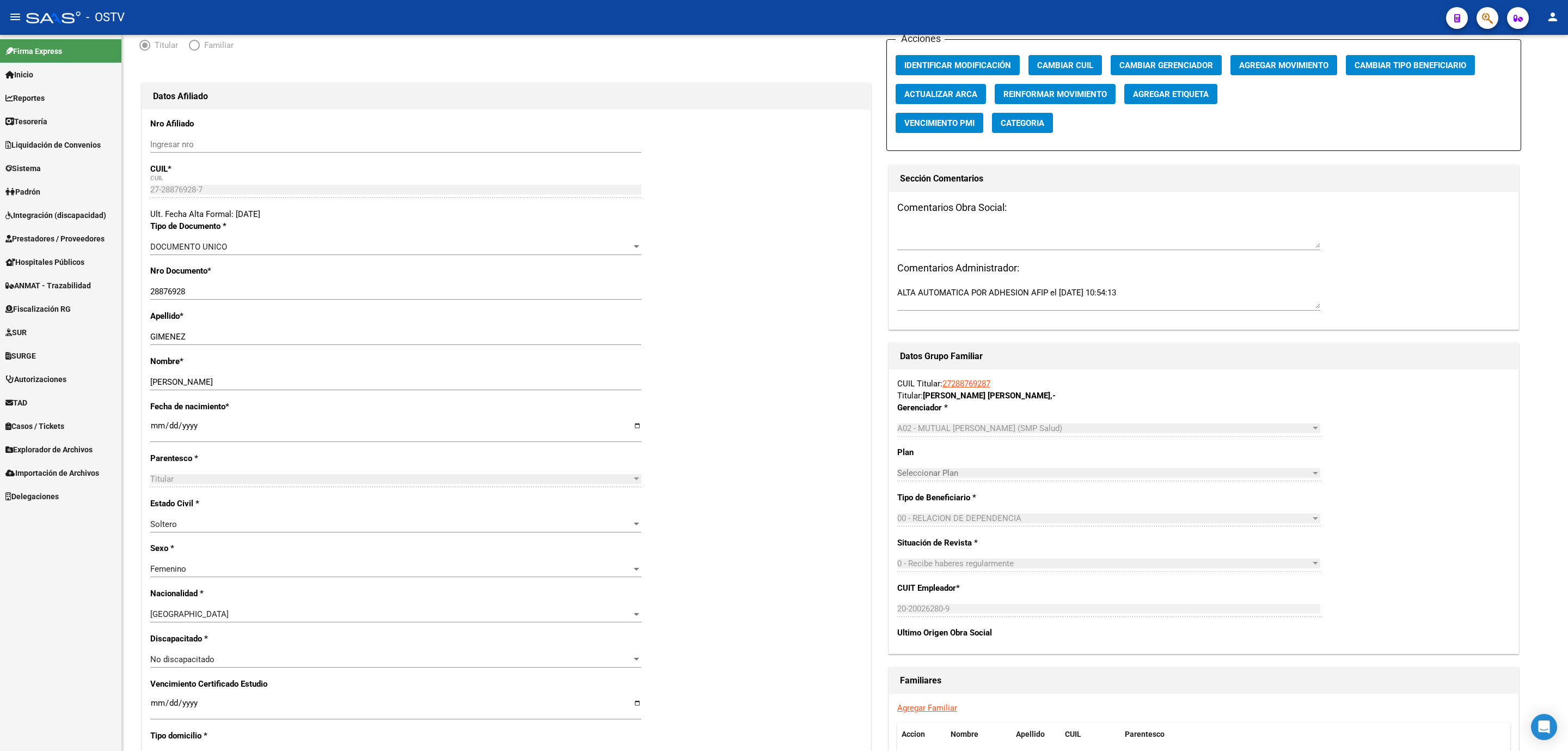
click at [38, 124] on span "Tesorería" at bounding box center [26, 122] width 42 height 12
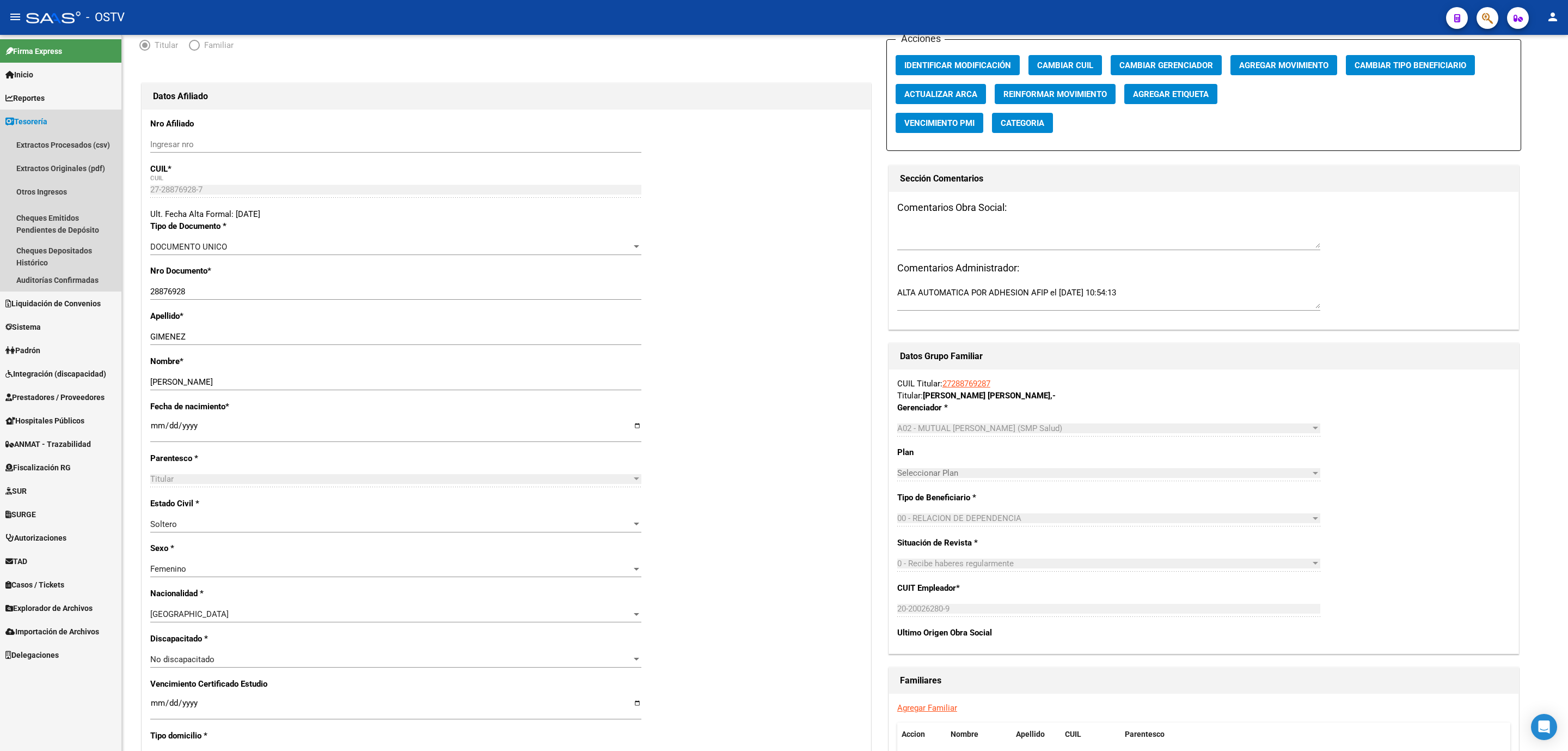
drag, startPoint x: 44, startPoint y: 125, endPoint x: 44, endPoint y: 133, distance: 8.0
click at [44, 124] on span "Tesorería" at bounding box center [26, 122] width 42 height 12
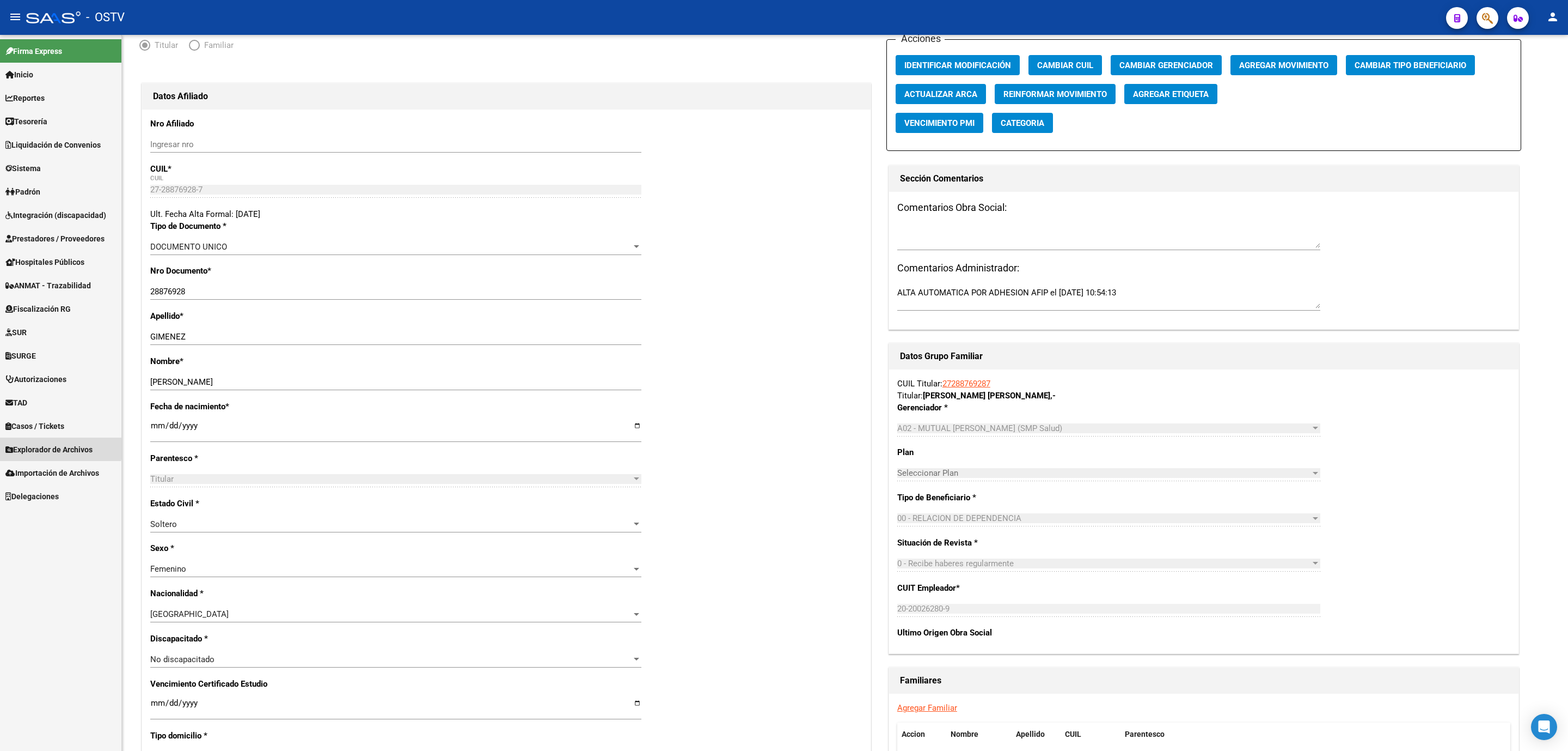
click at [53, 446] on span "Explorador de Archivos" at bounding box center [49, 450] width 87 height 12
click at [41, 473] on link "ARCA" at bounding box center [60, 473] width 121 height 23
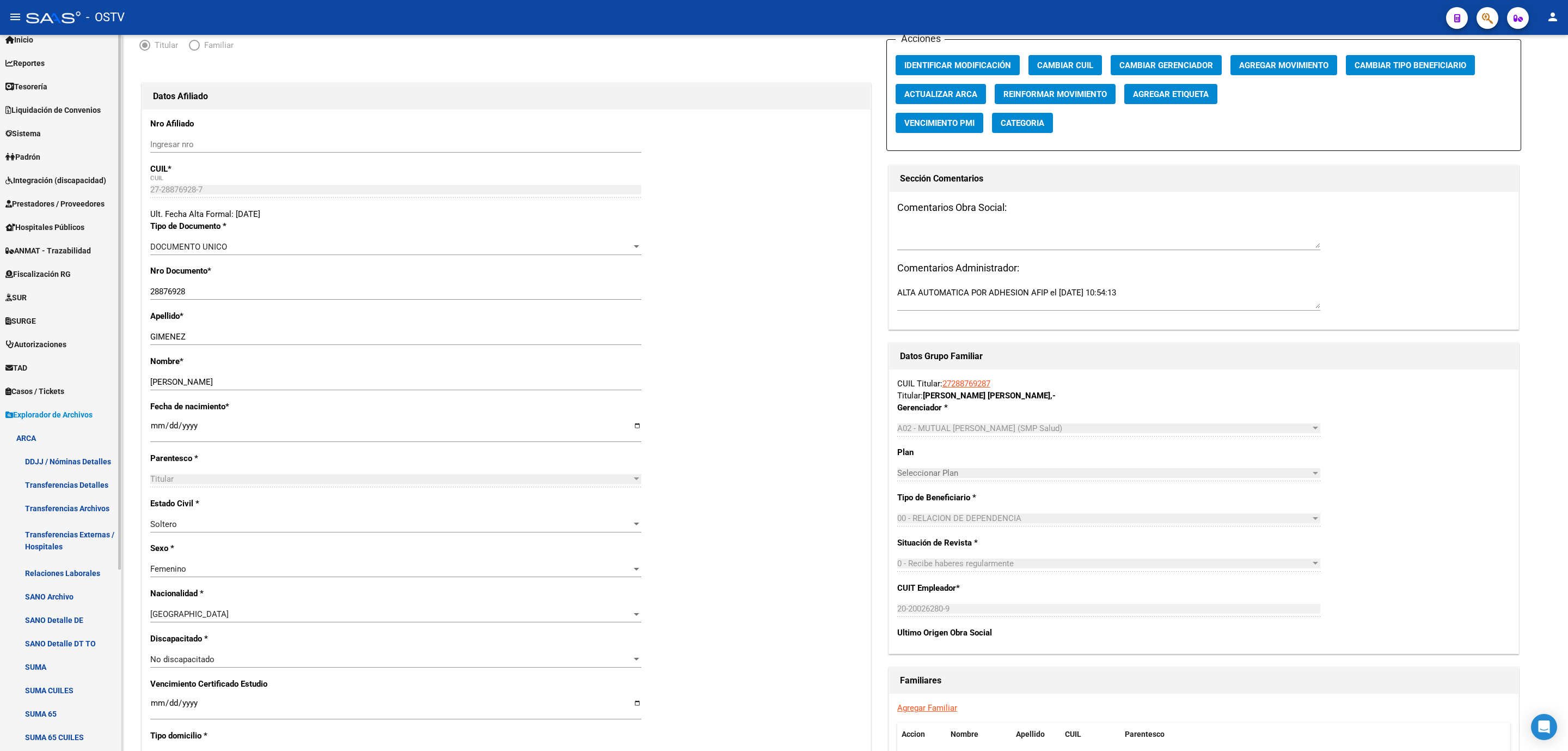
scroll to position [163, 0]
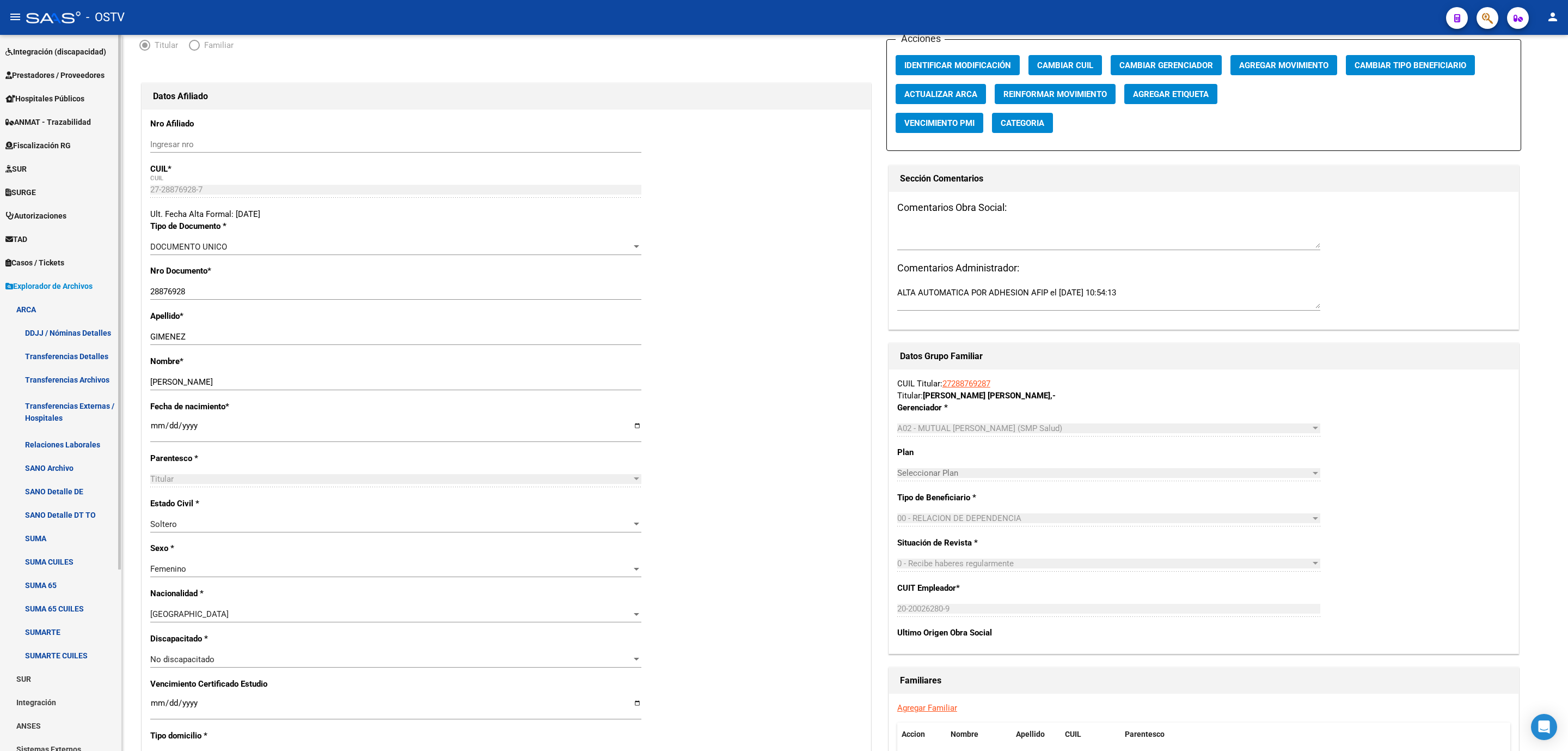
click at [67, 336] on link "DDJJ / Nóminas Detalles" at bounding box center [60, 333] width 121 height 23
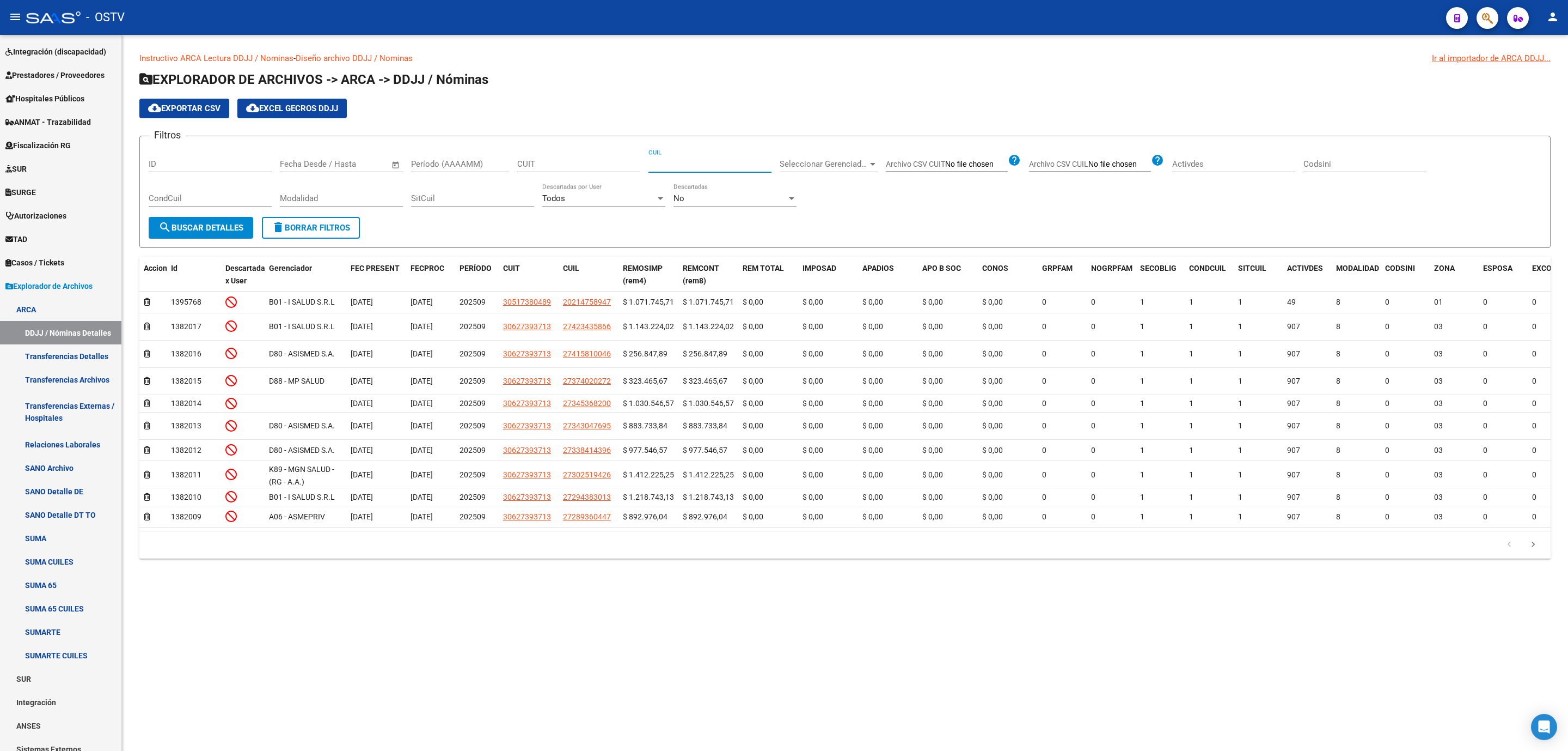
paste input "27-28876928-7"
type input "27-28876928-7"
click at [205, 223] on span "search Buscar Detalles" at bounding box center [201, 228] width 85 height 10
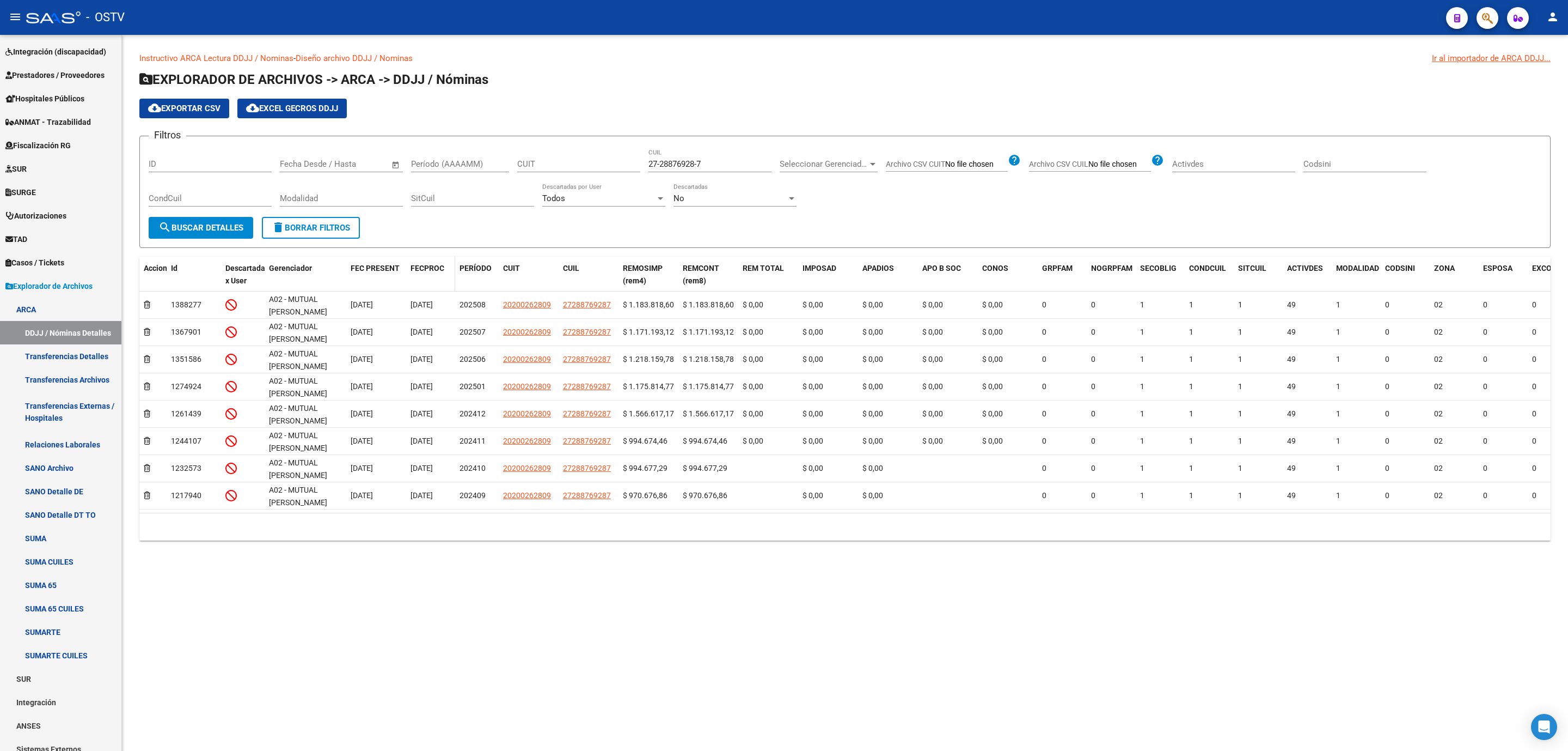
drag, startPoint x: 402, startPoint y: 281, endPoint x: 425, endPoint y: 281, distance: 23.0
click at [425, 281] on div "Accion Id Descartada x User Gerenciador FEC PRESENT FECPROC PERÍODO CUIT CUIL R…" at bounding box center [1160, 274] width 2042 height 36
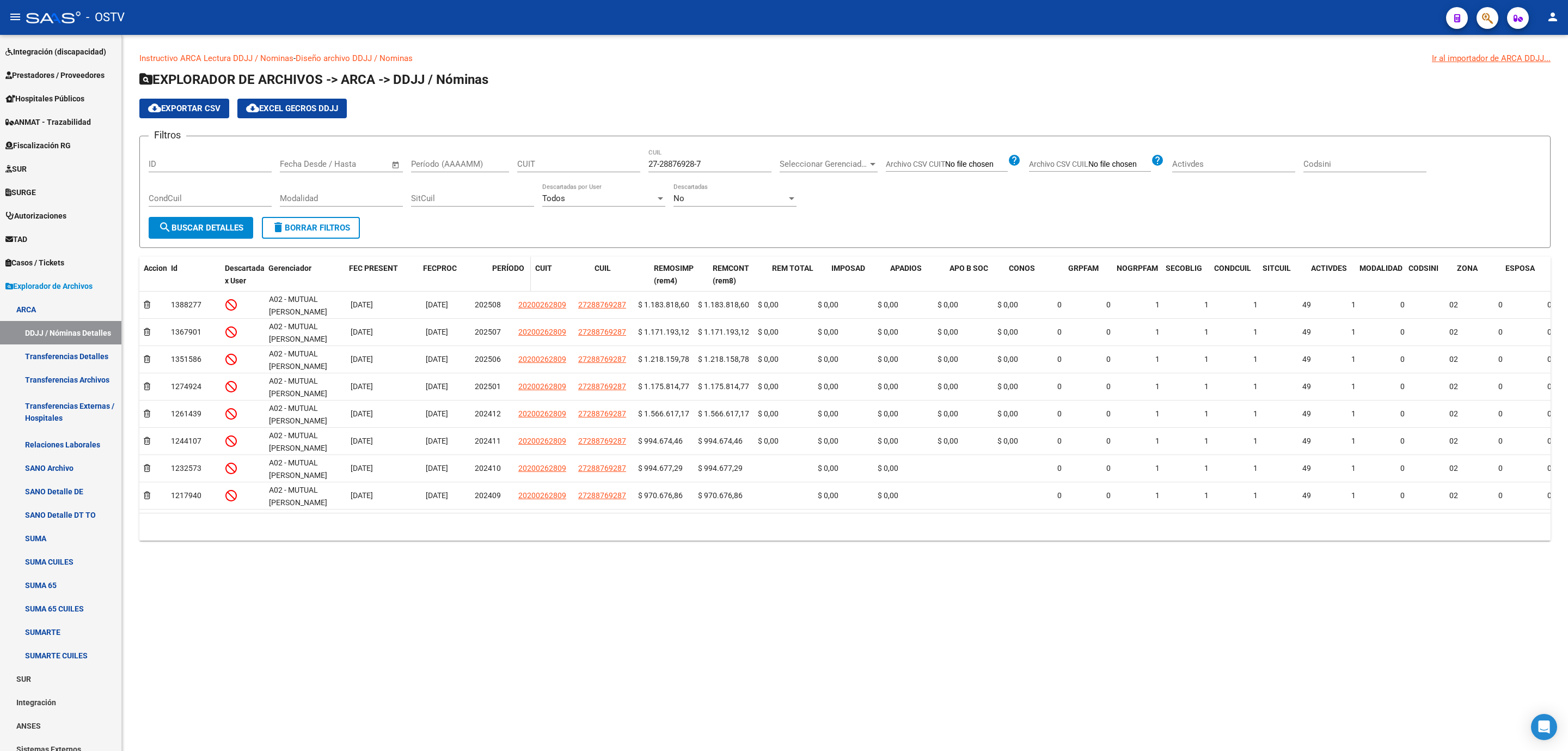
drag, startPoint x: 467, startPoint y: 276, endPoint x: 498, endPoint y: 275, distance: 31.0
click at [498, 275] on div "Accion Id Descartada x User Gerenciador FEC PRESENT FECPROC PERÍODO CUIT CUIL R…" at bounding box center [1167, 274] width 2057 height 36
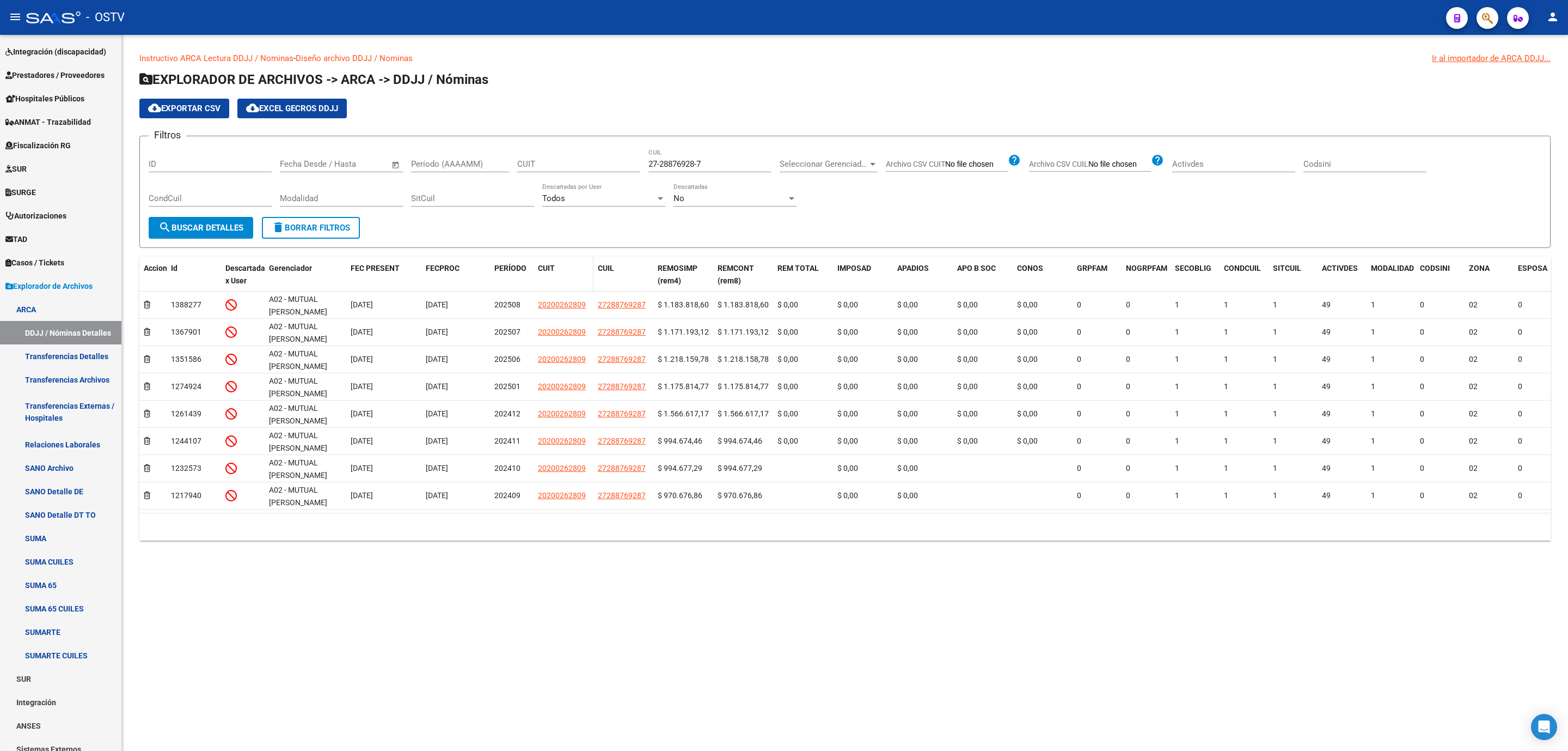
drag, startPoint x: 529, startPoint y: 275, endPoint x: 575, endPoint y: 275, distance: 46.0
click at [575, 275] on div "Accion Id Descartada x User Gerenciador FEC PRESENT FECPROC PERÍODO CUIT CUIL R…" at bounding box center [1177, 274] width 2076 height 36
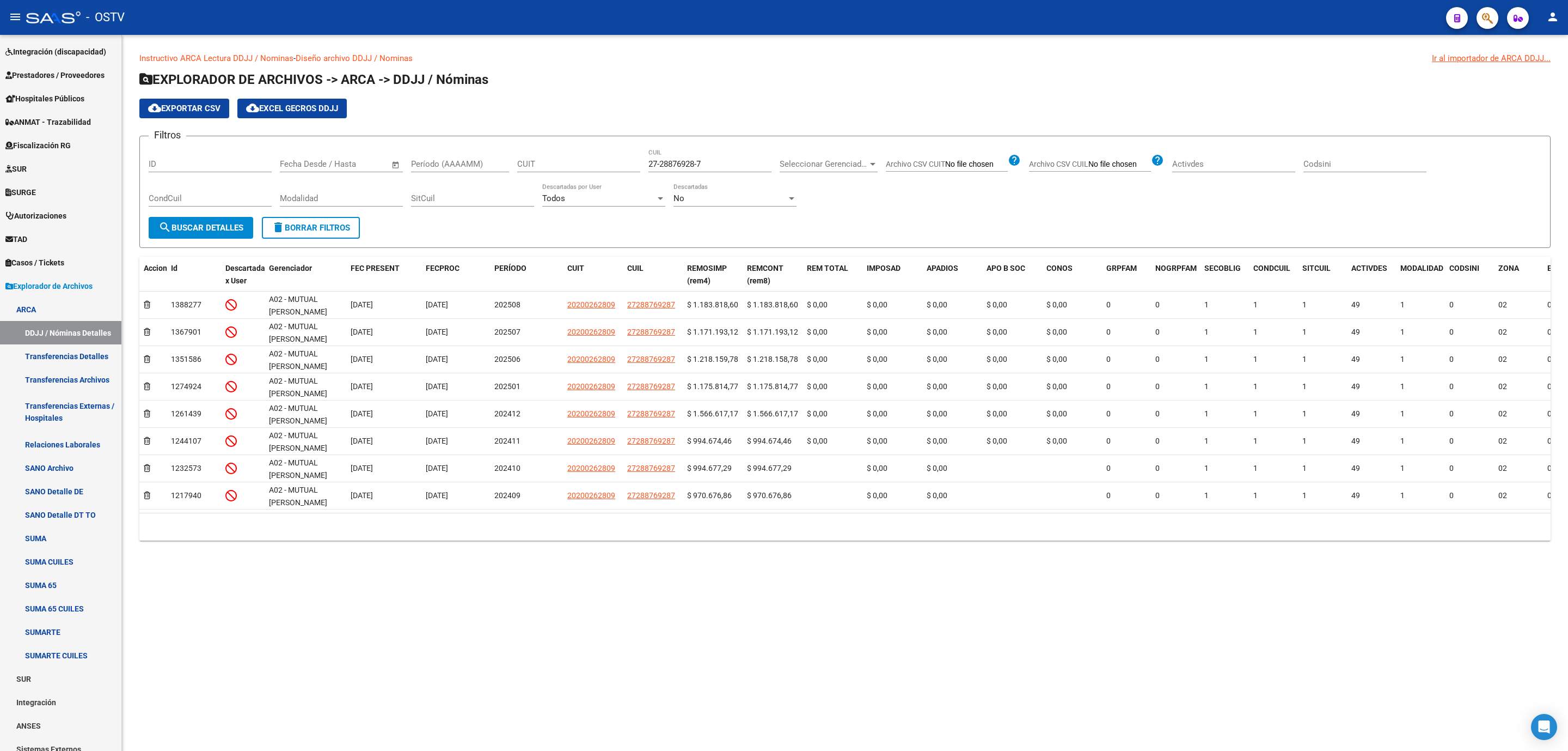
click at [451, 591] on mat-sidenav-content "Instructivo ARCA Lectura DDJJ / Nominas - Diseño archivo DDJJ / Nominas Ir al i…" at bounding box center [845, 392] width 1446 height 716
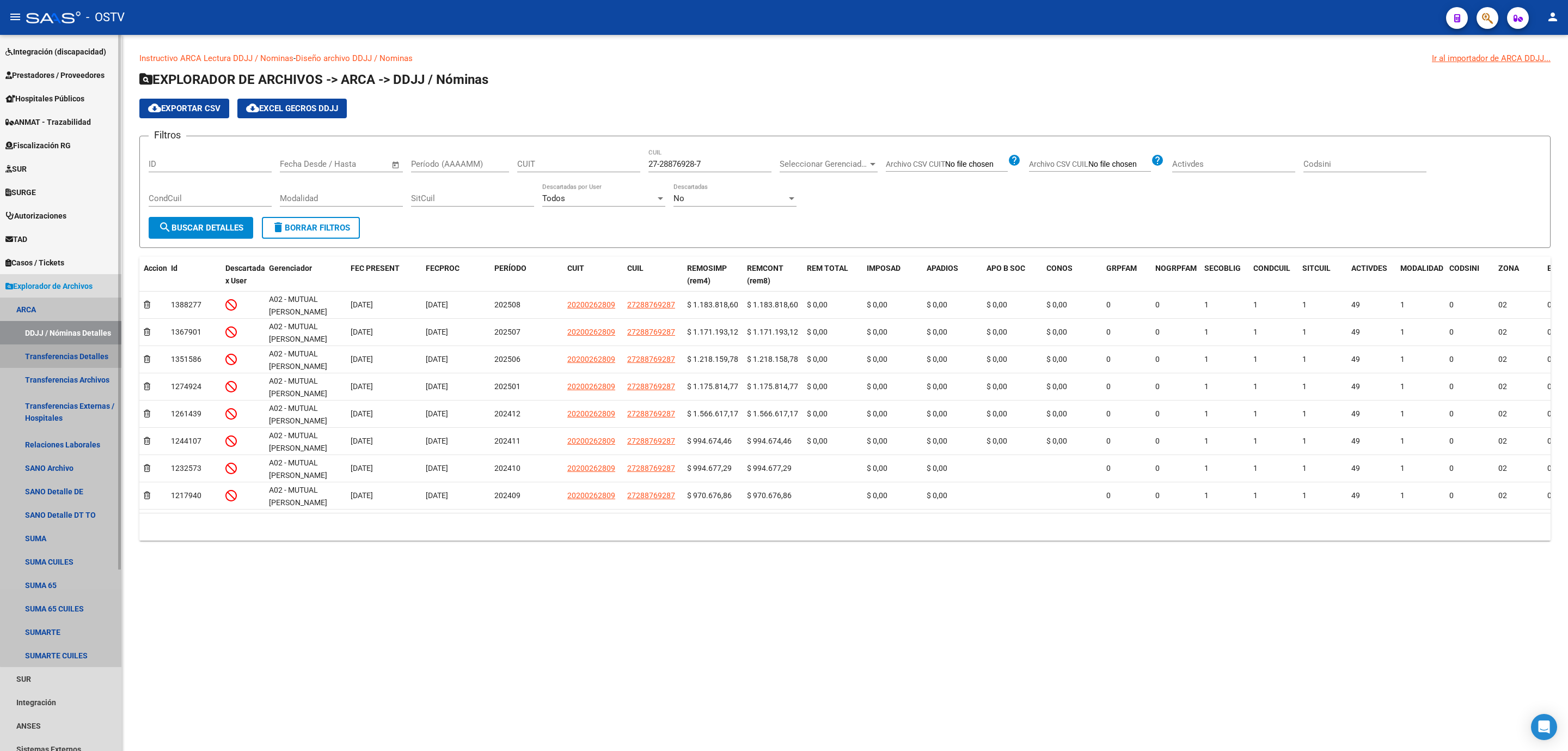
click at [63, 353] on link "Transferencias Detalles" at bounding box center [60, 356] width 121 height 23
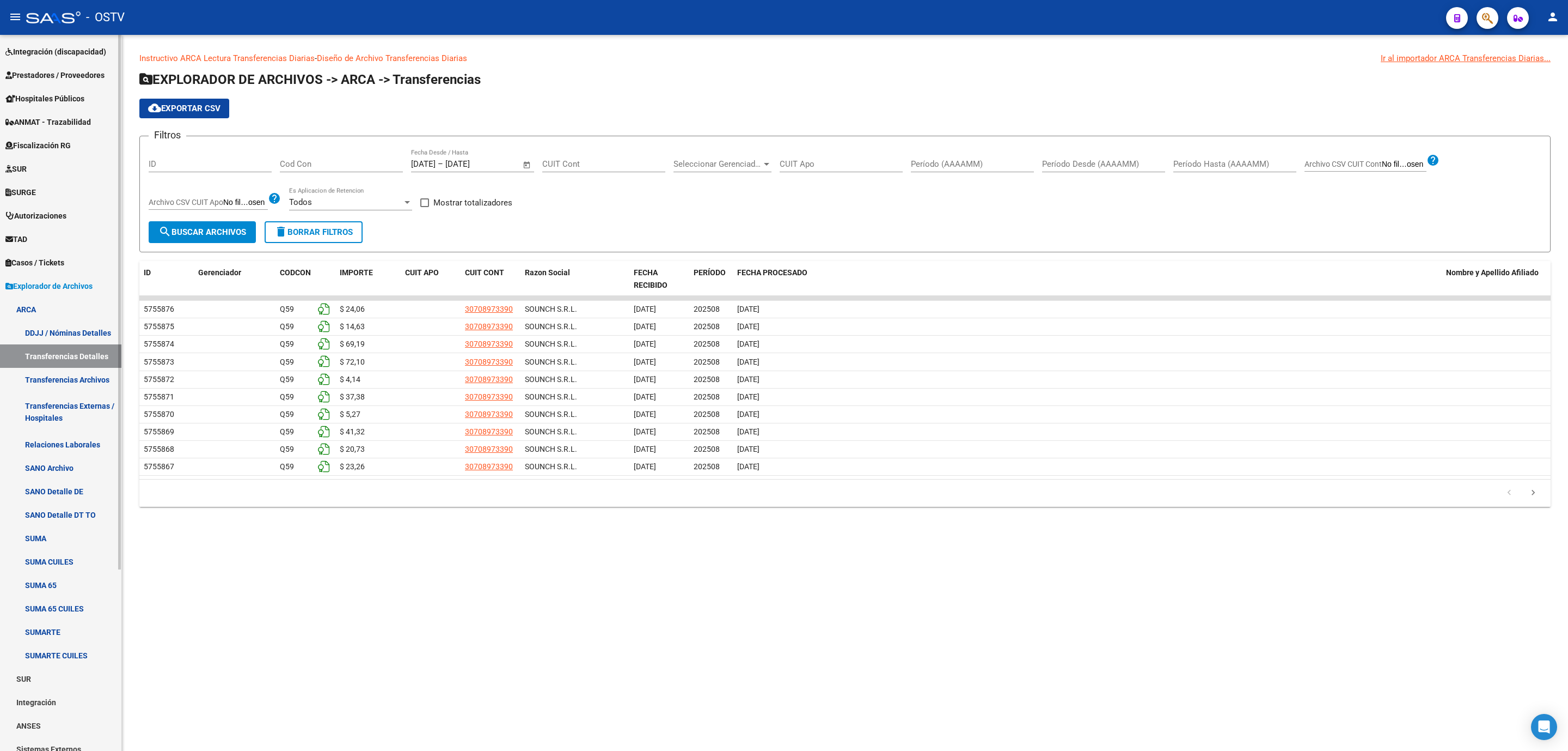
click at [65, 381] on link "Transferencias Archivos" at bounding box center [60, 379] width 121 height 23
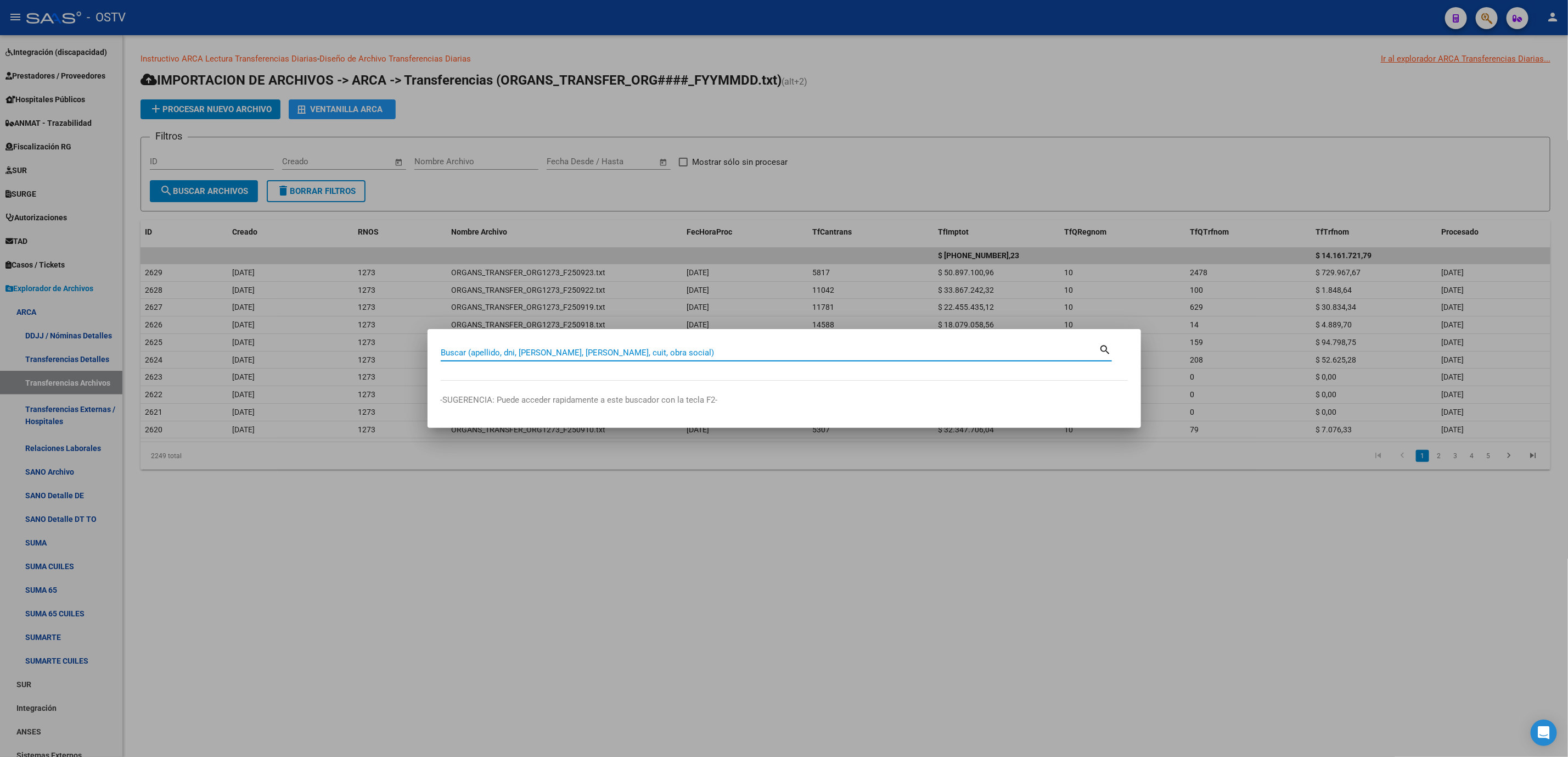
paste input "27-28876928-7"
type input "27288769287"
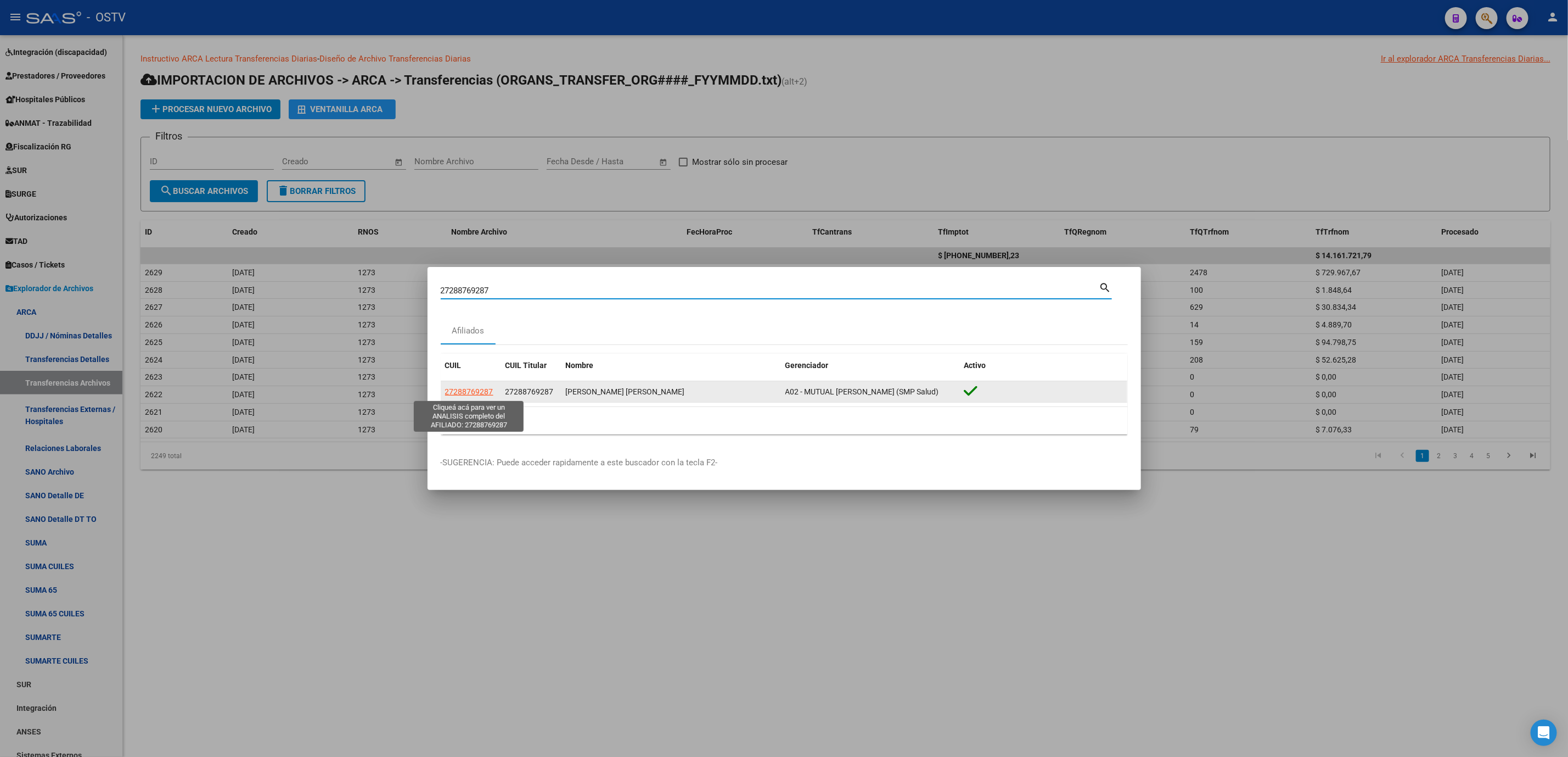
click at [455, 392] on span "27288769287" at bounding box center [469, 392] width 48 height 9
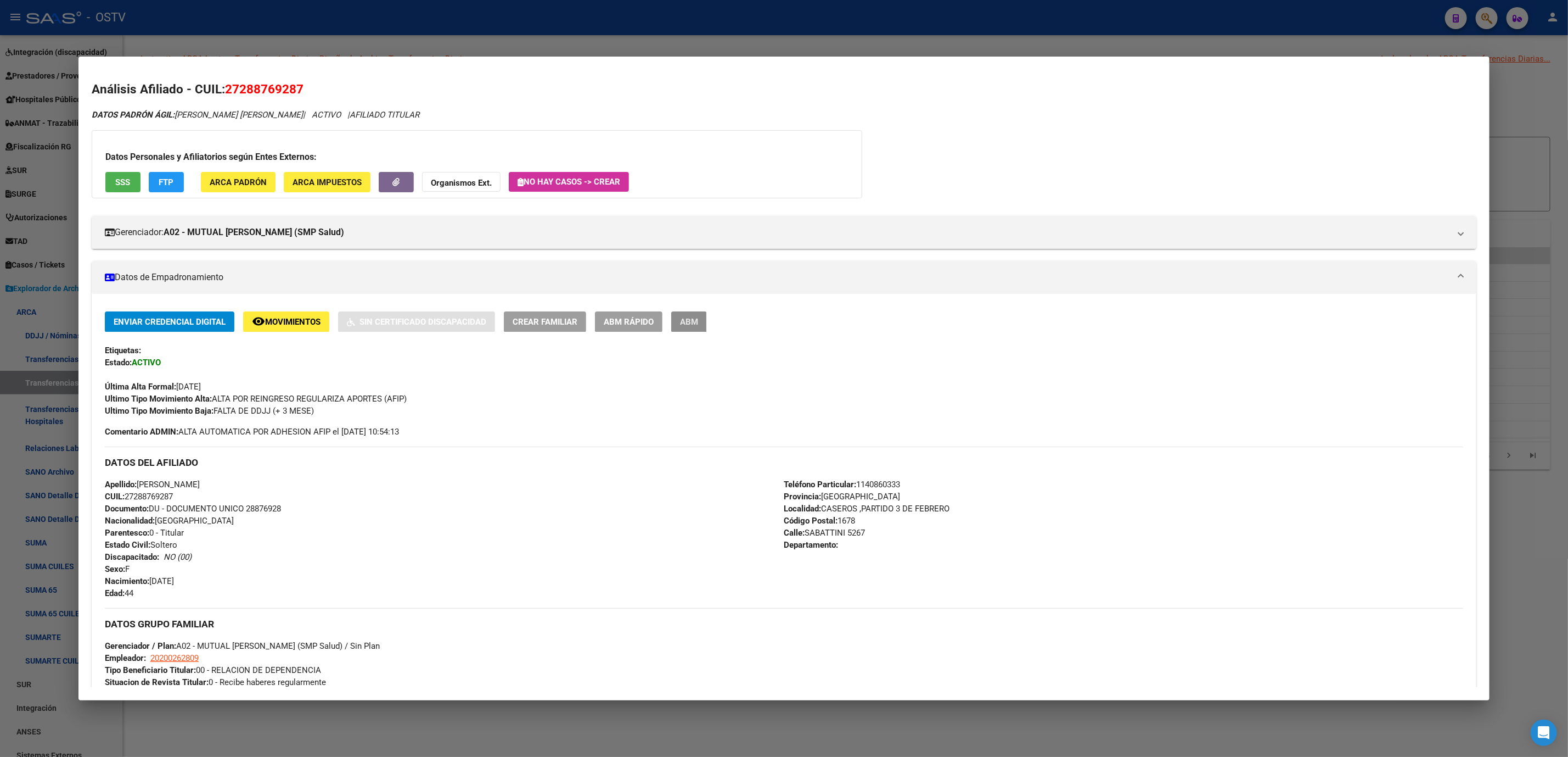
drag, startPoint x: 687, startPoint y: 326, endPoint x: 693, endPoint y: 351, distance: 25.7
click at [687, 325] on span "ABM" at bounding box center [689, 322] width 18 height 10
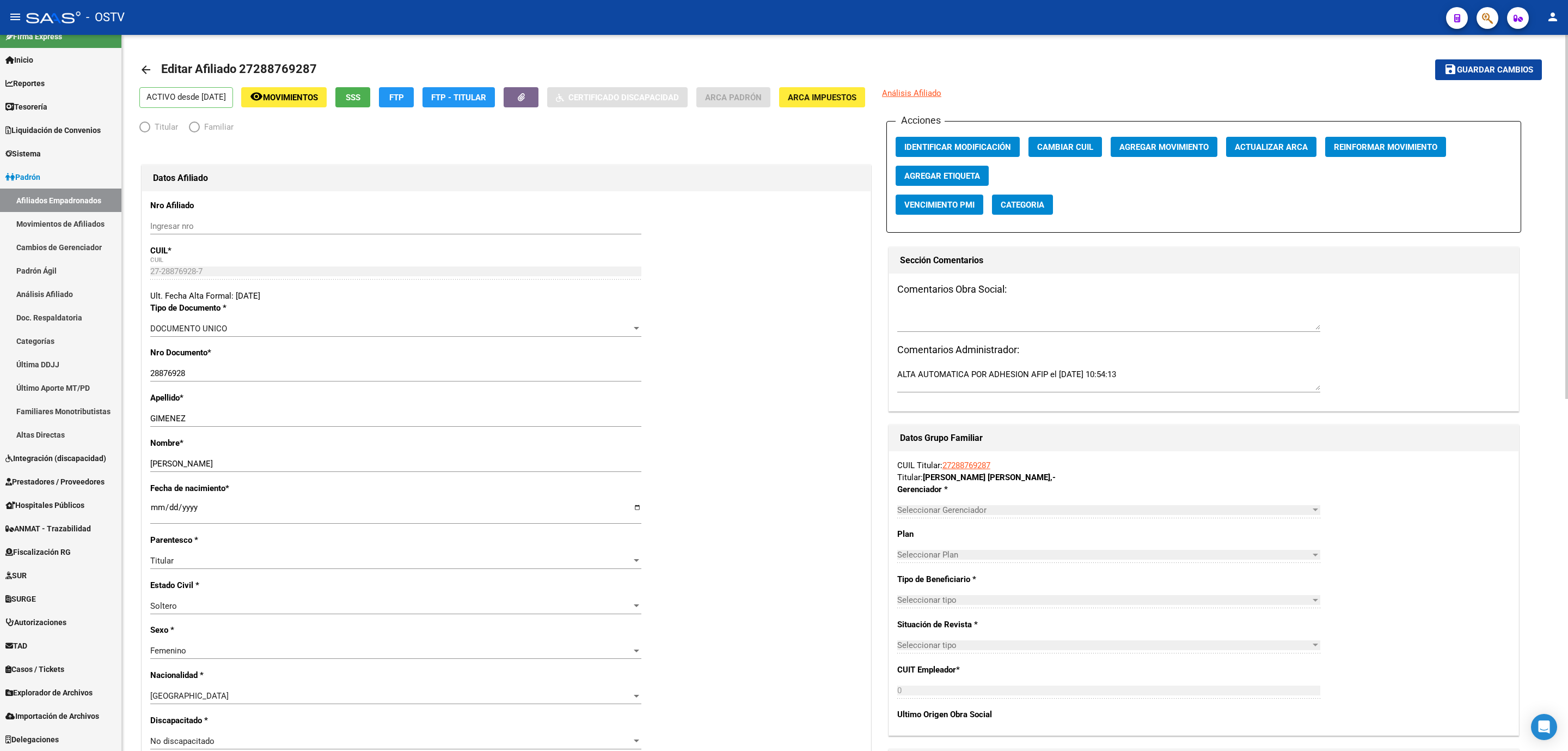
scroll to position [15, 0]
radio input "true"
type input "20-20026280-9"
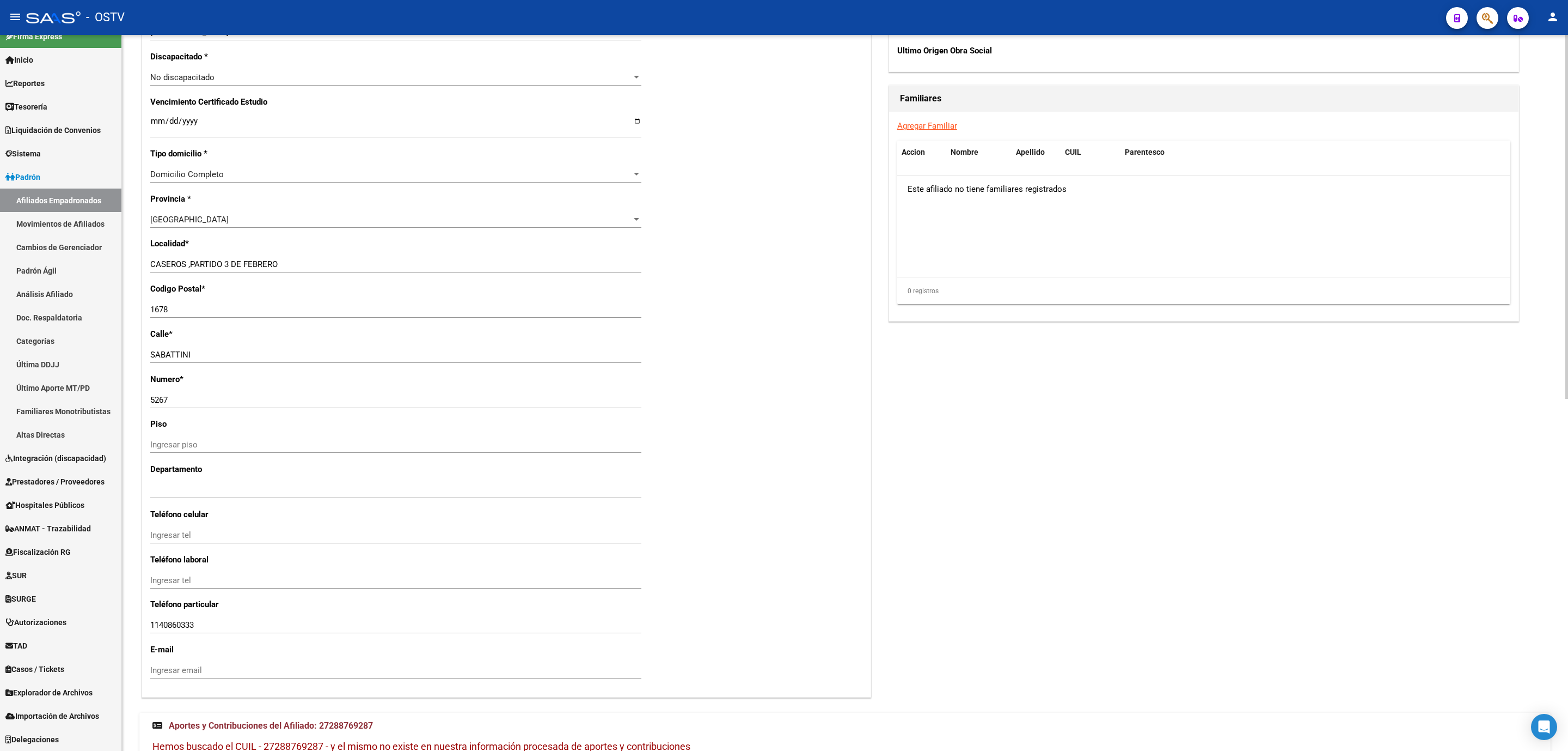
scroll to position [691, 0]
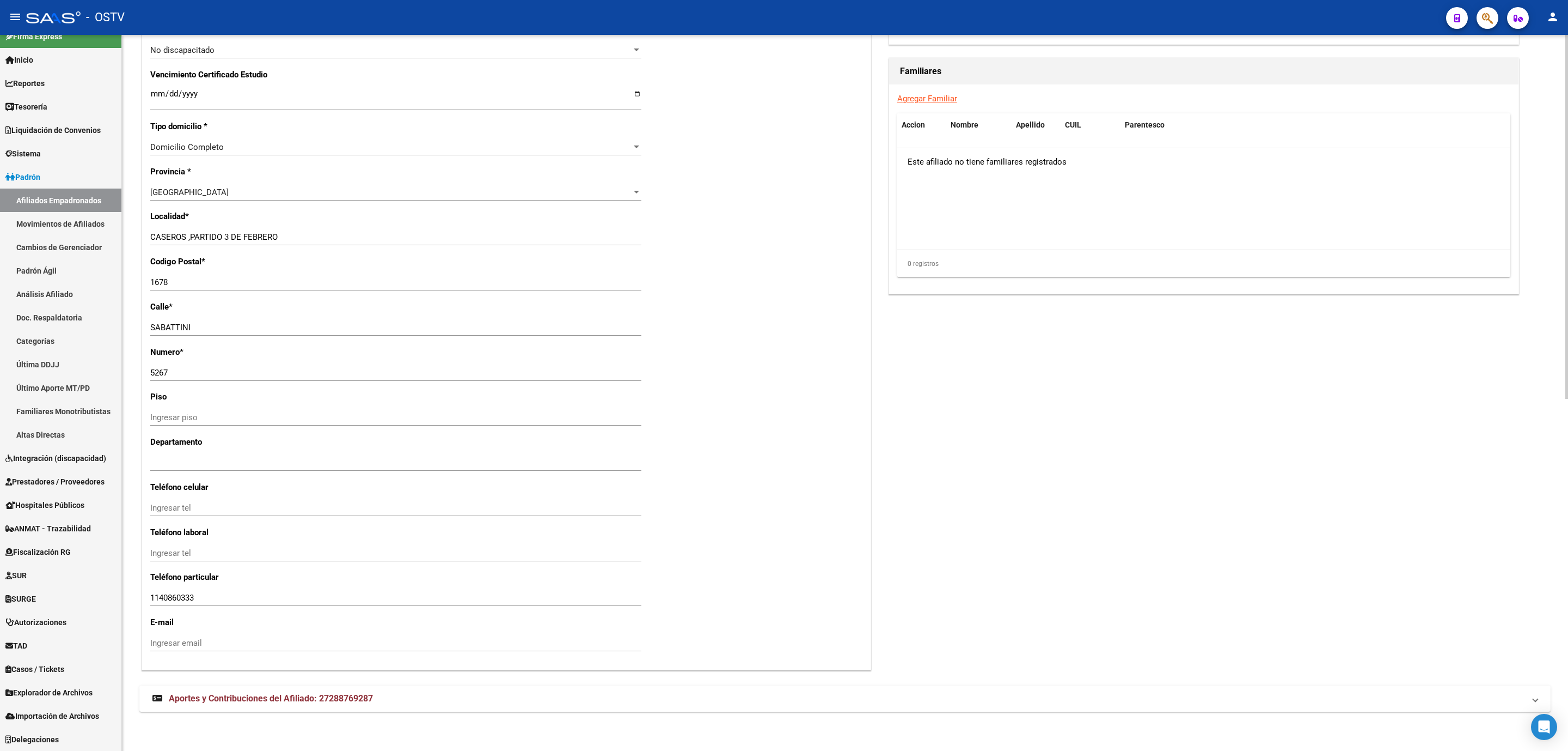
click at [359, 701] on span "Aportes y Contribuciones del Afiliado: 27288769287" at bounding box center [270, 698] width 204 height 10
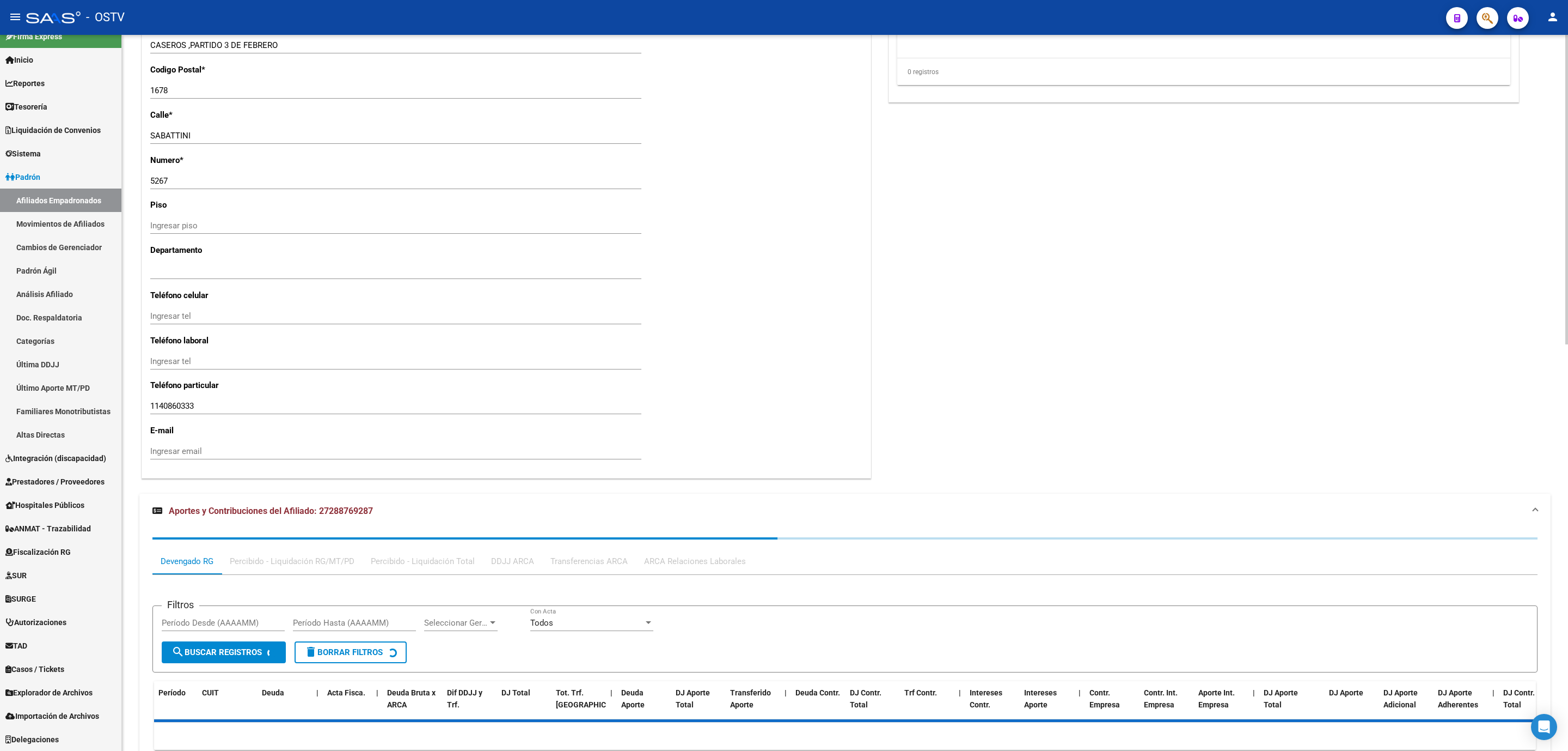
scroll to position [939, 0]
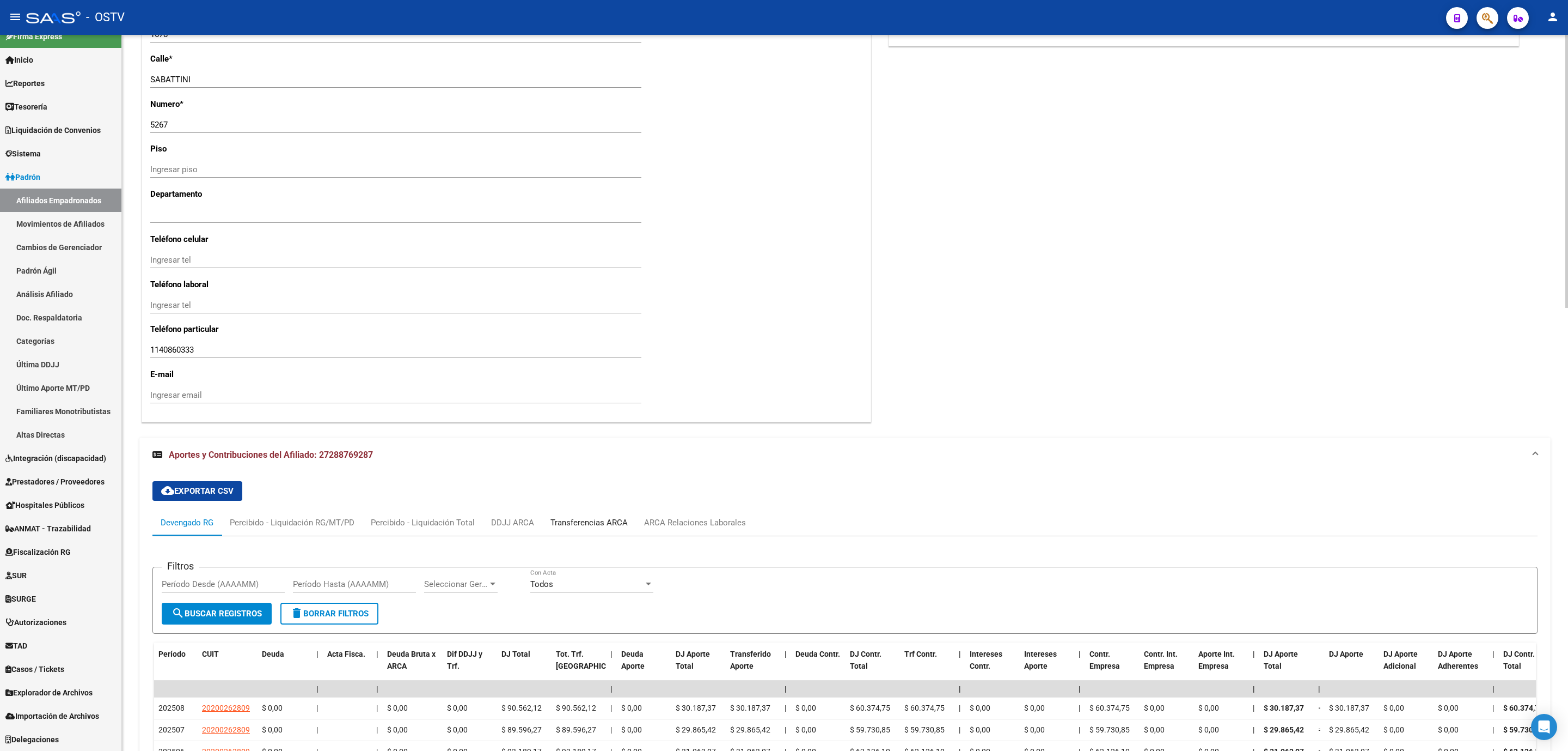
click at [577, 524] on div "Transferencias ARCA" at bounding box center [589, 523] width 77 height 12
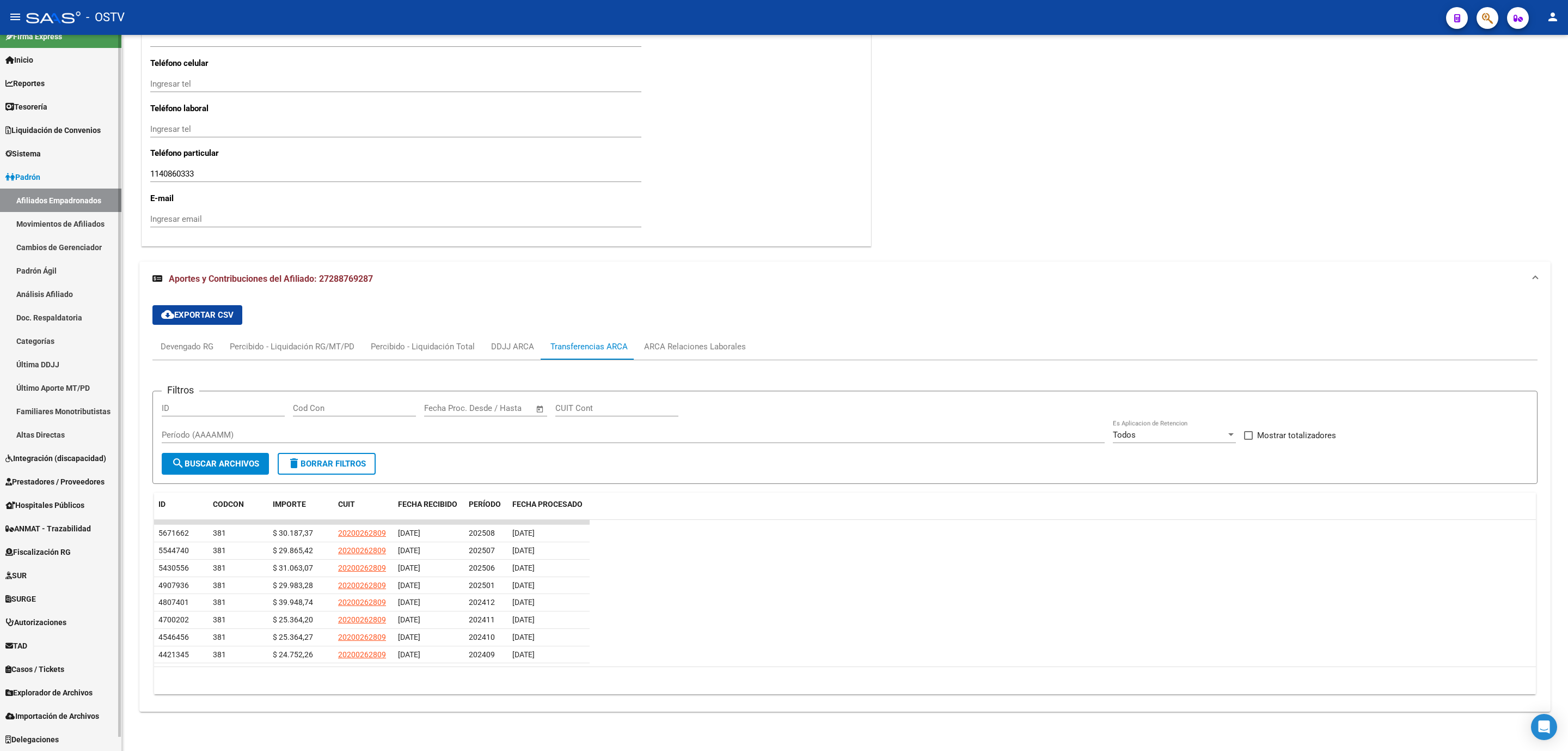
scroll to position [0, 0]
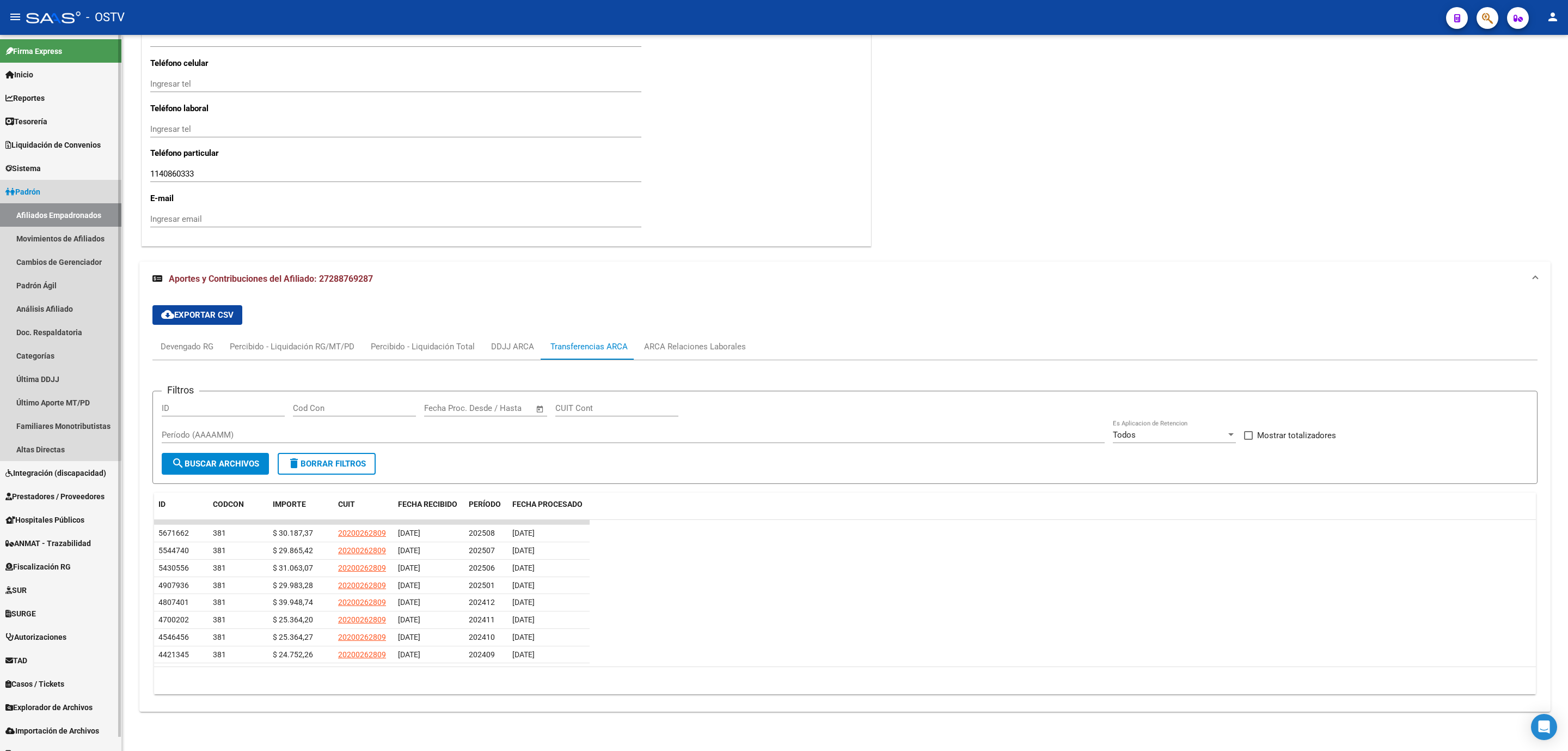
click at [38, 194] on span "Padrón" at bounding box center [23, 192] width 35 height 12
click at [44, 183] on link "Padrón" at bounding box center [60, 191] width 121 height 23
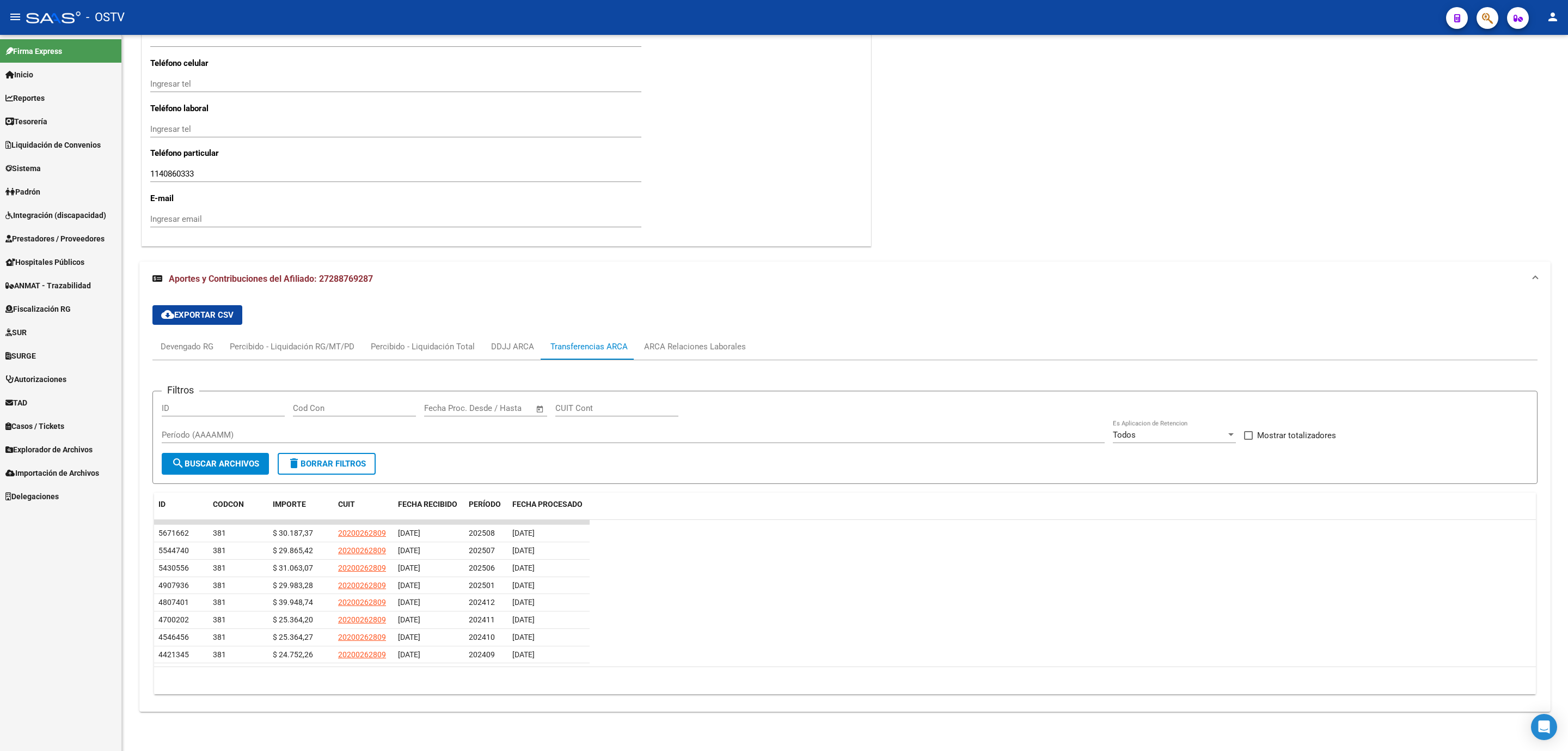
click at [37, 121] on span "Tesorería" at bounding box center [26, 122] width 42 height 12
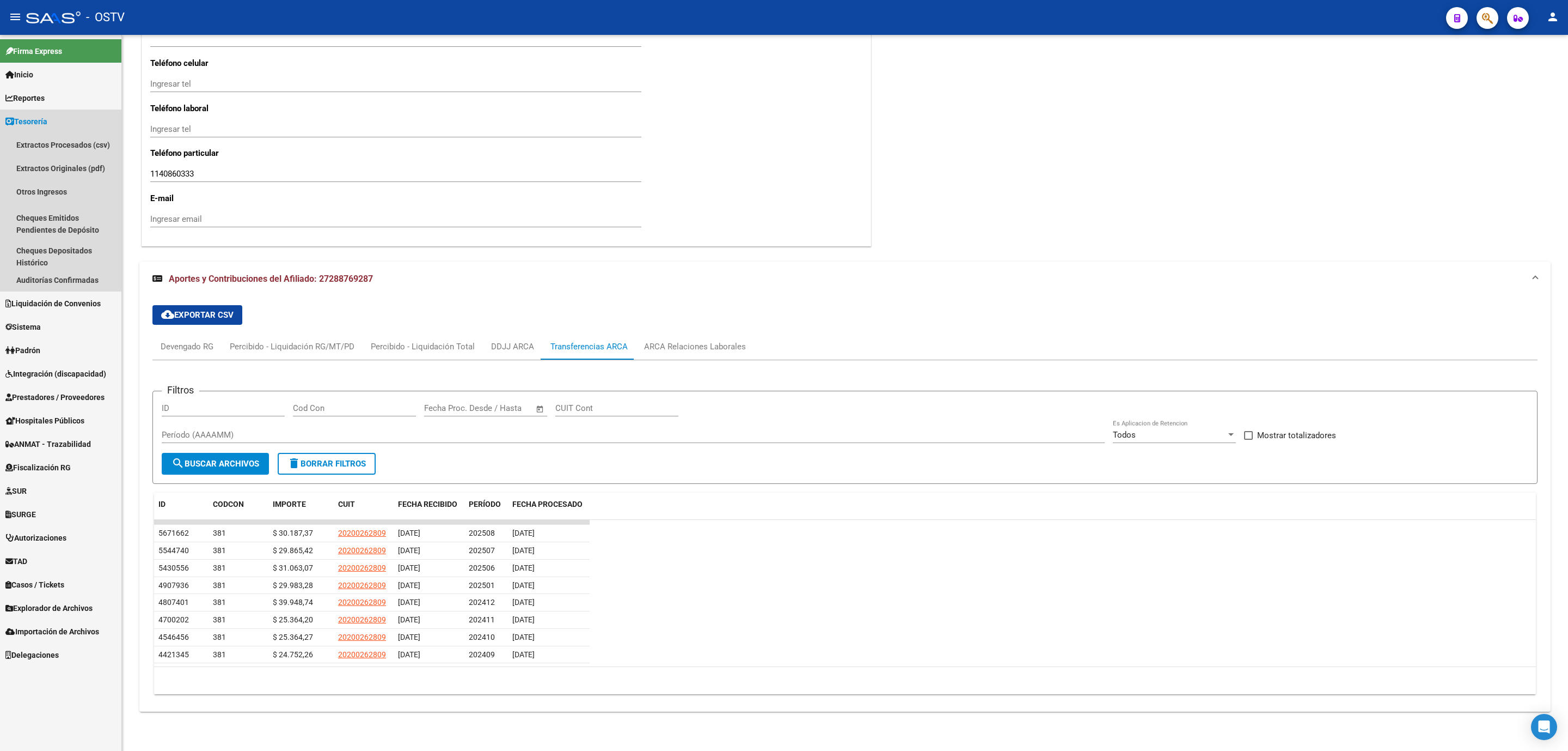
click at [37, 121] on span "Tesorería" at bounding box center [26, 122] width 42 height 12
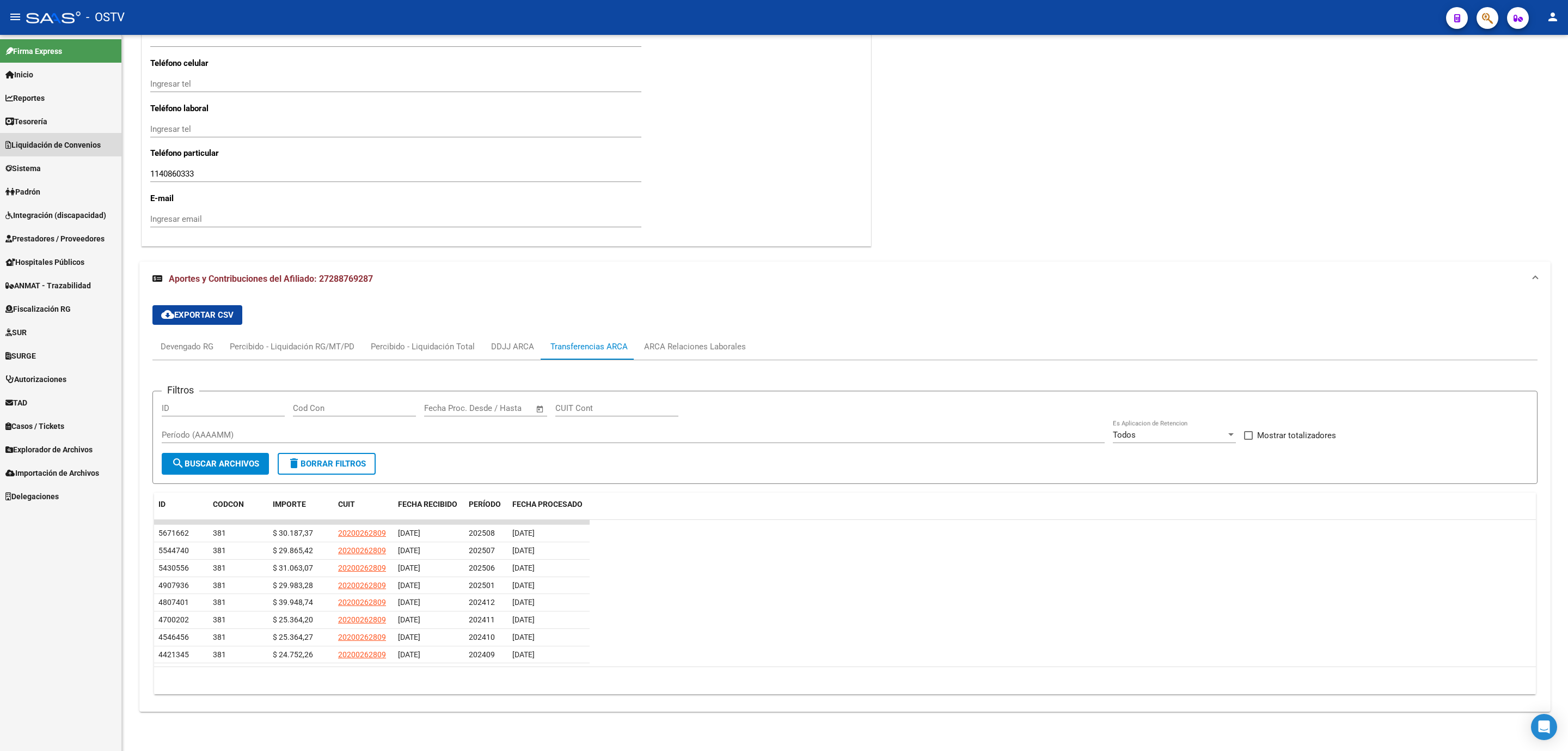
click at [40, 137] on link "Liquidación de Convenios" at bounding box center [60, 144] width 121 height 23
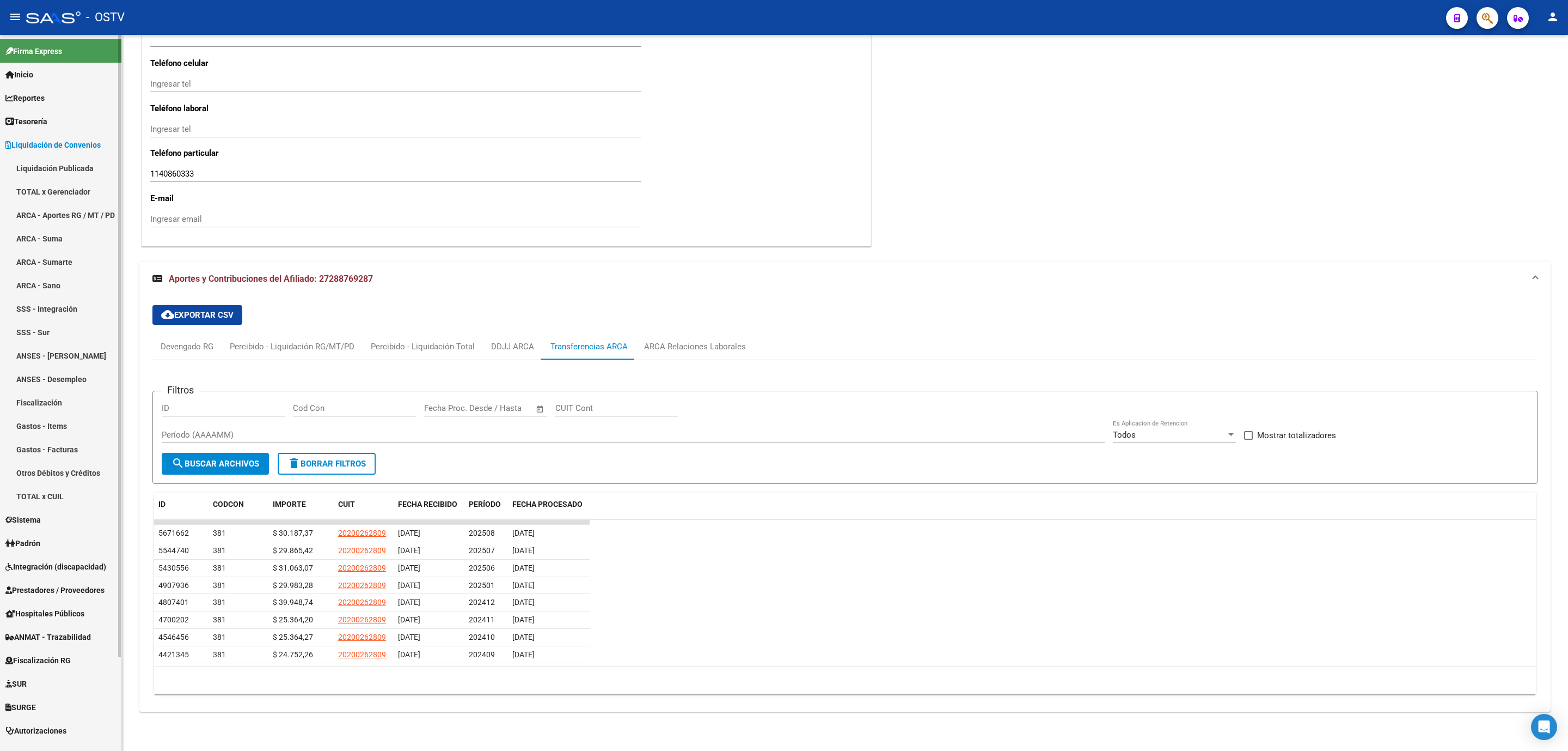
click at [51, 495] on link "TOTAL x CUIL" at bounding box center [60, 496] width 121 height 23
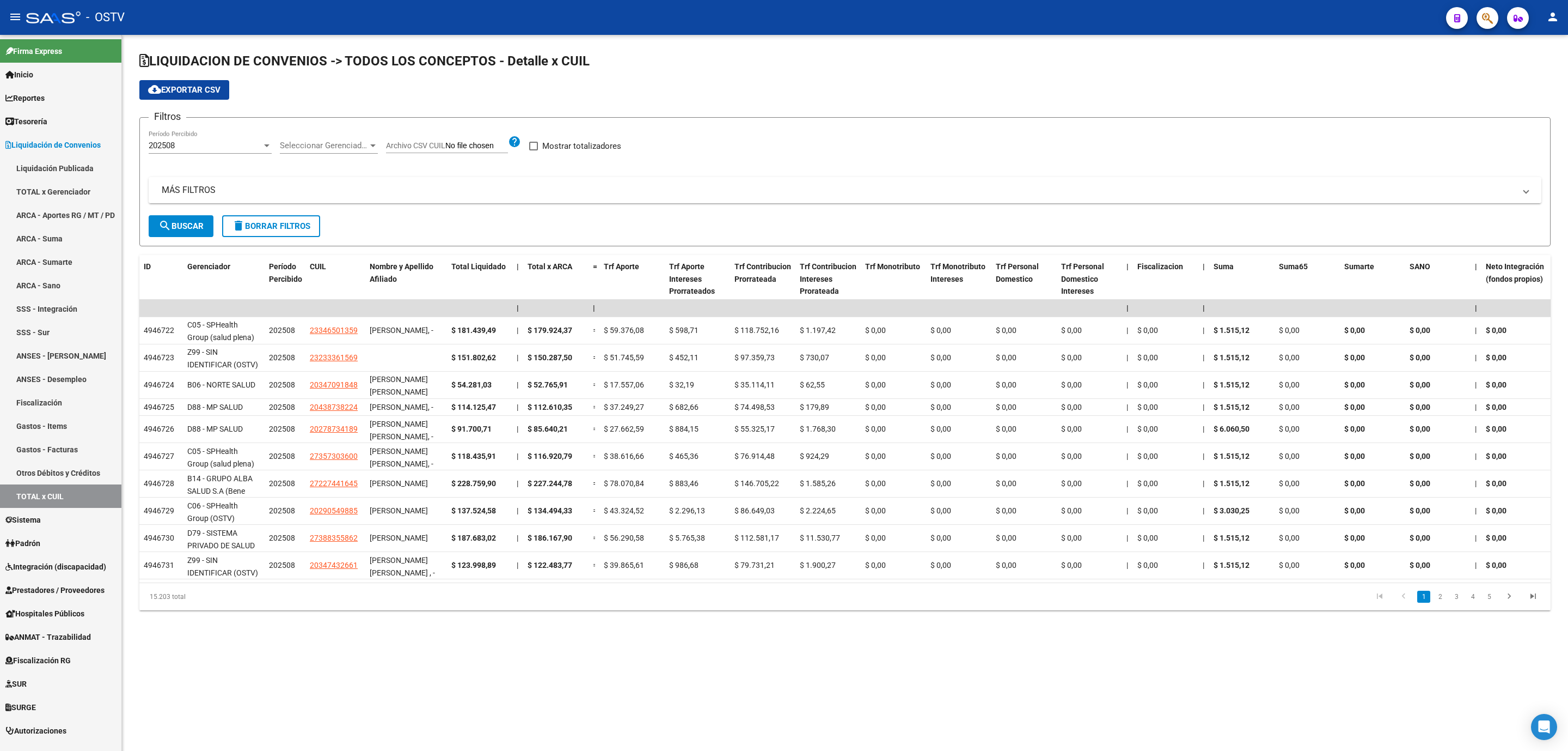
click at [206, 197] on mat-expansion-panel-header "MÁS FILTROS" at bounding box center [845, 190] width 1393 height 26
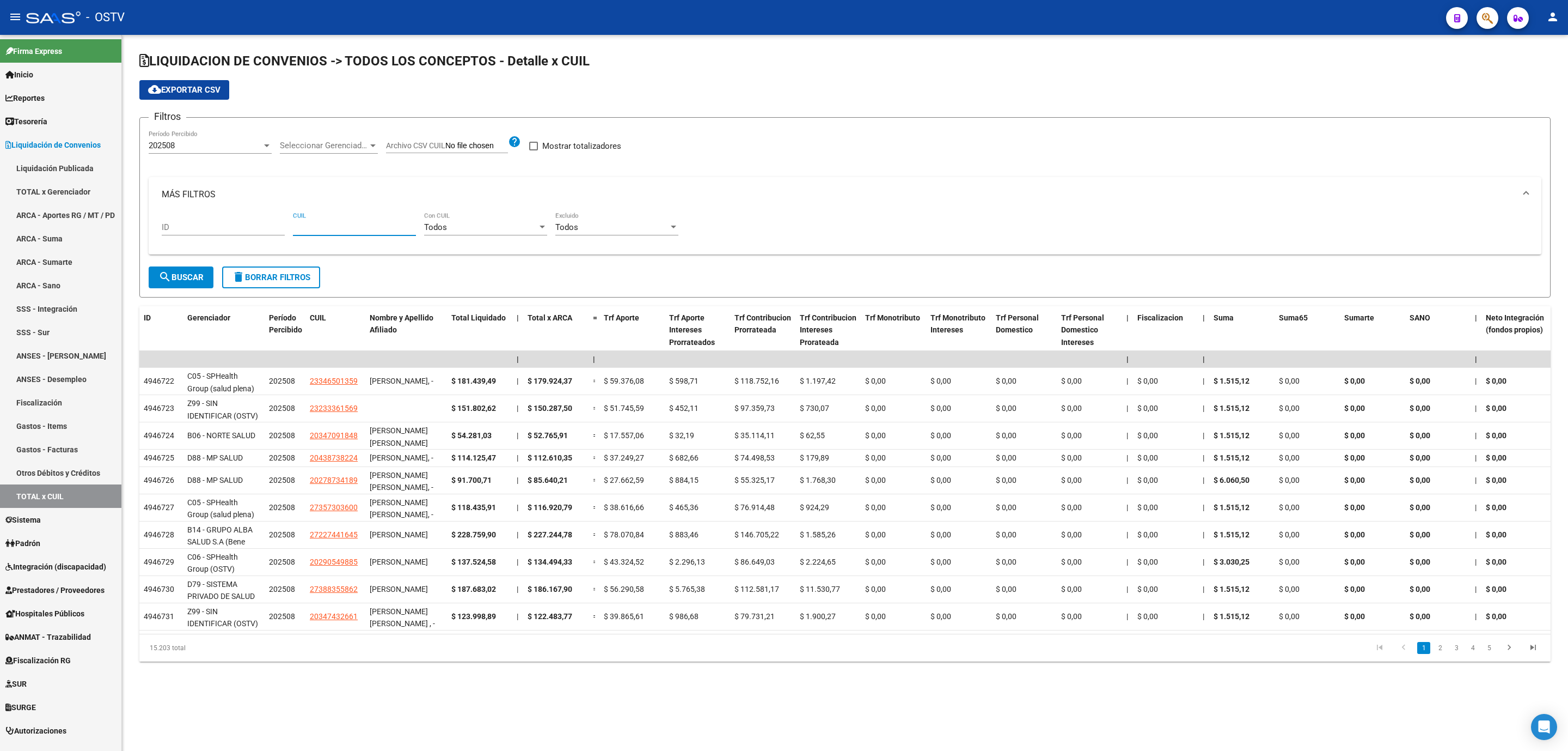
paste input "27-28876928-7"
type input "27-28876928-7"
click at [172, 270] on button "search Buscar" at bounding box center [181, 277] width 65 height 22
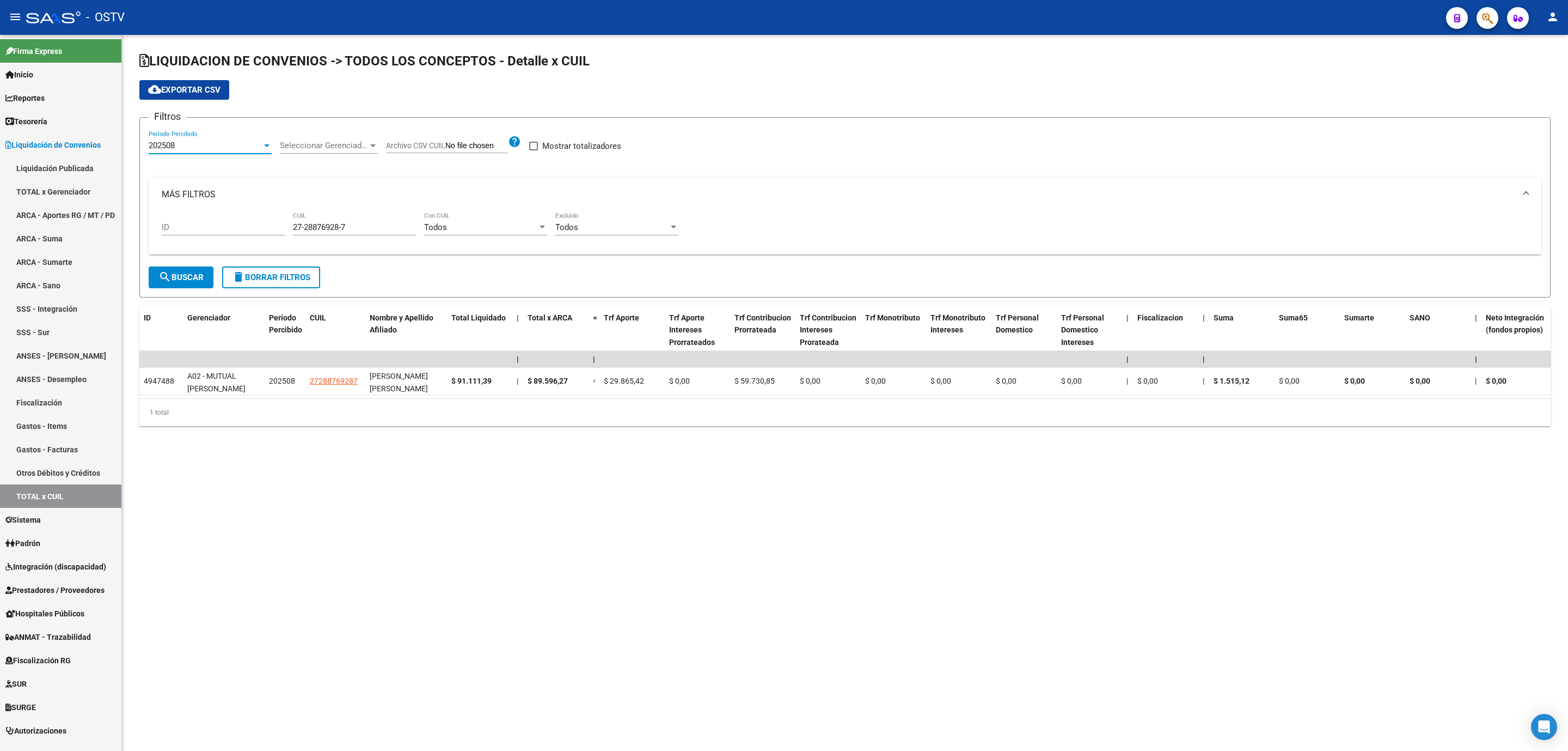
click at [267, 144] on div at bounding box center [267, 146] width 5 height 2
click at [213, 169] on span "202507" at bounding box center [210, 171] width 123 height 24
click at [201, 270] on button "search Buscar" at bounding box center [181, 277] width 65 height 22
click at [260, 139] on div "202507 Período Percibido" at bounding box center [210, 142] width 123 height 23
click at [227, 175] on span "202506" at bounding box center [210, 171] width 123 height 24
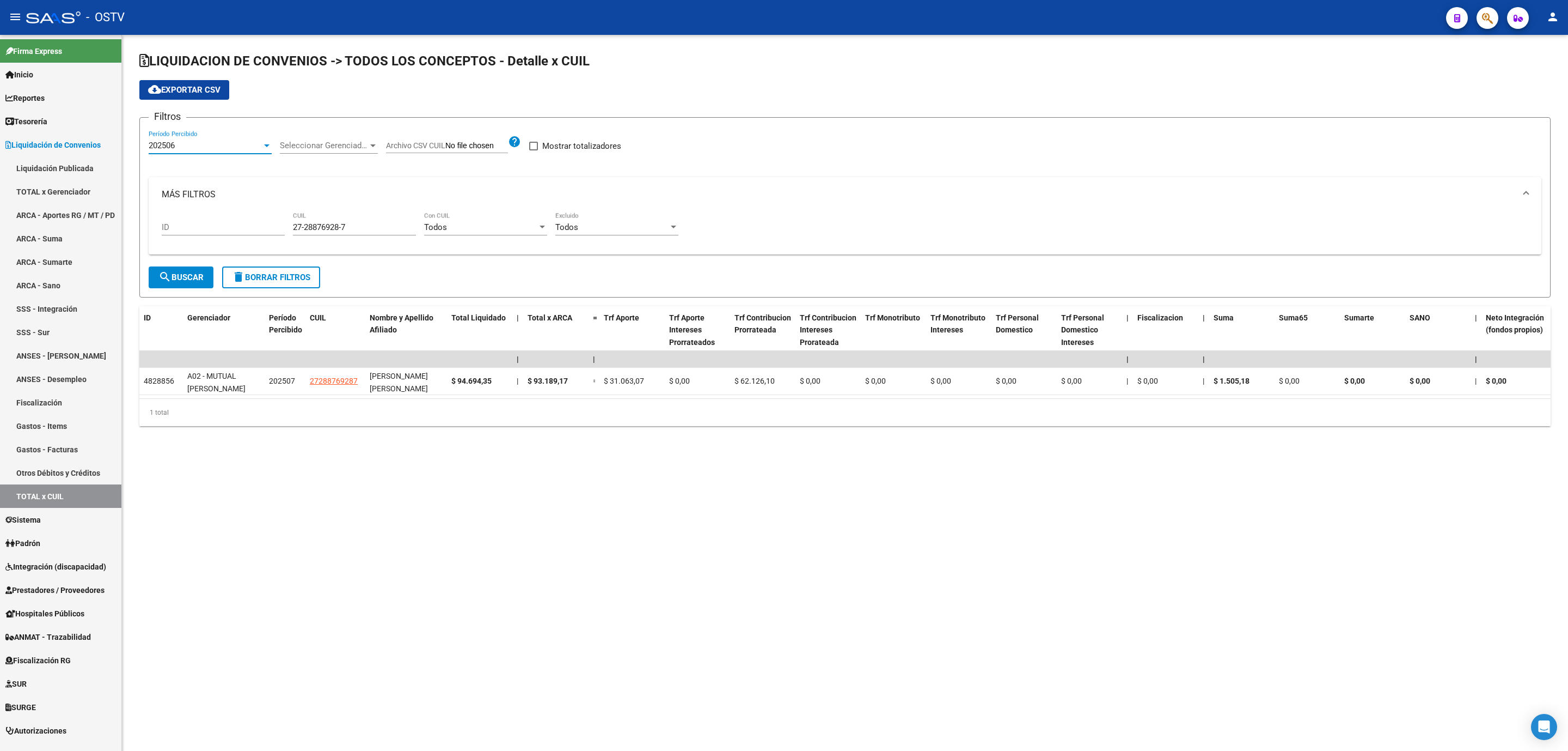
click at [194, 276] on span "search Buscar" at bounding box center [181, 277] width 45 height 10
click at [239, 146] on div "202506" at bounding box center [205, 146] width 113 height 10
click at [212, 128] on span "202507" at bounding box center [210, 121] width 123 height 24
click at [181, 273] on span "search Buscar" at bounding box center [181, 277] width 45 height 10
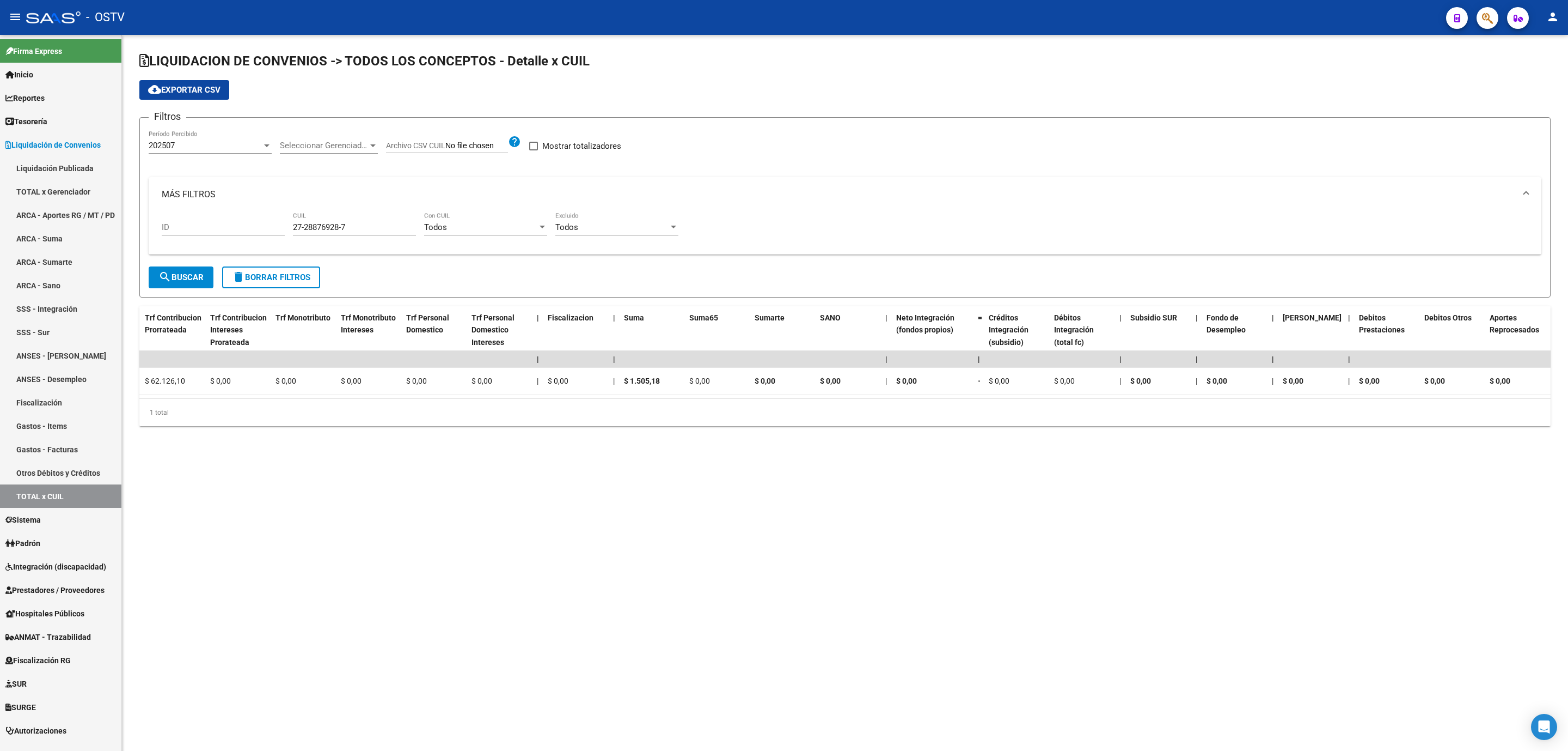
scroll to position [0, 0]
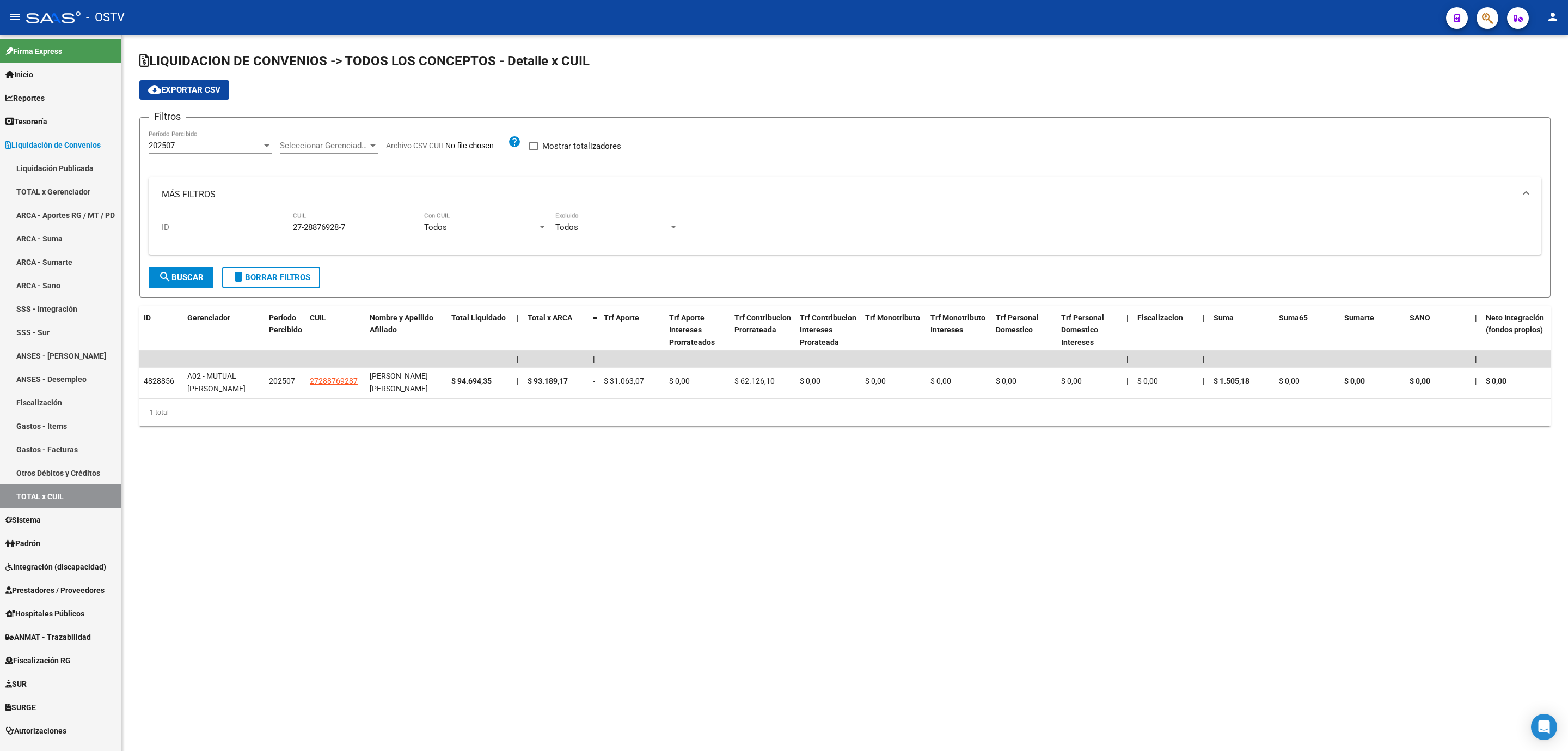
click at [219, 149] on div "202507" at bounding box center [205, 146] width 113 height 10
click at [200, 122] on span "202508" at bounding box center [210, 122] width 123 height 24
click at [170, 281] on mat-icon "search" at bounding box center [164, 277] width 13 height 13
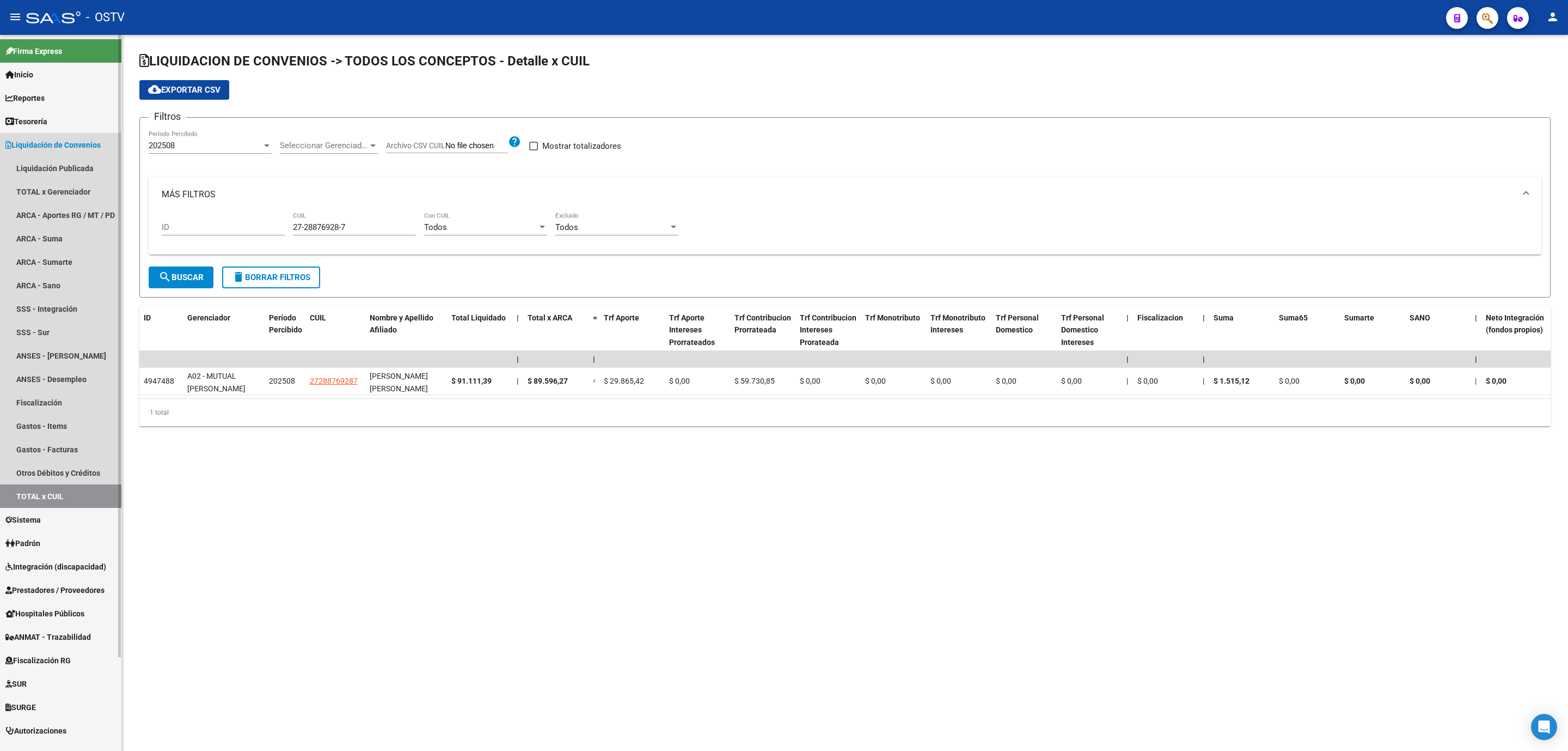
click at [51, 144] on span "Liquidación de Convenios" at bounding box center [53, 145] width 96 height 12
